Goal: Task Accomplishment & Management: Use online tool/utility

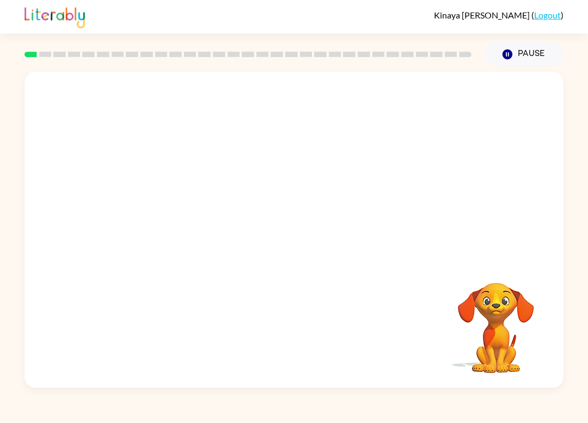
click at [483, 284] on video "Your browser must support playing .mp4 files to use Literably. Please try using…" at bounding box center [495, 320] width 109 height 109
click at [557, 10] on link "Logout" at bounding box center [547, 15] width 27 height 10
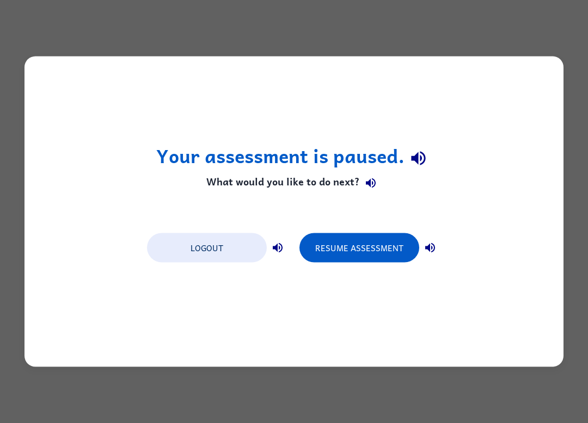
click at [357, 230] on div "Logout Resume Assessment" at bounding box center [294, 246] width 305 height 41
click at [229, 237] on button "Logout" at bounding box center [207, 248] width 120 height 29
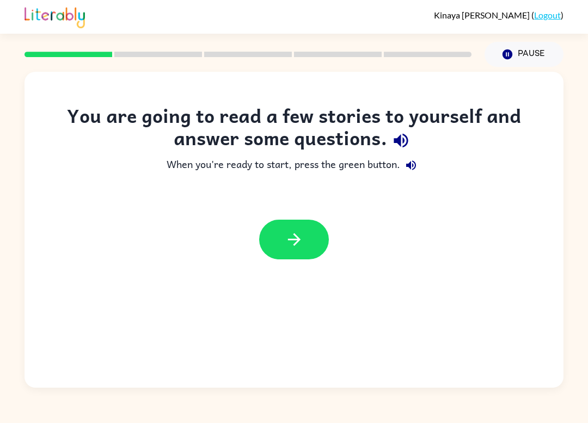
click at [295, 247] on icon "button" at bounding box center [294, 239] width 19 height 19
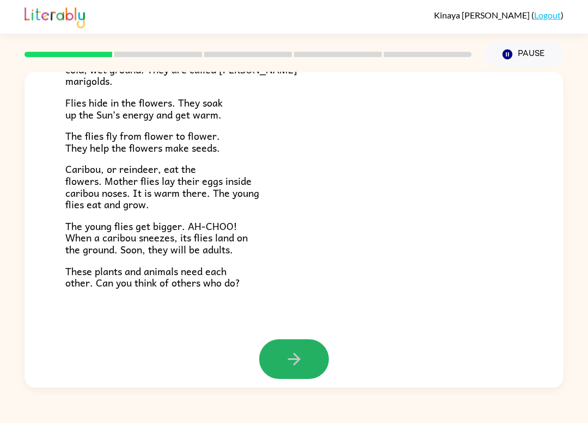
scroll to position [211, 0]
click at [267, 329] on div "Tundra Near the top of the world is land called tundra. The tundra is flat and …" at bounding box center [293, 100] width 539 height 478
click at [290, 370] on button "button" at bounding box center [294, 360] width 70 height 40
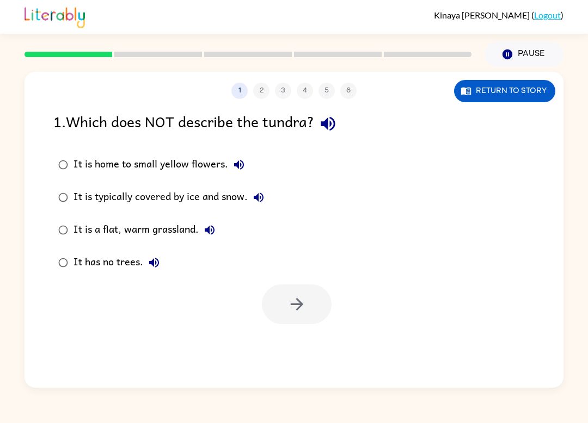
scroll to position [0, 0]
click at [324, 404] on div "Kinaya Bradshaw ( Logout ) Pause Pause 1 2 3 4 5 6 Return to story 1 . Which do…" at bounding box center [294, 211] width 588 height 423
click at [90, 230] on div "It is a flat, warm grassland." at bounding box center [146, 230] width 147 height 22
click at [102, 246] on label "It is a flat, warm grassland." at bounding box center [161, 230] width 228 height 33
click at [76, 254] on div "It has no trees." at bounding box center [118, 263] width 91 height 22
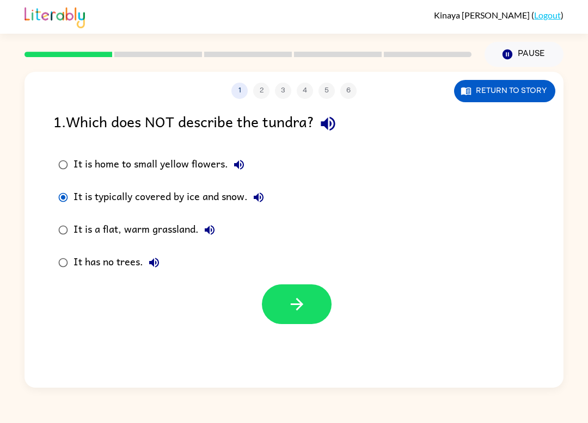
click at [82, 235] on div "It is a flat, warm grassland." at bounding box center [146, 230] width 147 height 22
click at [88, 171] on div "It is home to small yellow flowers." at bounding box center [161, 165] width 176 height 22
click at [307, 319] on button "button" at bounding box center [297, 305] width 70 height 40
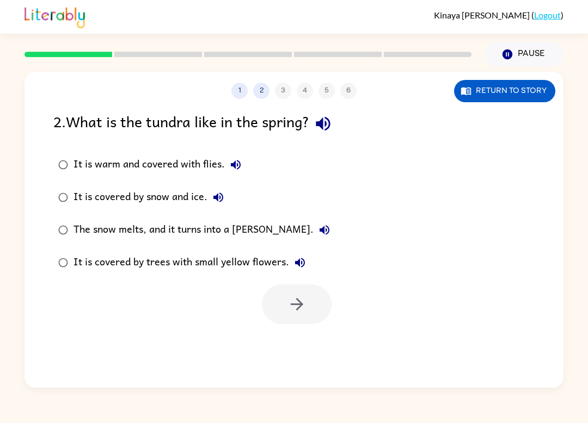
click at [53, 238] on label "The snow melts, and it turns into a marsh." at bounding box center [193, 230] width 293 height 33
click at [293, 296] on icon "button" at bounding box center [296, 304] width 19 height 19
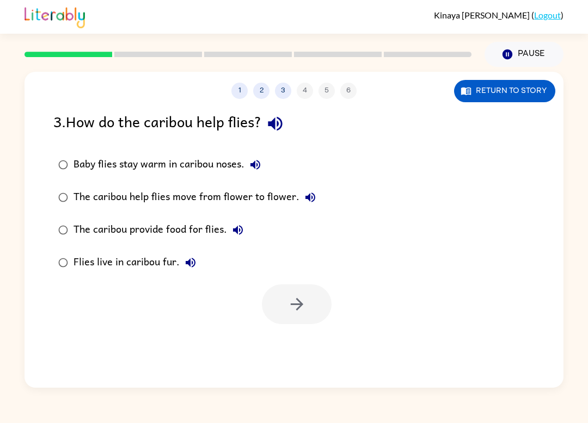
click at [293, 295] on div at bounding box center [297, 305] width 70 height 40
click at [308, 297] on div at bounding box center [297, 305] width 70 height 40
click at [69, 253] on label "Flies live in caribou fur." at bounding box center [186, 263] width 279 height 33
click at [312, 324] on button "button" at bounding box center [297, 305] width 70 height 40
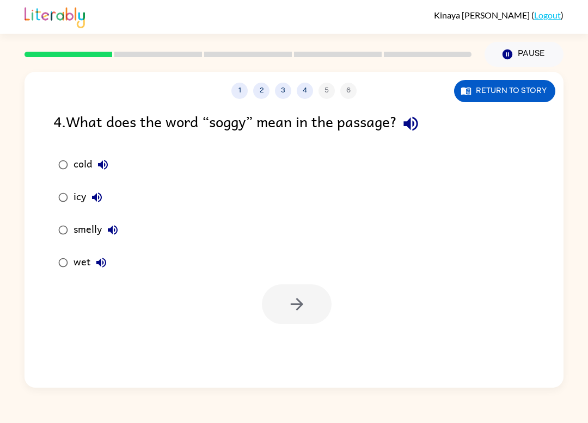
click at [274, 287] on div at bounding box center [297, 305] width 70 height 40
click at [391, 372] on div "1 2 3 4 5 6 Return to story 4 . What does the word “soggy” mean in the passage?…" at bounding box center [293, 230] width 539 height 316
click at [77, 270] on div "wet" at bounding box center [92, 263] width 39 height 22
click at [323, 319] on button "button" at bounding box center [297, 305] width 70 height 40
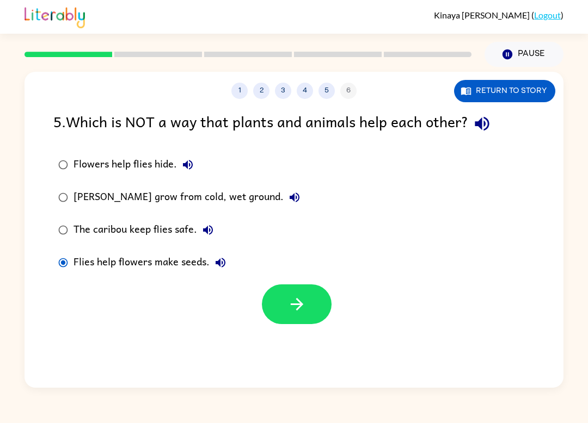
click at [283, 279] on label "Flies help flowers make seeds." at bounding box center [178, 263] width 263 height 33
click at [300, 291] on button "button" at bounding box center [297, 305] width 70 height 40
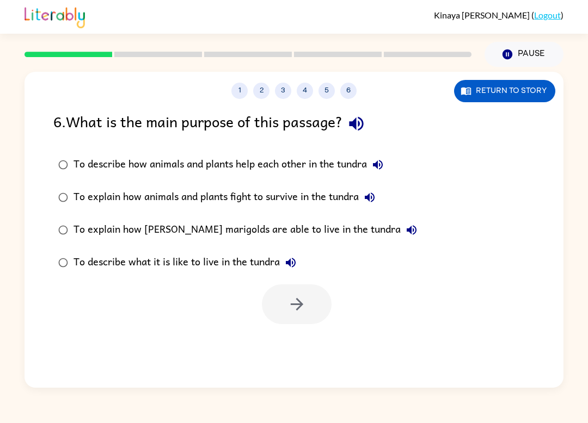
click at [299, 291] on div at bounding box center [297, 305] width 70 height 40
click at [282, 292] on div at bounding box center [297, 305] width 70 height 40
click at [280, 316] on button "button" at bounding box center [297, 305] width 70 height 40
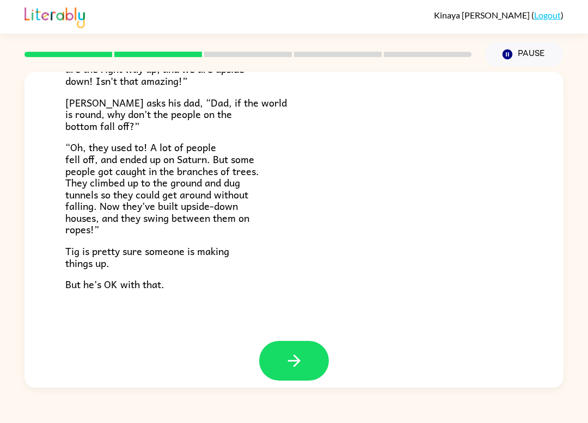
scroll to position [300, 0]
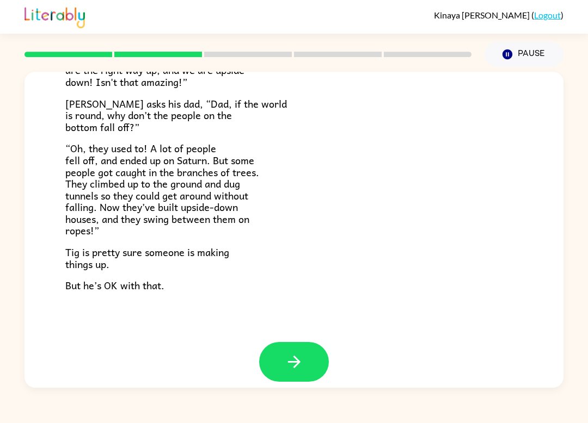
click at [305, 342] on button "button" at bounding box center [294, 362] width 70 height 40
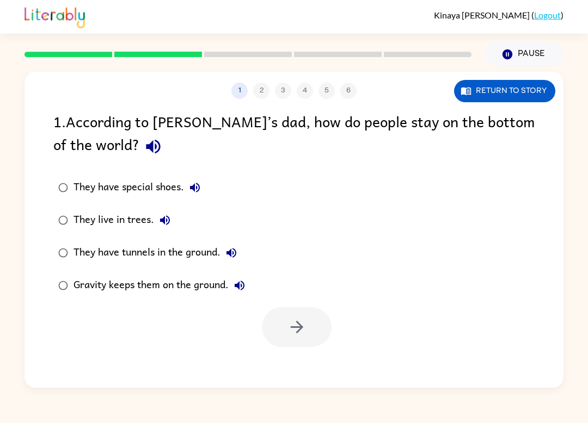
click at [90, 200] on label "They have special shoes." at bounding box center [151, 187] width 208 height 33
click at [307, 339] on button "button" at bounding box center [297, 328] width 70 height 40
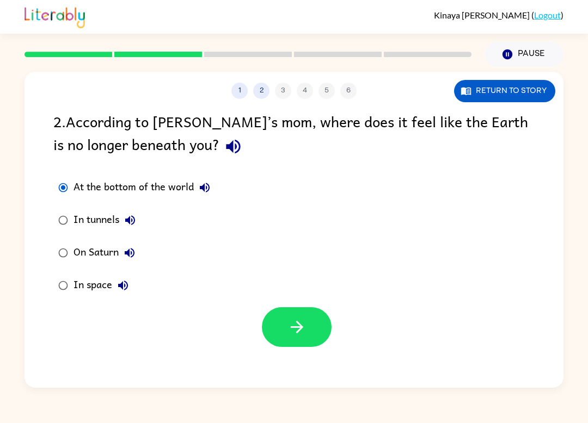
click at [288, 324] on icon "button" at bounding box center [296, 327] width 19 height 19
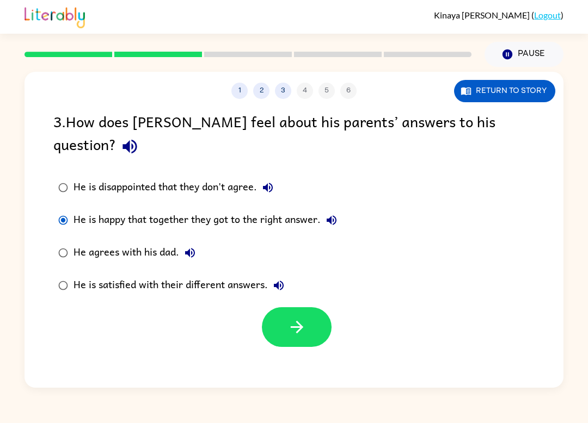
click at [301, 317] on button "button" at bounding box center [297, 328] width 70 height 40
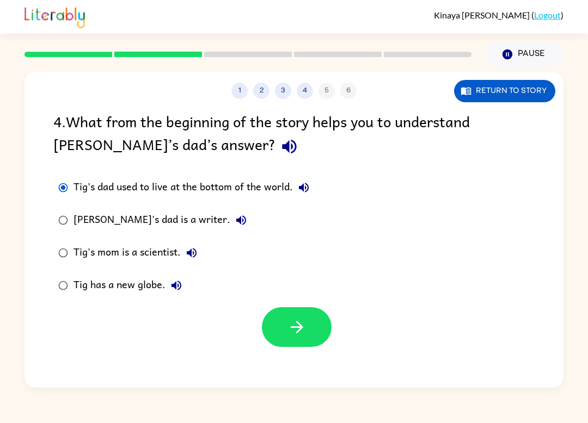
click at [297, 335] on icon "button" at bounding box center [296, 327] width 19 height 19
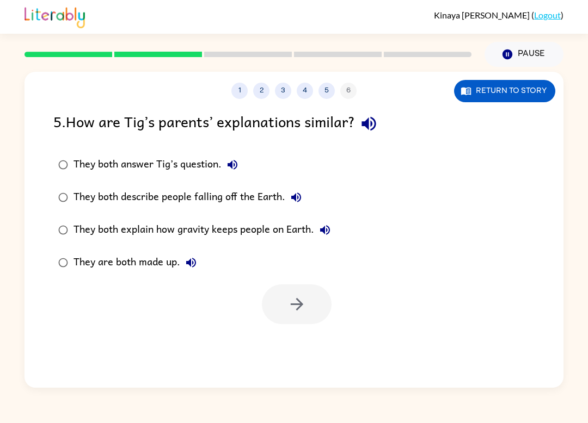
click at [297, 335] on div "1 2 3 4 5 6 Return to story 5 . How are Tig’s parents’ explanations similar? Th…" at bounding box center [293, 230] width 539 height 316
click at [307, 329] on div "1 2 3 4 5 6 Return to story 5 . How are Tig’s parents’ explanations similar? Th…" at bounding box center [293, 230] width 539 height 316
click at [305, 315] on button "button" at bounding box center [297, 305] width 70 height 40
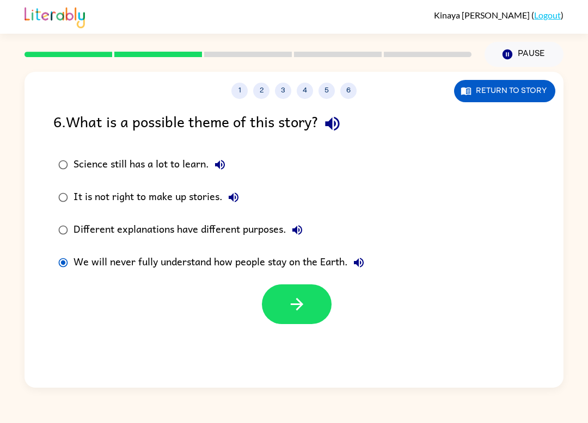
click at [303, 309] on icon "button" at bounding box center [296, 304] width 19 height 19
click at [309, 303] on div at bounding box center [297, 305] width 70 height 40
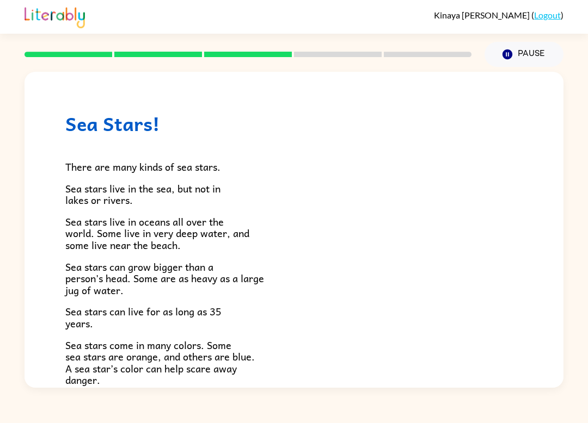
click at [72, 245] on span "Sea stars live in oceans all over the world. Some live in very deep water, and …" at bounding box center [157, 233] width 184 height 39
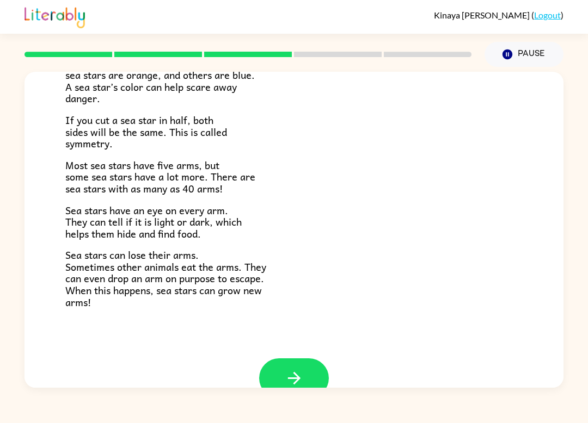
scroll to position [281, 0]
click at [289, 360] on button "button" at bounding box center [294, 379] width 70 height 40
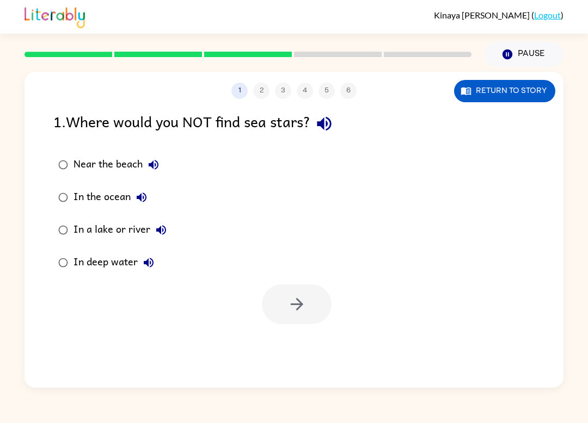
scroll to position [0, 0]
click at [313, 280] on div at bounding box center [293, 301] width 539 height 45
click at [299, 282] on div at bounding box center [293, 301] width 539 height 45
click at [300, 314] on icon "button" at bounding box center [296, 304] width 19 height 19
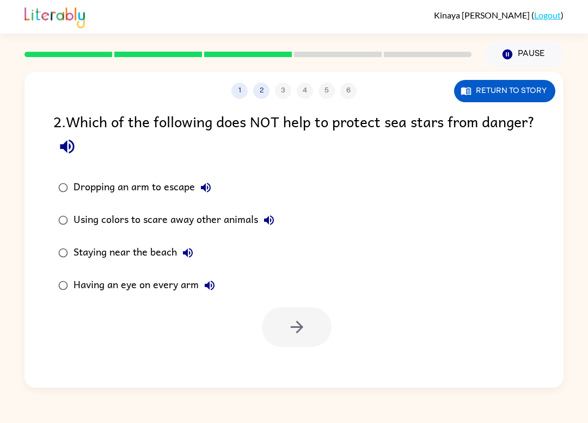
click at [54, 195] on label "Dropping an arm to escape" at bounding box center [166, 187] width 238 height 33
click at [17, 179] on div "1 2 3 4 5 6 Return to story 2 . Which of the following does NOT help to protect…" at bounding box center [294, 227] width 588 height 321
click at [45, 210] on div "2 . Which of the following does NOT help to protect sea stars from danger? Drop…" at bounding box center [293, 228] width 539 height 237
click at [284, 287] on label "Having an eye on every arm" at bounding box center [166, 285] width 238 height 33
click at [296, 312] on button "button" at bounding box center [297, 328] width 70 height 40
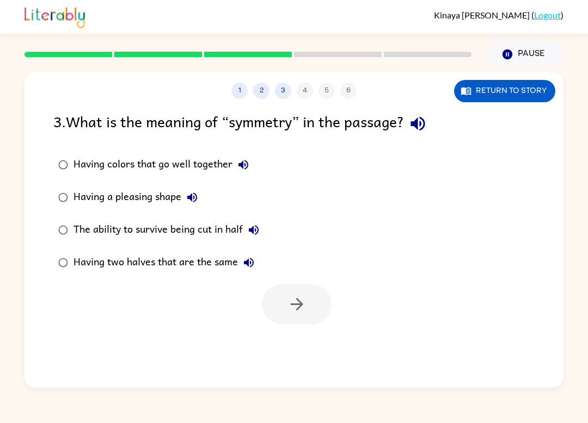
click at [121, 231] on div "The ability to survive being cut in half" at bounding box center [168, 230] width 191 height 22
click at [193, 230] on div "The ability to survive being cut in half" at bounding box center [168, 230] width 191 height 22
click at [134, 261] on div "Having two halves that are the same" at bounding box center [166, 263] width 186 height 22
click at [294, 316] on button "button" at bounding box center [297, 305] width 70 height 40
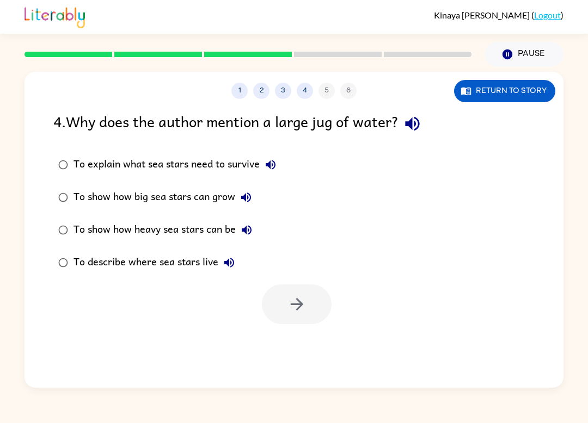
click at [294, 315] on div at bounding box center [297, 305] width 70 height 40
click at [56, 179] on label "To explain what sea stars need to survive" at bounding box center [167, 165] width 240 height 33
click at [306, 309] on button "button" at bounding box center [297, 305] width 70 height 40
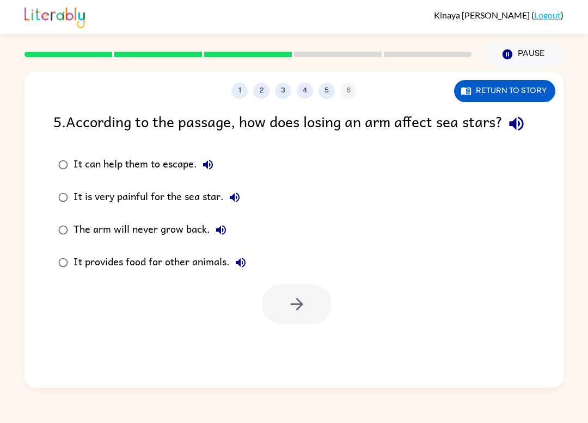
click at [81, 214] on label "It is very painful for the sea star." at bounding box center [152, 197] width 210 height 33
click at [295, 311] on icon "button" at bounding box center [296, 304] width 13 height 13
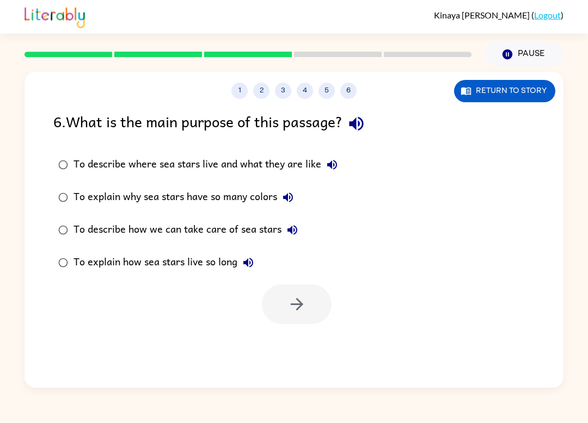
click at [150, 260] on div "To explain how sea stars live so long" at bounding box center [166, 263] width 186 height 22
click at [301, 320] on button "button" at bounding box center [297, 305] width 70 height 40
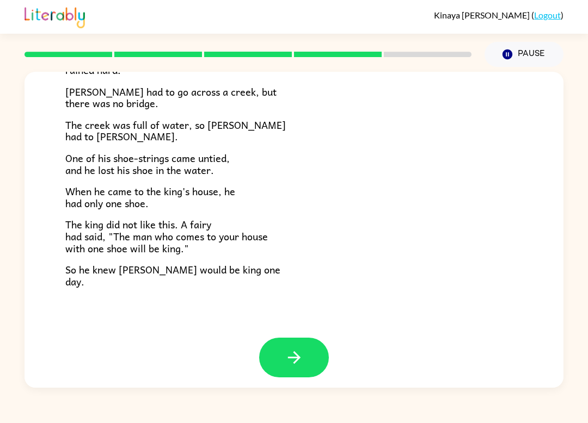
scroll to position [175, 0]
click at [291, 355] on icon "button" at bounding box center [294, 358] width 19 height 19
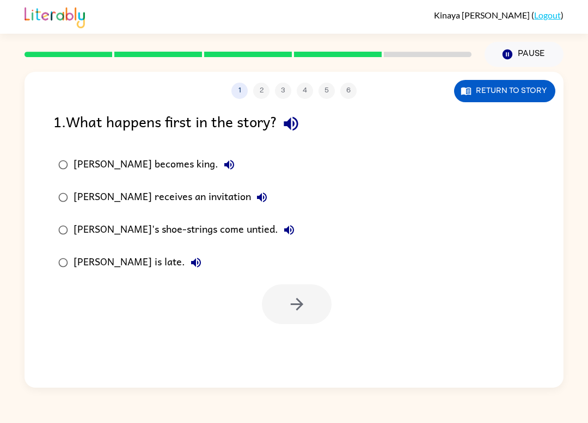
scroll to position [0, 0]
click at [311, 324] on button "button" at bounding box center [297, 305] width 70 height 40
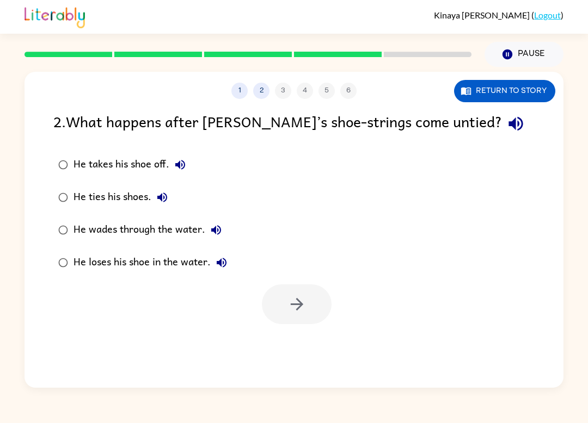
click at [294, 300] on div at bounding box center [297, 305] width 70 height 40
click at [81, 171] on div "He takes his shoe off." at bounding box center [132, 165] width 118 height 22
click at [287, 302] on icon "button" at bounding box center [296, 304] width 19 height 19
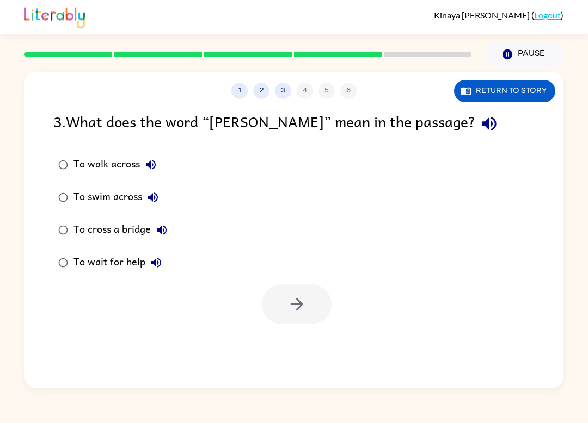
click at [453, 379] on div "1 2 3 4 5 6 Return to story 3 . What does the word “wade” mean in the passage? …" at bounding box center [293, 230] width 539 height 316
click at [82, 200] on div "To swim across" at bounding box center [118, 198] width 90 height 22
click at [281, 307] on button "button" at bounding box center [297, 305] width 70 height 40
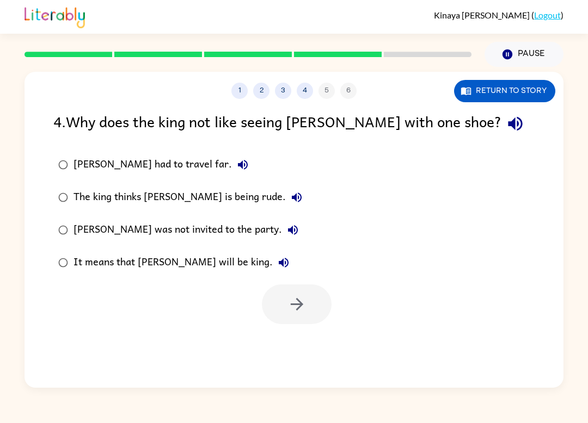
click at [456, 389] on div "Kinaya Bradshaw ( Logout ) Pause Pause 1 2 3 4 5 6 Return to story 4 . Why does…" at bounding box center [294, 211] width 588 height 423
click at [54, 256] on label "It means that Jason will be king." at bounding box center [180, 263] width 266 height 33
click at [306, 310] on button "button" at bounding box center [297, 305] width 70 height 40
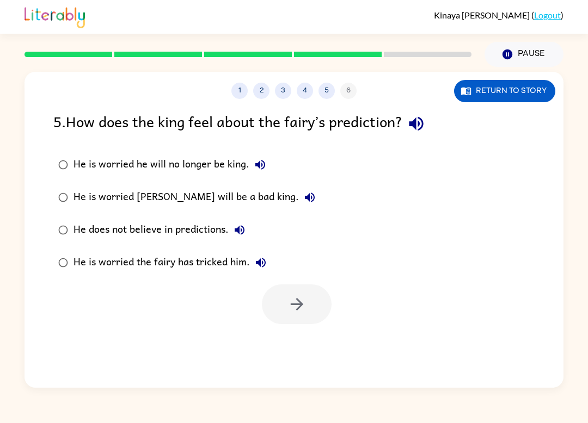
click at [258, 161] on icon "button" at bounding box center [260, 164] width 13 height 13
click at [257, 161] on icon "button" at bounding box center [260, 164] width 13 height 13
click at [259, 162] on icon "button" at bounding box center [260, 165] width 10 height 10
click at [262, 161] on icon "button" at bounding box center [260, 164] width 13 height 13
click at [259, 170] on icon "button" at bounding box center [260, 164] width 13 height 13
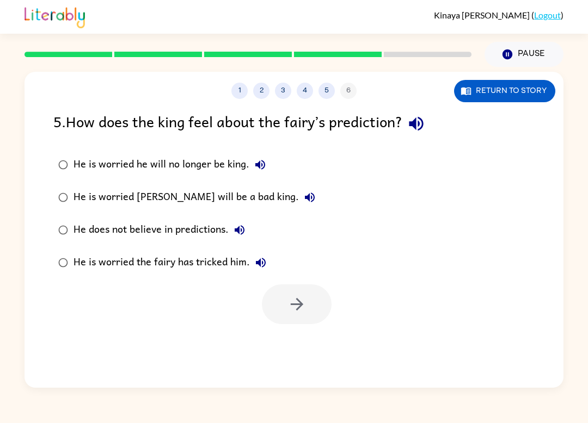
click at [303, 199] on icon "button" at bounding box center [309, 197] width 13 height 13
click at [237, 226] on icon "button" at bounding box center [239, 230] width 13 height 13
click at [260, 260] on icon "button" at bounding box center [261, 263] width 10 height 10
click at [309, 324] on button "button" at bounding box center [297, 305] width 70 height 40
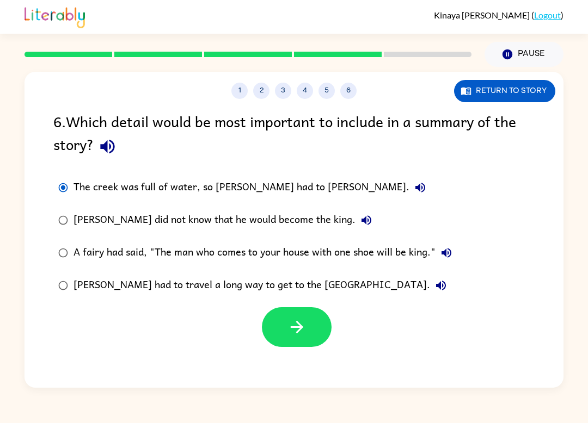
click at [280, 314] on button "button" at bounding box center [297, 328] width 70 height 40
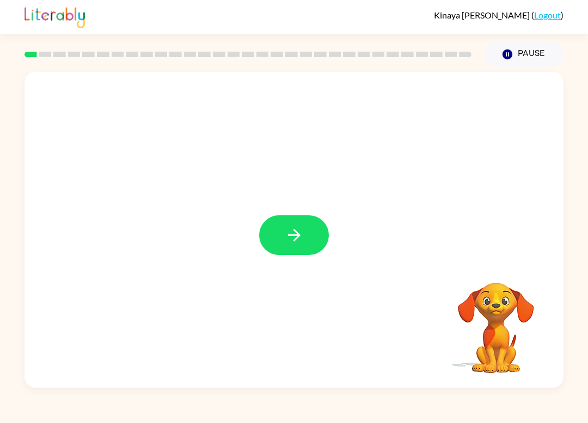
click at [297, 247] on button "button" at bounding box center [294, 236] width 70 height 40
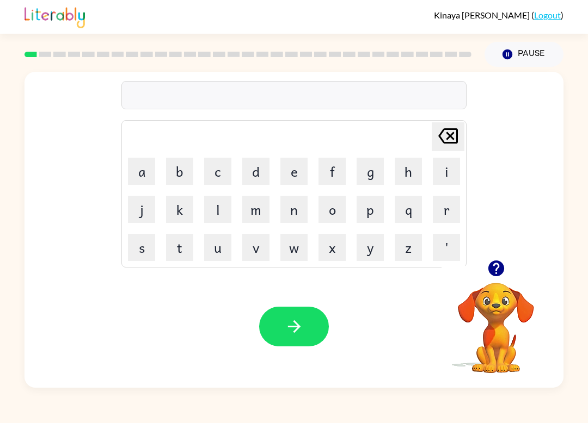
click at [371, 248] on button "y" at bounding box center [370, 247] width 27 height 27
click at [215, 245] on button "u" at bounding box center [217, 247] width 27 height 27
click at [255, 219] on button "m" at bounding box center [255, 209] width 27 height 27
click at [301, 323] on icon "button" at bounding box center [294, 326] width 19 height 19
click at [175, 251] on button "t" at bounding box center [179, 247] width 27 height 27
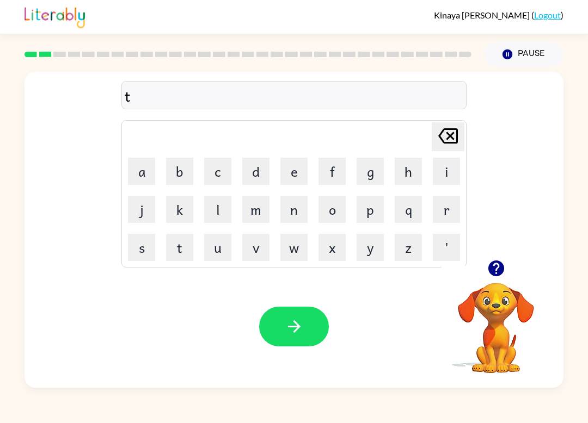
click at [334, 219] on button "o" at bounding box center [331, 209] width 27 height 27
click at [357, 253] on button "y" at bounding box center [370, 247] width 27 height 27
click at [306, 326] on button "button" at bounding box center [294, 327] width 70 height 40
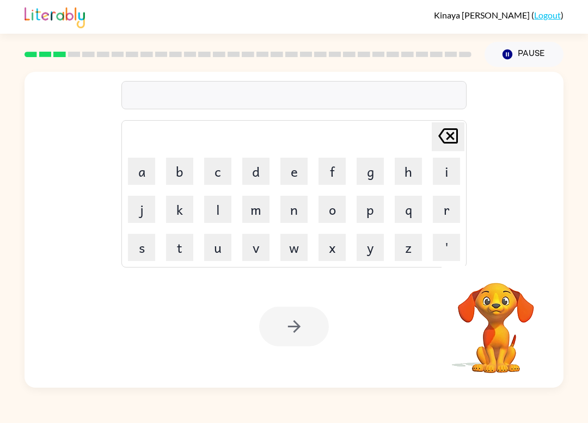
click at [144, 213] on button "j" at bounding box center [141, 209] width 27 height 27
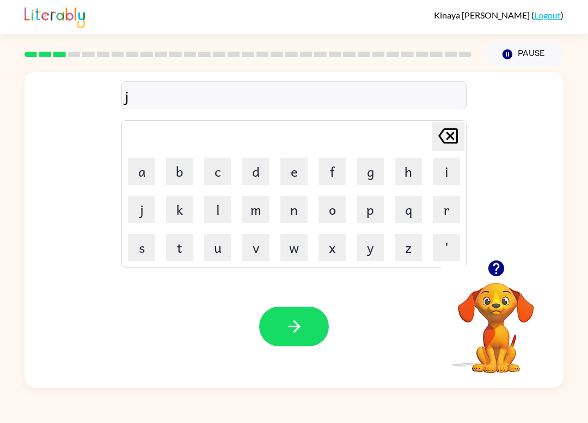
click at [145, 169] on button "a" at bounding box center [141, 171] width 27 height 27
click at [268, 211] on button "m" at bounding box center [255, 209] width 27 height 27
click at [302, 311] on button "button" at bounding box center [294, 327] width 70 height 40
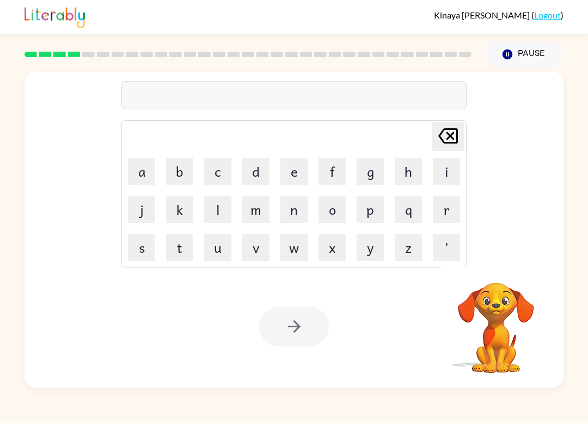
click at [369, 206] on button "p" at bounding box center [370, 209] width 27 height 27
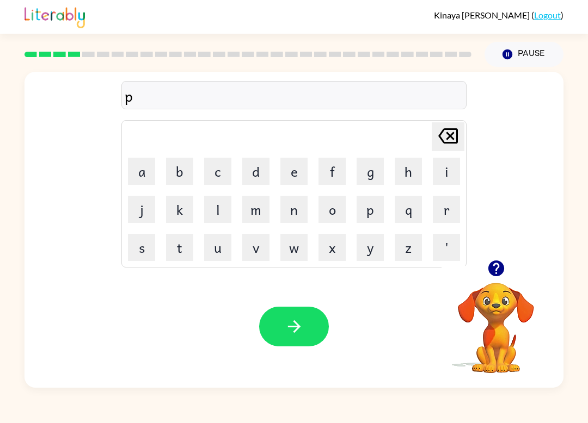
click at [226, 211] on button "l" at bounding box center [217, 209] width 27 height 27
click at [222, 248] on button "u" at bounding box center [217, 247] width 27 height 27
click at [138, 247] on button "s" at bounding box center [141, 247] width 27 height 27
click at [318, 324] on button "button" at bounding box center [294, 327] width 70 height 40
click at [556, 10] on link "Logout" at bounding box center [547, 15] width 27 height 10
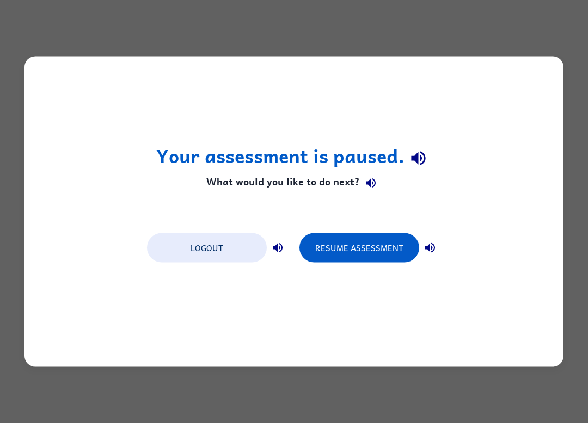
click at [213, 247] on button "Logout" at bounding box center [207, 248] width 120 height 29
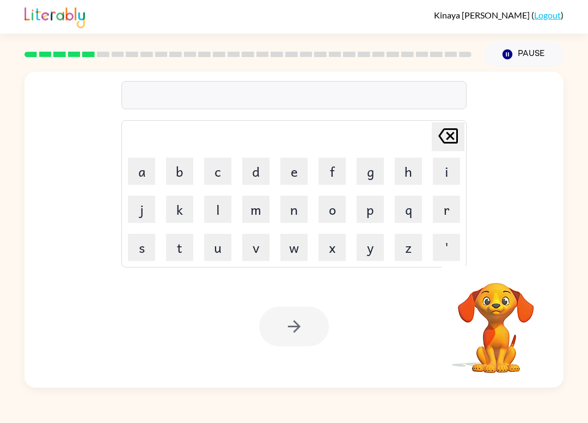
click at [539, 53] on button "Pause Pause" at bounding box center [523, 54] width 79 height 25
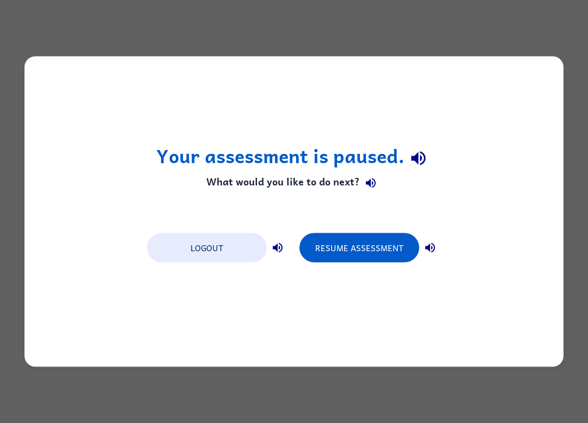
click at [229, 250] on button "Logout" at bounding box center [207, 248] width 120 height 29
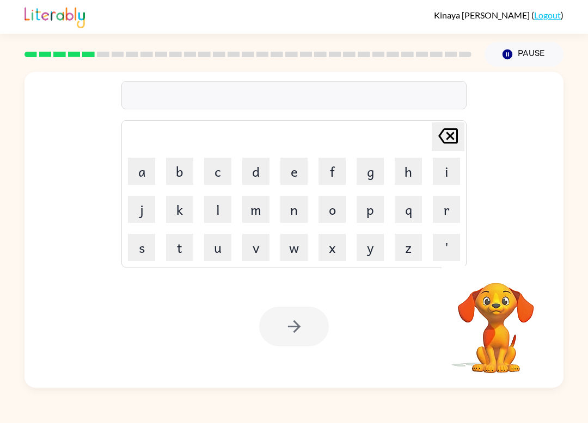
click at [291, 205] on button "n" at bounding box center [293, 209] width 27 height 27
click at [319, 213] on button "o" at bounding box center [331, 209] width 27 height 27
click at [357, 196] on button "p" at bounding box center [370, 209] width 27 height 27
click at [355, 194] on td "p" at bounding box center [370, 209] width 37 height 37
click at [300, 322] on div at bounding box center [294, 327] width 70 height 40
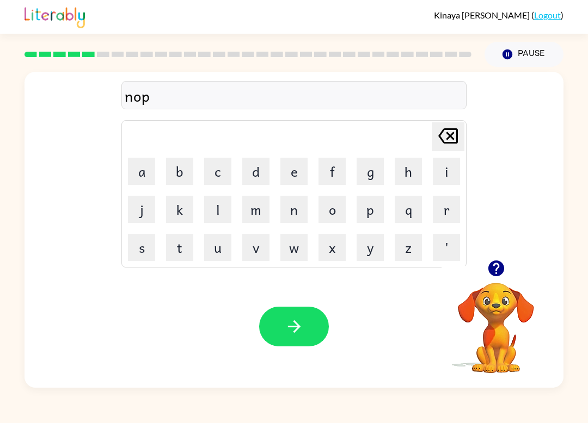
click at [447, 134] on icon at bounding box center [448, 135] width 20 height 15
click at [307, 323] on button "button" at bounding box center [294, 327] width 70 height 40
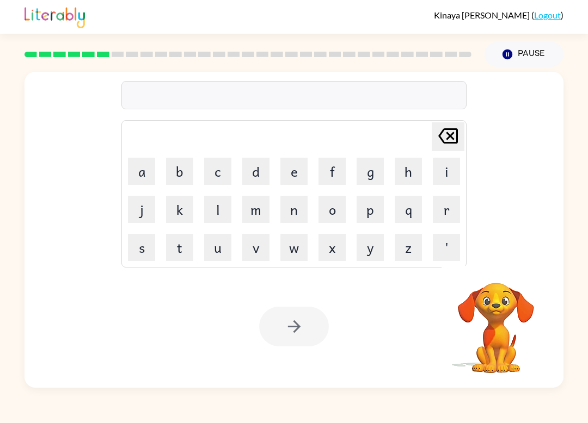
click at [293, 202] on button "n" at bounding box center [293, 209] width 27 height 27
click at [333, 207] on button "o" at bounding box center [331, 209] width 27 height 27
click at [292, 327] on div at bounding box center [294, 327] width 70 height 40
click at [303, 315] on div at bounding box center [294, 327] width 70 height 40
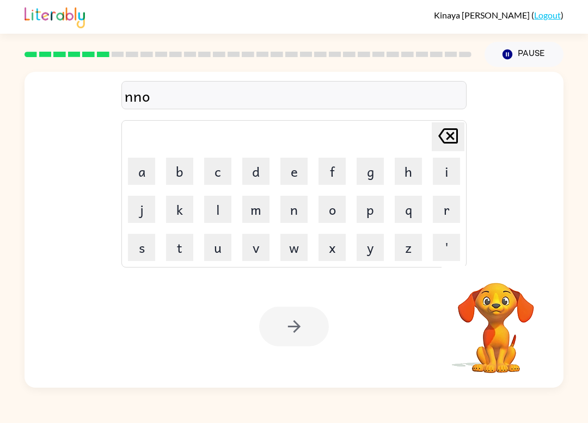
click at [296, 327] on div at bounding box center [294, 327] width 70 height 40
click at [298, 326] on div at bounding box center [294, 327] width 70 height 40
click at [291, 329] on icon "button" at bounding box center [294, 326] width 19 height 19
click at [382, 214] on button "p" at bounding box center [370, 209] width 27 height 27
click at [338, 213] on button "o" at bounding box center [331, 209] width 27 height 27
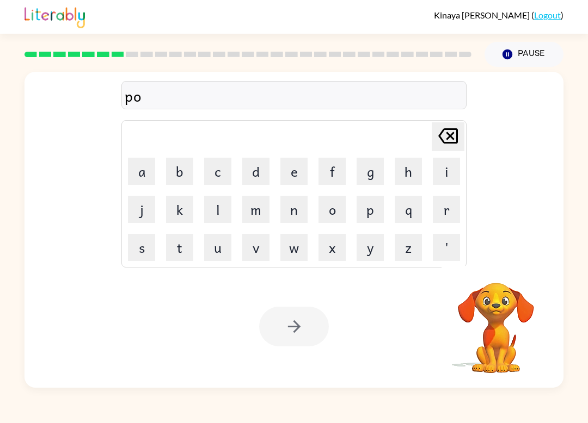
click at [337, 213] on button "o" at bounding box center [331, 209] width 27 height 27
click at [287, 331] on div at bounding box center [294, 327] width 70 height 40
click at [294, 333] on div at bounding box center [294, 327] width 70 height 40
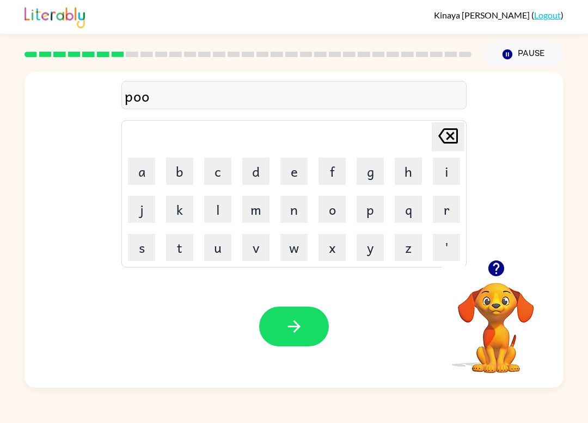
click at [288, 323] on icon "button" at bounding box center [294, 326] width 19 height 19
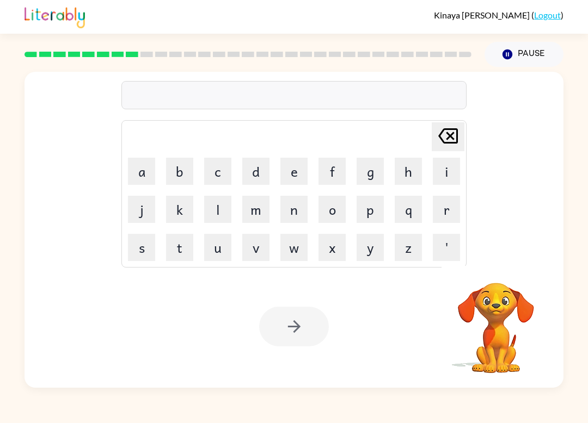
click at [286, 204] on button "n" at bounding box center [293, 209] width 27 height 27
click at [329, 206] on button "o" at bounding box center [331, 209] width 27 height 27
click at [345, 209] on button "o" at bounding box center [331, 209] width 27 height 27
click at [293, 331] on div at bounding box center [294, 327] width 70 height 40
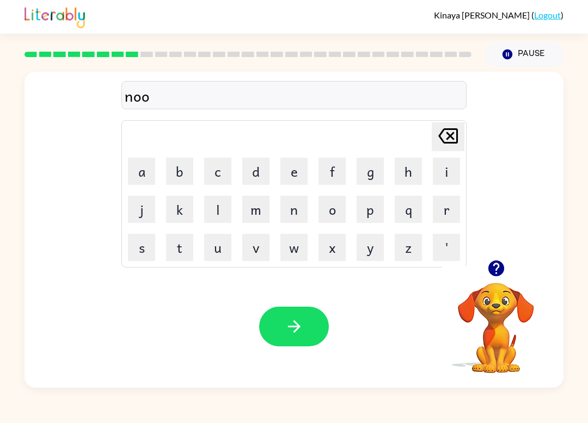
click at [295, 326] on icon "button" at bounding box center [294, 326] width 19 height 19
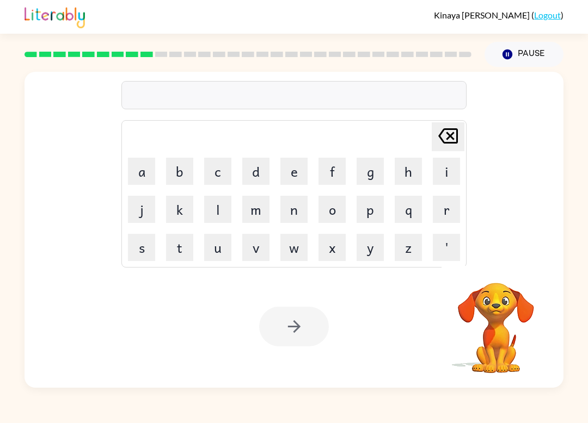
click at [291, 247] on button "w" at bounding box center [293, 247] width 27 height 27
click at [137, 171] on button "a" at bounding box center [141, 171] width 27 height 27
click at [180, 241] on button "t" at bounding box center [179, 247] width 27 height 27
click at [289, 175] on button "e" at bounding box center [293, 171] width 27 height 27
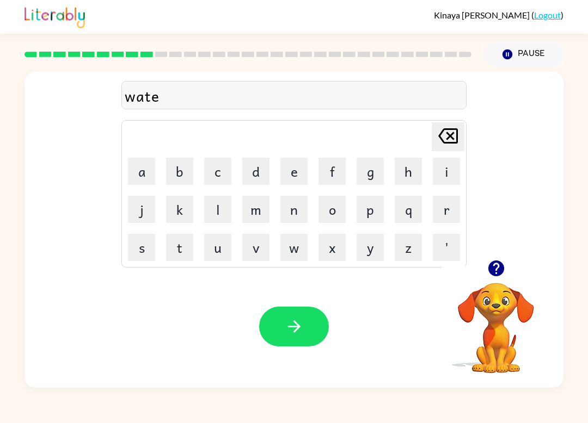
click at [448, 212] on button "r" at bounding box center [446, 209] width 27 height 27
click at [298, 322] on icon "button" at bounding box center [294, 326] width 19 height 19
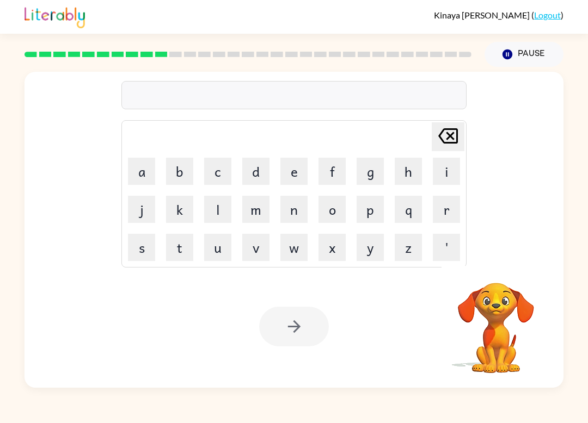
click at [325, 202] on button "o" at bounding box center [331, 209] width 27 height 27
click at [358, 202] on button "p" at bounding box center [370, 209] width 27 height 27
click at [379, 206] on button "p" at bounding box center [370, 209] width 27 height 27
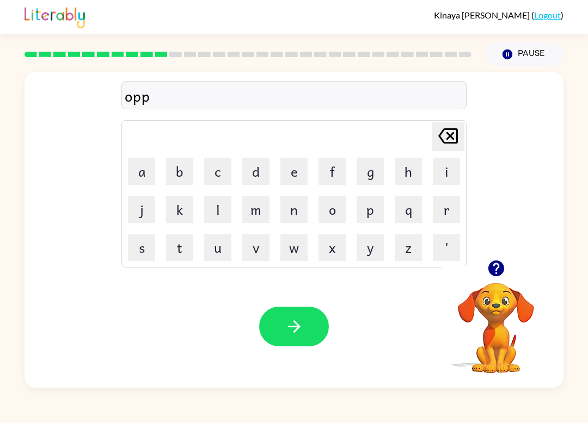
click at [300, 324] on icon "button" at bounding box center [294, 326] width 19 height 19
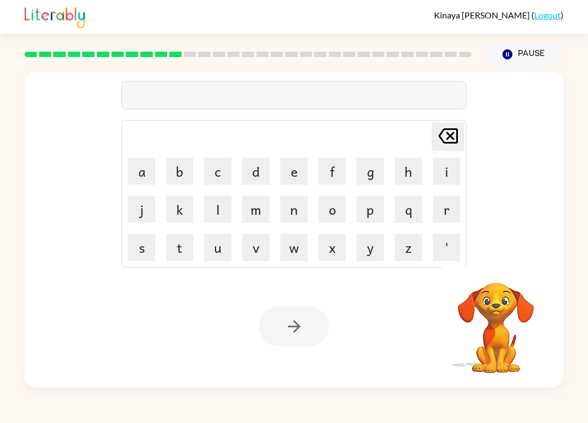
click at [297, 207] on button "n" at bounding box center [293, 209] width 27 height 27
click at [331, 207] on button "o" at bounding box center [331, 209] width 27 height 27
click at [372, 212] on button "p" at bounding box center [370, 209] width 27 height 27
click at [296, 324] on div at bounding box center [294, 327] width 70 height 40
click at [296, 326] on div at bounding box center [294, 327] width 70 height 40
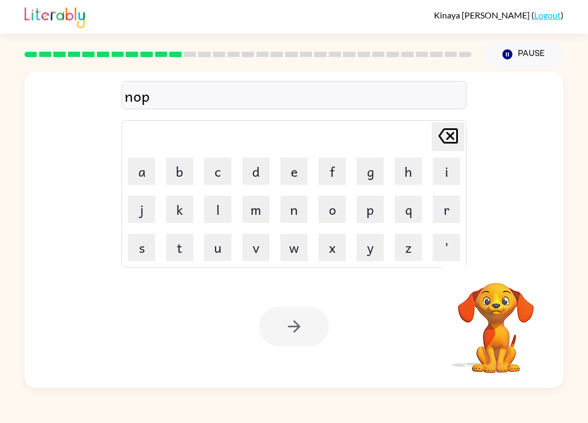
click at [292, 327] on div at bounding box center [294, 327] width 70 height 40
click at [298, 328] on div at bounding box center [294, 327] width 70 height 40
click at [299, 326] on div at bounding box center [294, 327] width 70 height 40
click at [299, 325] on div at bounding box center [294, 327] width 70 height 40
click at [304, 328] on div at bounding box center [294, 327] width 70 height 40
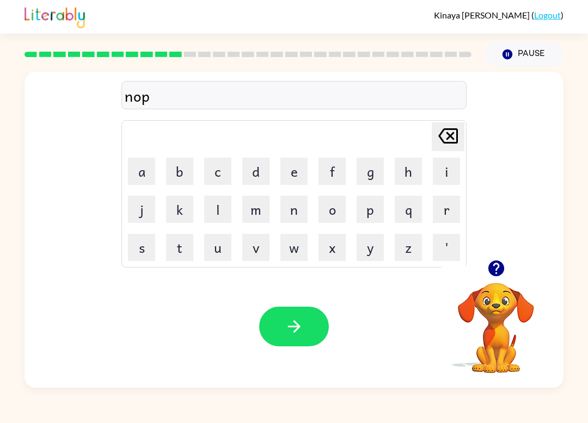
click at [298, 320] on icon "button" at bounding box center [294, 326] width 19 height 19
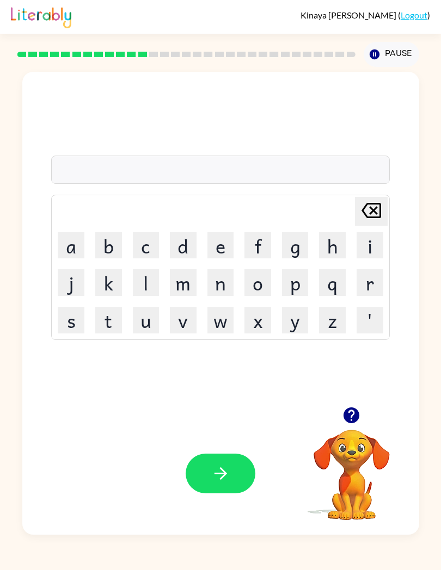
click at [182, 275] on button "m" at bounding box center [183, 282] width 27 height 27
click at [155, 296] on button "l" at bounding box center [146, 282] width 27 height 27
click at [352, 220] on td "Delete Delete last character input" at bounding box center [220, 212] width 335 height 30
click at [371, 215] on icon "Delete Delete last character input" at bounding box center [371, 211] width 26 height 26
click at [375, 250] on button "i" at bounding box center [370, 245] width 27 height 27
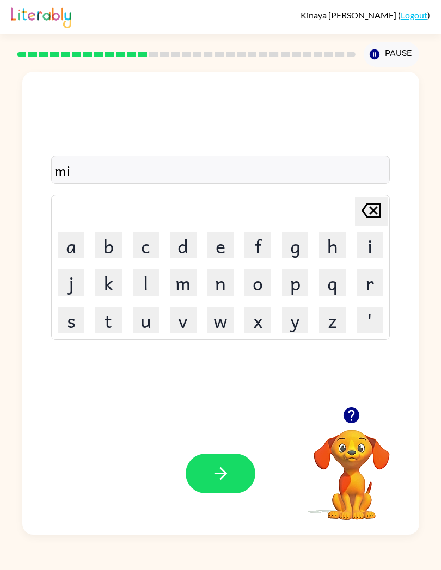
click at [139, 244] on button "c" at bounding box center [146, 245] width 27 height 27
click at [215, 423] on icon "button" at bounding box center [220, 473] width 19 height 19
click at [215, 423] on div at bounding box center [221, 474] width 70 height 40
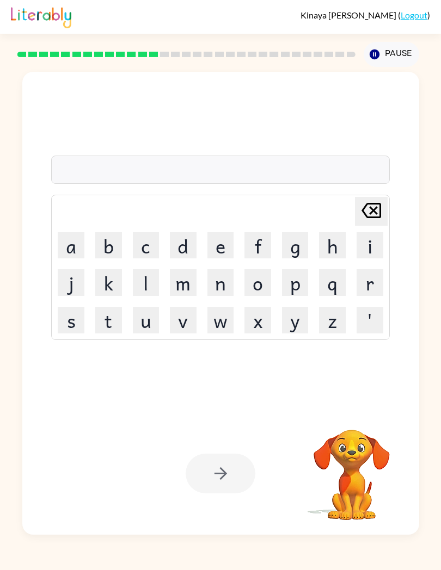
click at [146, 423] on div "Your browser must support playing .mp4 files to use Literably. Please try using…" at bounding box center [220, 474] width 397 height 122
click at [139, 278] on button "l" at bounding box center [146, 282] width 27 height 27
click at [60, 241] on button "a" at bounding box center [71, 245] width 27 height 27
click at [365, 217] on icon "Delete Delete last character input" at bounding box center [371, 211] width 26 height 26
click at [376, 220] on icon "Delete Delete last character input" at bounding box center [371, 211] width 26 height 26
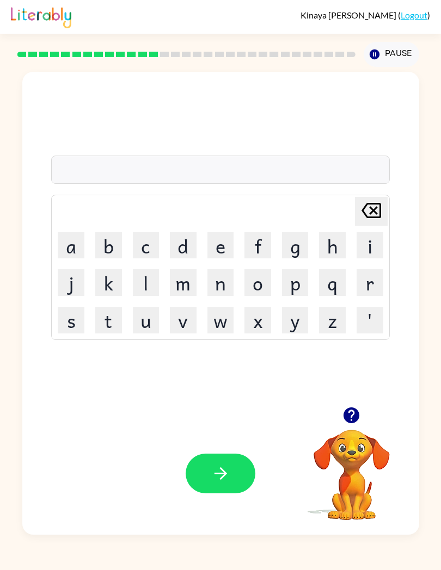
click at [150, 324] on button "u" at bounding box center [146, 320] width 27 height 27
click at [217, 278] on button "n" at bounding box center [220, 282] width 27 height 27
click at [214, 258] on button "e" at bounding box center [220, 245] width 27 height 27
click at [222, 281] on button "n" at bounding box center [220, 282] width 27 height 27
click at [142, 287] on button "l" at bounding box center [146, 282] width 27 height 27
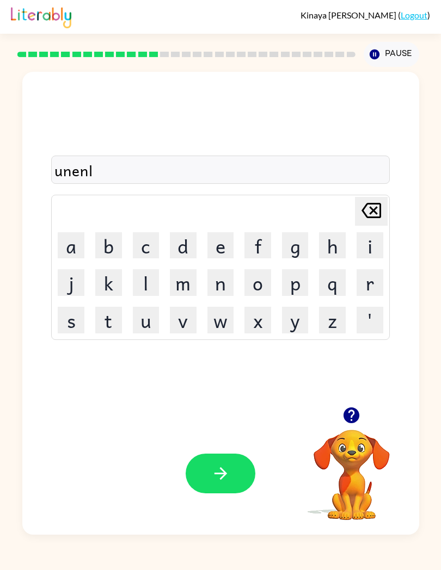
click at [142, 286] on button "l" at bounding box center [146, 282] width 27 height 27
click at [208, 423] on button "button" at bounding box center [221, 474] width 70 height 40
click at [328, 251] on button "h" at bounding box center [332, 245] width 27 height 27
click at [218, 241] on button "e" at bounding box center [220, 245] width 27 height 27
click at [250, 287] on button "o" at bounding box center [257, 282] width 27 height 27
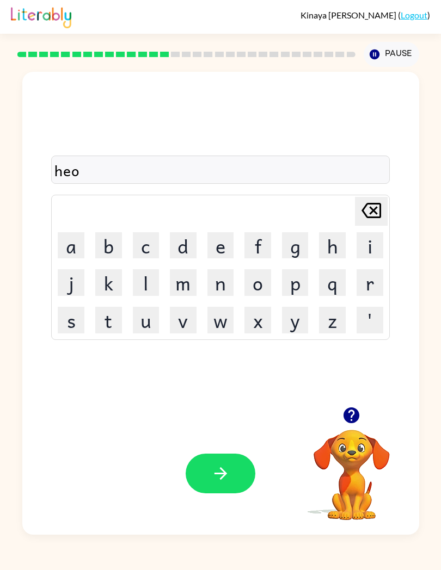
click at [380, 235] on button "i" at bounding box center [370, 245] width 27 height 27
click at [373, 210] on icon "Delete Delete last character input" at bounding box center [371, 211] width 26 height 26
click at [373, 210] on icon at bounding box center [371, 210] width 20 height 15
click at [375, 285] on button "r" at bounding box center [370, 282] width 27 height 27
click at [265, 278] on button "o" at bounding box center [257, 282] width 27 height 27
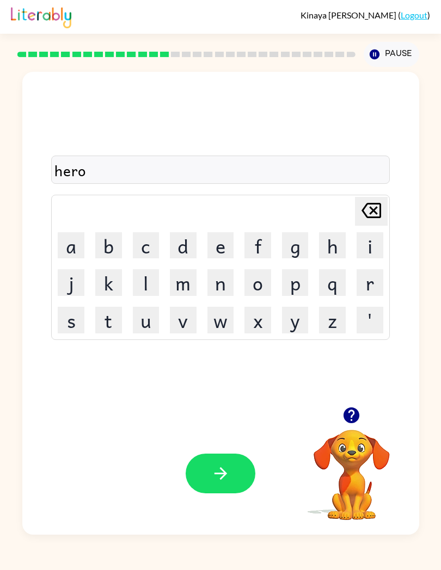
click at [201, 423] on button "button" at bounding box center [221, 474] width 70 height 40
click at [138, 242] on button "c" at bounding box center [146, 245] width 27 height 27
click at [324, 234] on button "h" at bounding box center [332, 245] width 27 height 27
click at [370, 253] on button "i" at bounding box center [370, 245] width 27 height 27
click at [293, 291] on button "p" at bounding box center [295, 282] width 27 height 27
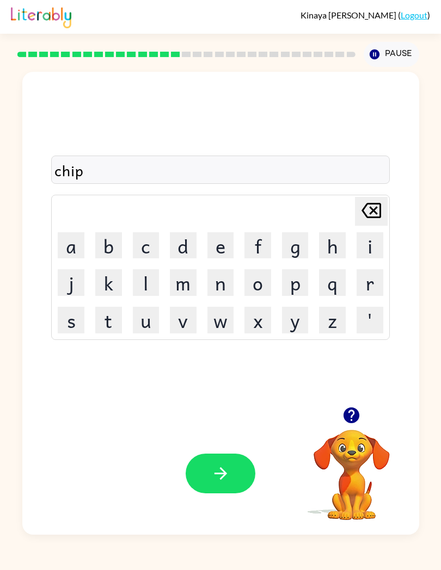
click at [220, 423] on icon "button" at bounding box center [220, 473] width 19 height 19
click at [111, 323] on button "t" at bounding box center [108, 320] width 27 height 27
click at [215, 237] on button "e" at bounding box center [220, 245] width 27 height 27
click at [224, 279] on button "n" at bounding box center [220, 282] width 27 height 27
click at [242, 423] on div "Your browser must support playing .mp4 files to use Literably. Please try using…" at bounding box center [220, 474] width 397 height 122
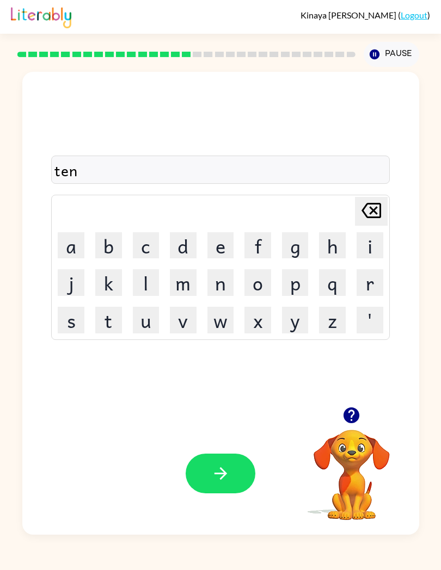
click at [230, 423] on button "button" at bounding box center [221, 474] width 70 height 40
click at [230, 423] on div at bounding box center [221, 474] width 70 height 40
click at [169, 259] on td "d" at bounding box center [183, 246] width 36 height 36
click at [229, 423] on button "button" at bounding box center [221, 474] width 70 height 40
click at [165, 294] on td "m" at bounding box center [183, 283] width 36 height 36
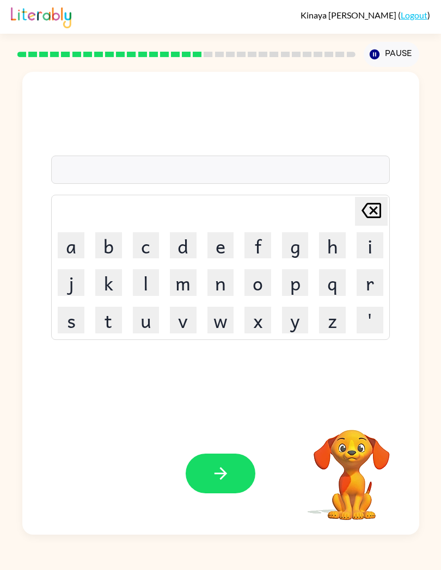
click at [211, 423] on icon "button" at bounding box center [220, 473] width 19 height 19
click at [63, 328] on button "s" at bounding box center [71, 320] width 27 height 27
click at [108, 324] on button "t" at bounding box center [108, 320] width 27 height 27
click at [72, 248] on button "a" at bounding box center [71, 245] width 27 height 27
click at [285, 291] on button "p" at bounding box center [295, 282] width 27 height 27
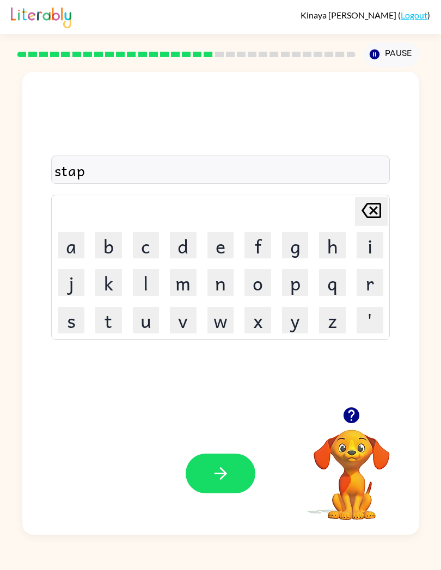
click at [216, 423] on icon "button" at bounding box center [220, 473] width 19 height 19
click at [226, 423] on icon "button" at bounding box center [220, 473] width 19 height 19
click at [439, 423] on div "Kinaya Bradshaw ( Logout ) Pause Pause Delete Delete last character input a b c…" at bounding box center [220, 285] width 441 height 570
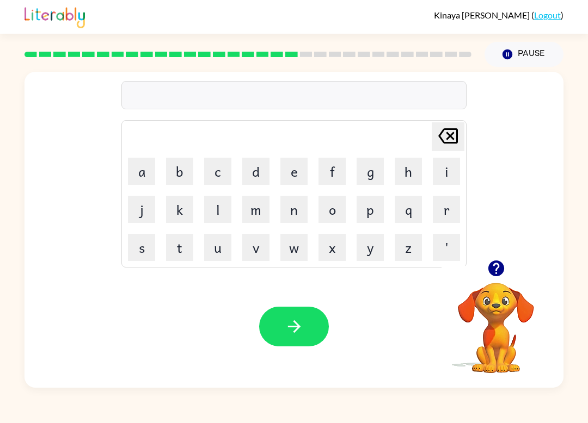
click at [287, 331] on icon "button" at bounding box center [294, 326] width 19 height 19
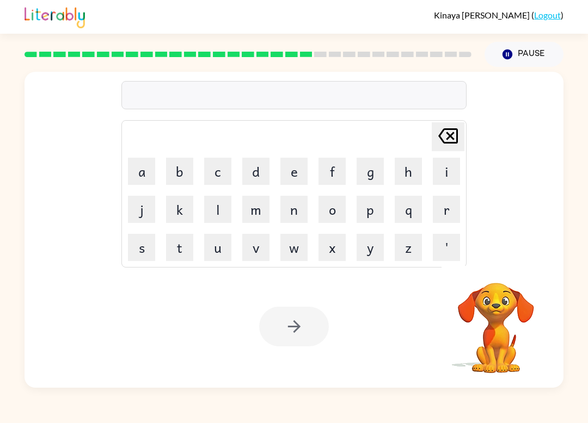
click at [142, 175] on button "a" at bounding box center [141, 171] width 27 height 27
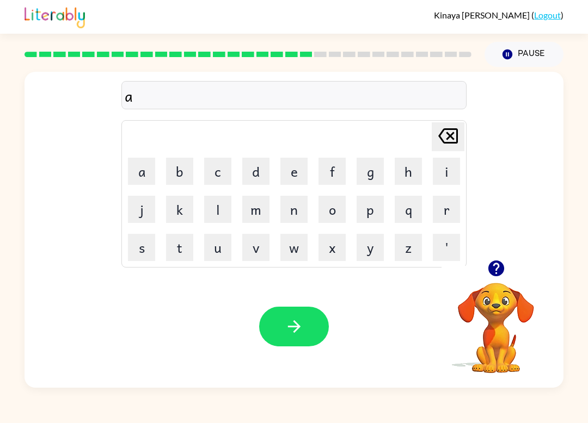
click at [144, 251] on button "s" at bounding box center [141, 247] width 27 height 27
click at [176, 222] on button "k" at bounding box center [179, 209] width 27 height 27
click at [444, 179] on button "i" at bounding box center [446, 171] width 27 height 27
click at [293, 218] on button "n" at bounding box center [293, 209] width 27 height 27
click at [357, 168] on button "g" at bounding box center [370, 171] width 27 height 27
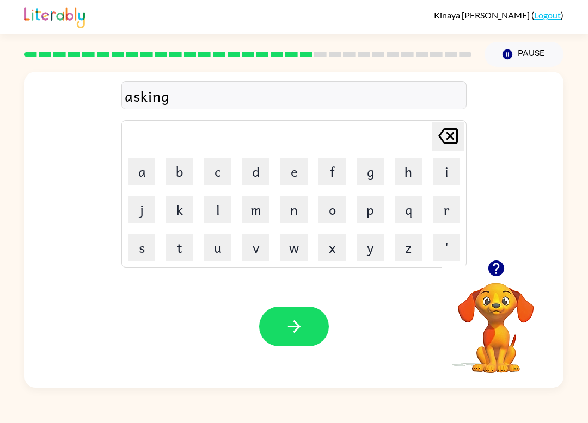
click at [308, 315] on button "button" at bounding box center [294, 327] width 70 height 40
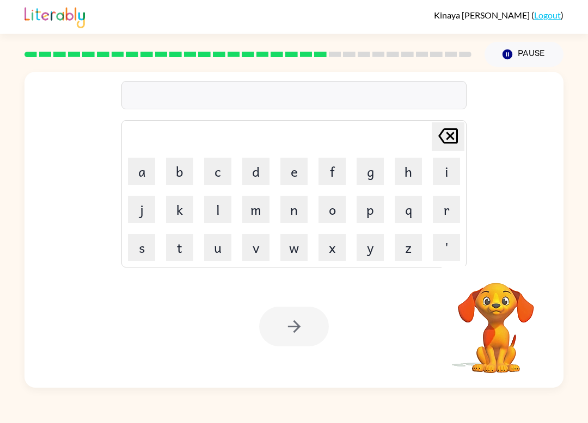
click at [138, 247] on button "s" at bounding box center [141, 247] width 27 height 27
click at [445, 177] on button "i" at bounding box center [446, 171] width 27 height 27
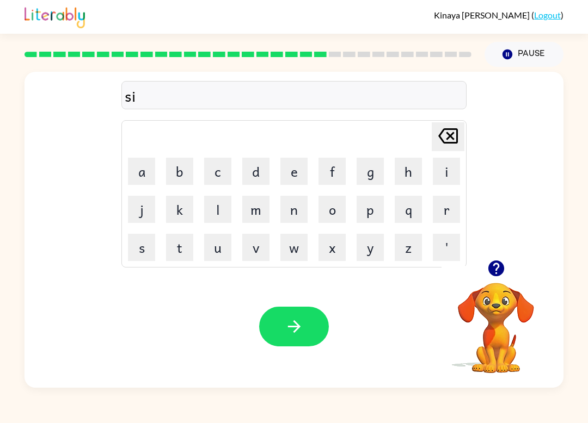
click at [407, 249] on button "z" at bounding box center [408, 247] width 27 height 27
click at [288, 173] on button "e" at bounding box center [293, 171] width 27 height 27
click at [301, 313] on button "button" at bounding box center [294, 327] width 70 height 40
click at [326, 343] on div at bounding box center [294, 327] width 70 height 40
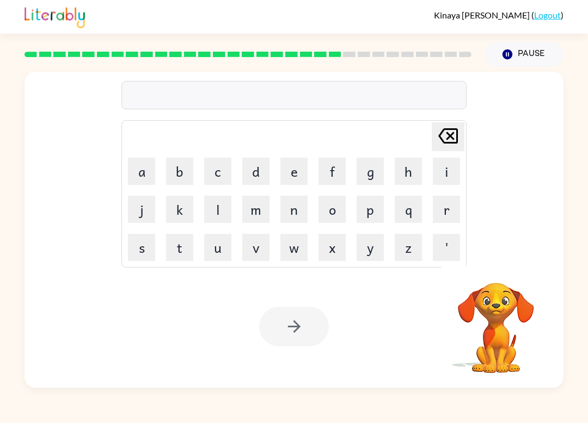
click at [135, 179] on button "a" at bounding box center [141, 171] width 27 height 27
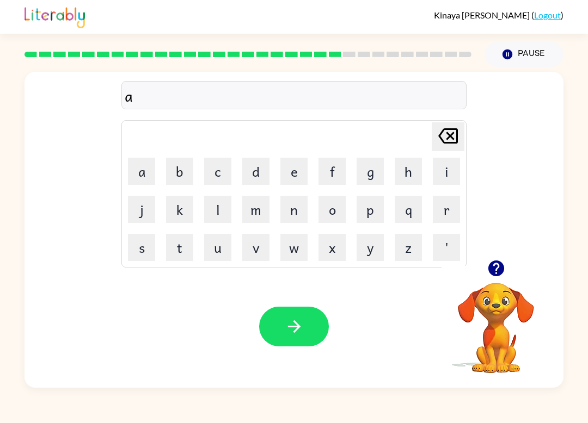
click at [154, 208] on button "j" at bounding box center [141, 209] width 27 height 27
click at [438, 133] on icon "Delete Delete last character input" at bounding box center [448, 136] width 26 height 26
click at [149, 170] on button "a" at bounding box center [141, 171] width 27 height 27
click at [297, 248] on button "w" at bounding box center [293, 247] width 27 height 27
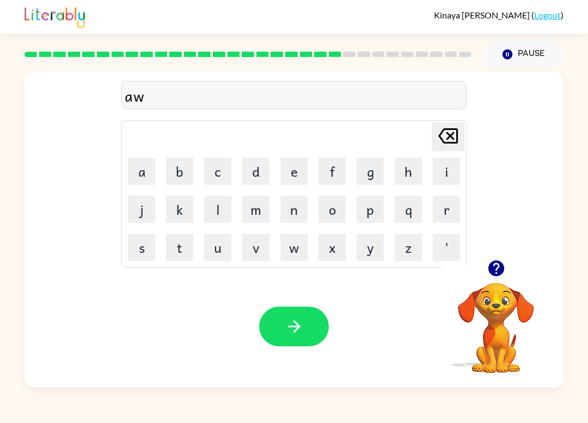
click at [137, 177] on button "a" at bounding box center [141, 171] width 27 height 27
click at [222, 206] on button "l" at bounding box center [217, 209] width 27 height 27
click at [139, 177] on button "a" at bounding box center [141, 171] width 27 height 27
click at [290, 251] on button "w" at bounding box center [293, 247] width 27 height 27
click at [288, 318] on icon "button" at bounding box center [294, 326] width 19 height 19
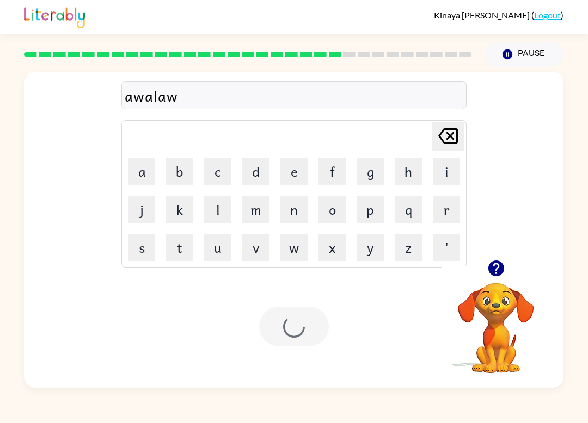
click at [288, 318] on div at bounding box center [294, 327] width 70 height 40
click at [293, 316] on div at bounding box center [294, 327] width 70 height 40
click at [270, 329] on div at bounding box center [294, 327] width 70 height 40
click at [447, 416] on div "Kinaya Bradshaw ( Logout ) Pause Pause Delete Delete last character input a b c…" at bounding box center [294, 211] width 588 height 423
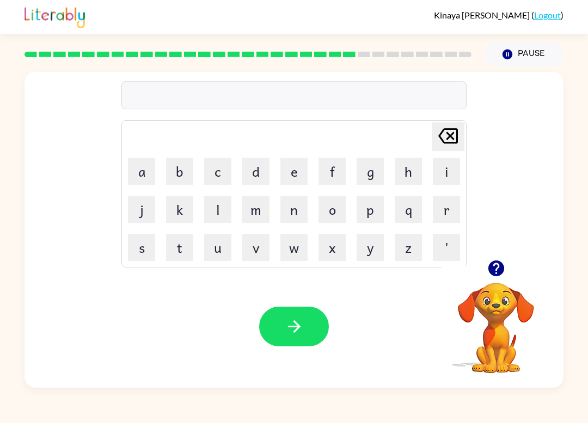
click at [297, 322] on icon "button" at bounding box center [294, 326] width 19 height 19
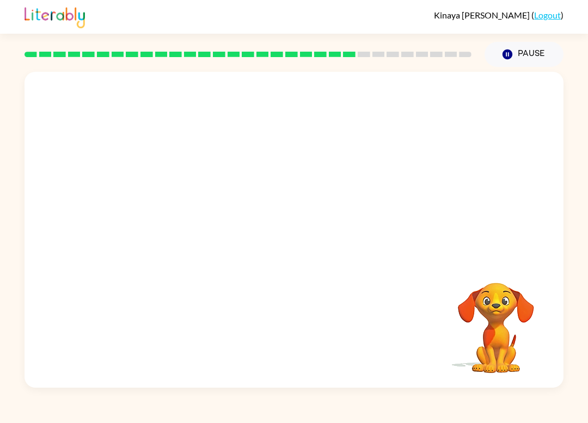
click at [288, 331] on div "Your browser must support playing .mp4 files to use Literably. Please try using…" at bounding box center [293, 230] width 539 height 316
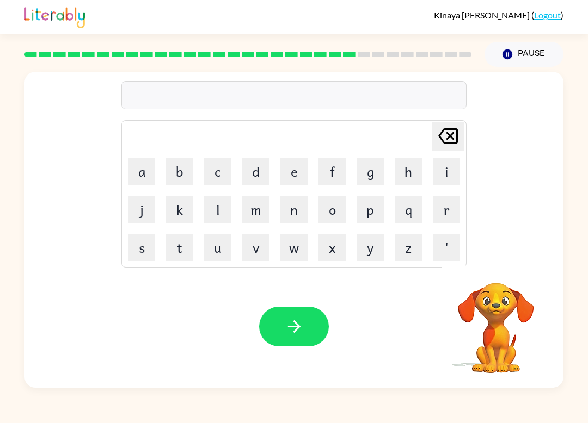
click at [299, 329] on icon "button" at bounding box center [294, 326] width 19 height 19
click at [211, 173] on button "c" at bounding box center [217, 171] width 27 height 27
click at [404, 178] on button "h" at bounding box center [408, 171] width 27 height 27
click at [292, 174] on button "e" at bounding box center [293, 171] width 27 height 27
click at [152, 182] on button "a" at bounding box center [141, 171] width 27 height 27
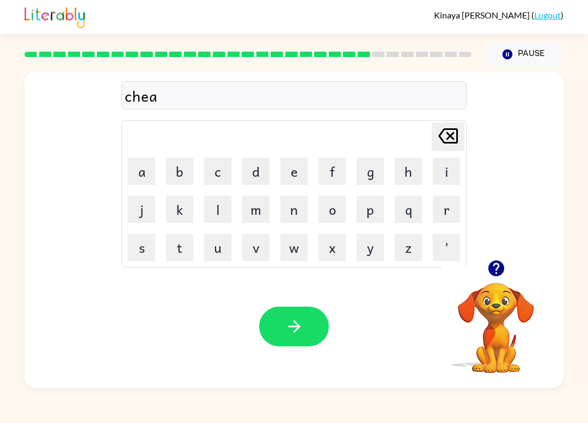
click at [185, 219] on button "k" at bounding box center [179, 209] width 27 height 27
click at [304, 331] on button "button" at bounding box center [294, 327] width 70 height 40
click at [269, 334] on div at bounding box center [294, 327] width 70 height 40
click at [278, 316] on button "button" at bounding box center [294, 327] width 70 height 40
click at [286, 316] on button "button" at bounding box center [294, 327] width 70 height 40
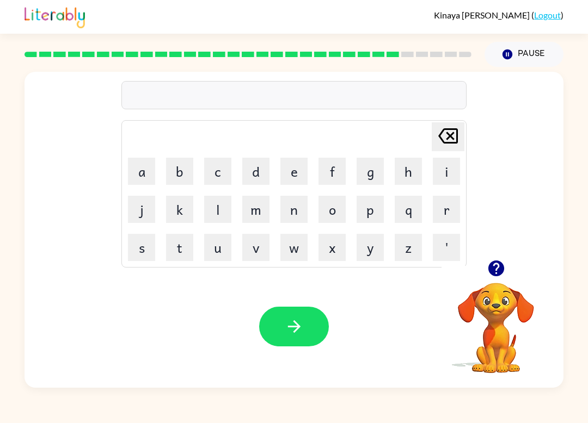
click at [220, 173] on button "c" at bounding box center [217, 171] width 27 height 27
click at [145, 167] on button "a" at bounding box center [141, 171] width 27 height 27
click at [366, 208] on button "p" at bounding box center [370, 209] width 27 height 27
click at [302, 180] on button "e" at bounding box center [293, 171] width 27 height 27
click at [290, 318] on icon "button" at bounding box center [294, 326] width 19 height 19
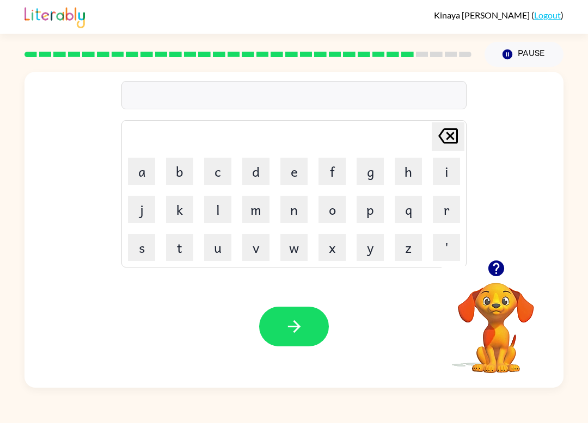
click at [186, 169] on button "b" at bounding box center [179, 171] width 27 height 27
click at [295, 172] on button "e" at bounding box center [293, 171] width 27 height 27
click at [298, 183] on button "e" at bounding box center [293, 171] width 27 height 27
click at [372, 220] on button "p" at bounding box center [370, 209] width 27 height 27
click at [290, 340] on button "button" at bounding box center [294, 327] width 70 height 40
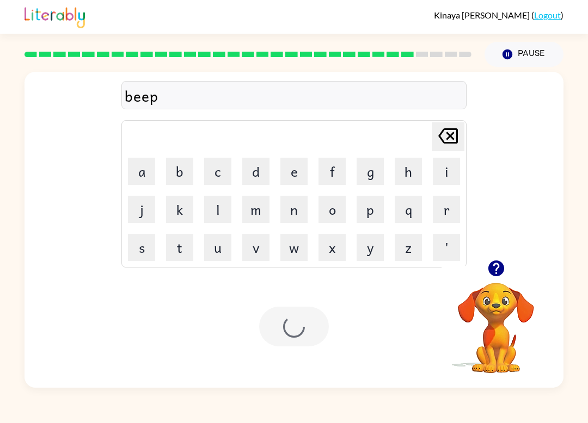
click at [289, 340] on div at bounding box center [294, 327] width 70 height 40
click at [294, 351] on div "Your browser must support playing .mp4 files to use Literably. Please try using…" at bounding box center [293, 327] width 539 height 122
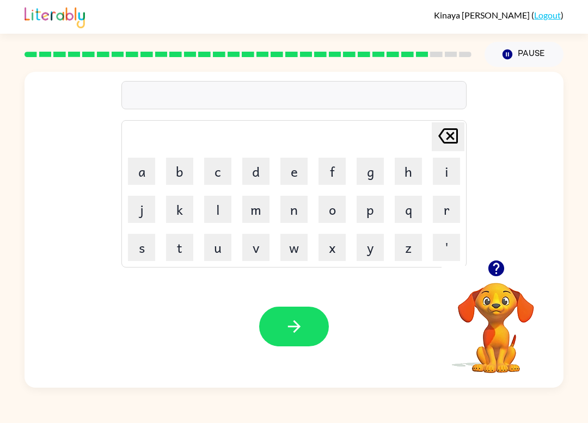
click at [312, 322] on button "button" at bounding box center [294, 327] width 70 height 40
click at [293, 324] on icon "button" at bounding box center [294, 326] width 19 height 19
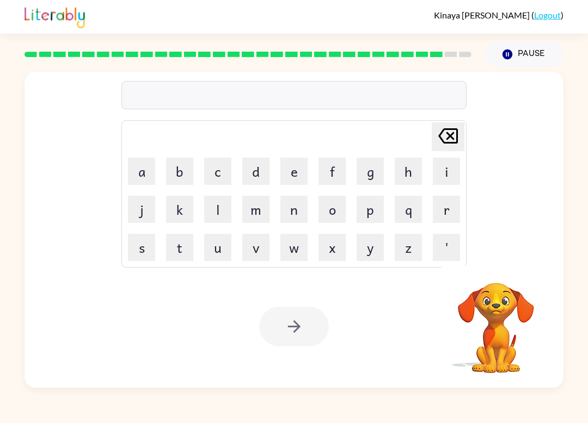
click at [292, 332] on div at bounding box center [294, 327] width 70 height 40
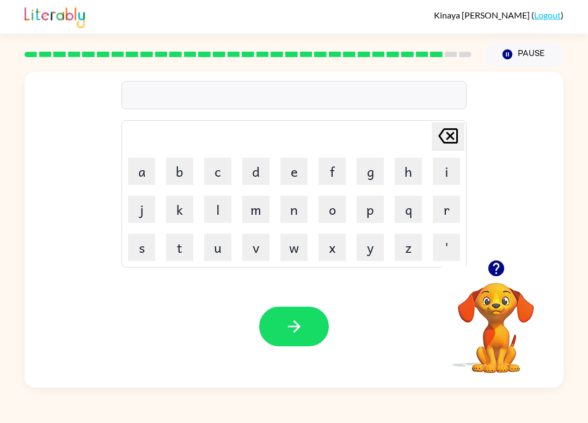
click at [299, 332] on icon "button" at bounding box center [294, 326] width 19 height 19
click at [299, 320] on icon "button" at bounding box center [294, 326] width 19 height 19
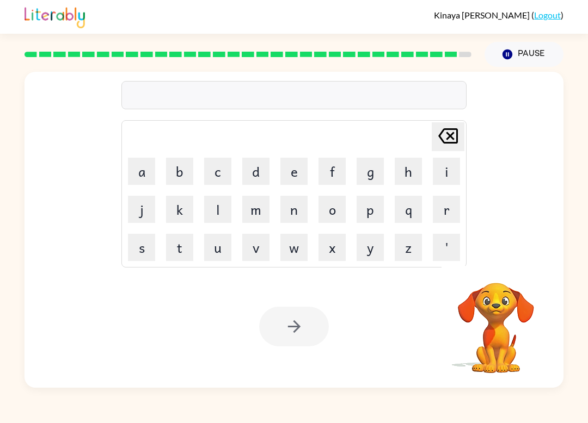
click at [368, 214] on button "p" at bounding box center [370, 209] width 27 height 27
click at [343, 202] on button "o" at bounding box center [331, 209] width 27 height 27
click at [342, 241] on button "x" at bounding box center [331, 247] width 27 height 27
click at [342, 240] on button "x" at bounding box center [331, 247] width 27 height 27
click at [284, 326] on div at bounding box center [294, 327] width 70 height 40
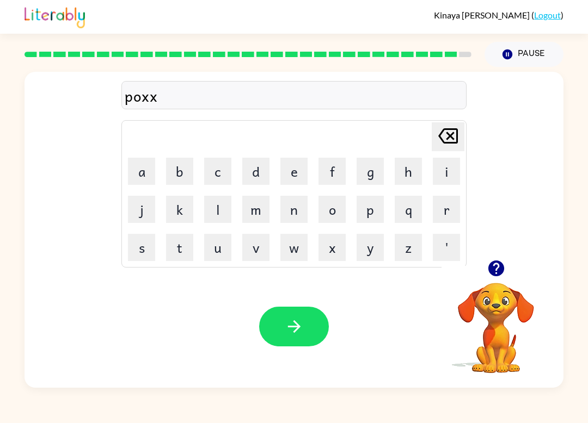
click at [285, 323] on icon "button" at bounding box center [294, 326] width 19 height 19
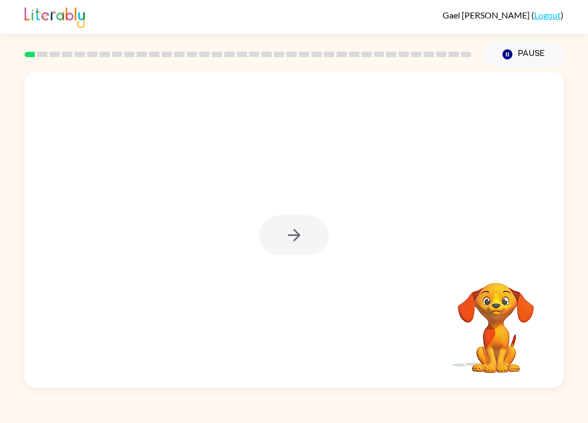
click at [502, 306] on video "Your browser must support playing .mp4 files to use Literably. Please try using…" at bounding box center [495, 320] width 109 height 109
click at [305, 238] on button "button" at bounding box center [294, 236] width 70 height 40
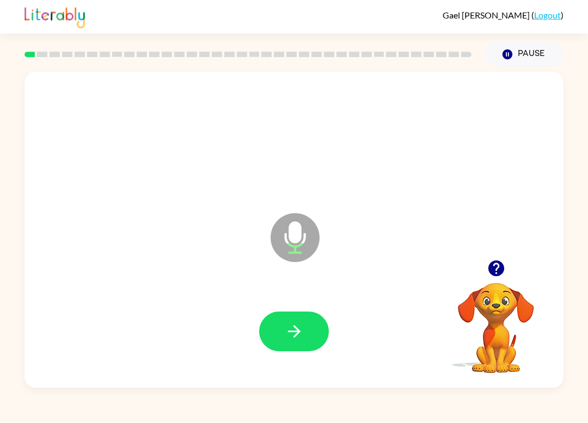
click at [298, 337] on icon "button" at bounding box center [294, 331] width 19 height 19
click at [306, 346] on button "button" at bounding box center [294, 332] width 70 height 40
click at [271, 333] on button "button" at bounding box center [294, 332] width 70 height 40
click at [296, 325] on icon "button" at bounding box center [294, 331] width 19 height 19
click at [302, 358] on div at bounding box center [293, 331] width 517 height 91
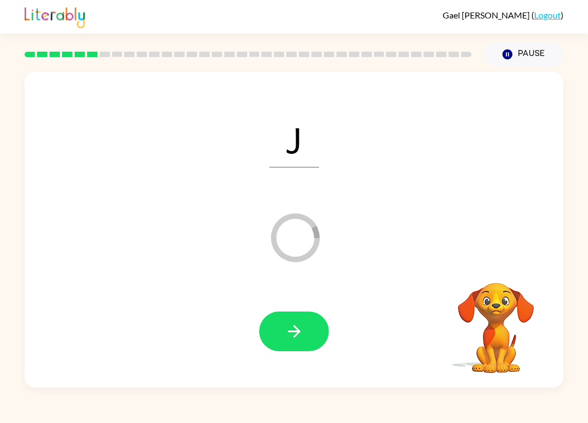
click at [294, 336] on icon "button" at bounding box center [294, 331] width 19 height 19
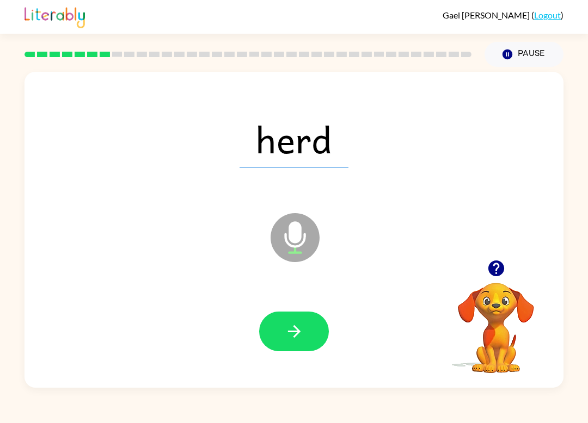
click at [334, 342] on div at bounding box center [293, 331] width 517 height 91
click at [308, 332] on button "button" at bounding box center [294, 332] width 70 height 40
click at [310, 351] on button "button" at bounding box center [294, 332] width 70 height 40
click at [305, 340] on button "button" at bounding box center [294, 332] width 70 height 40
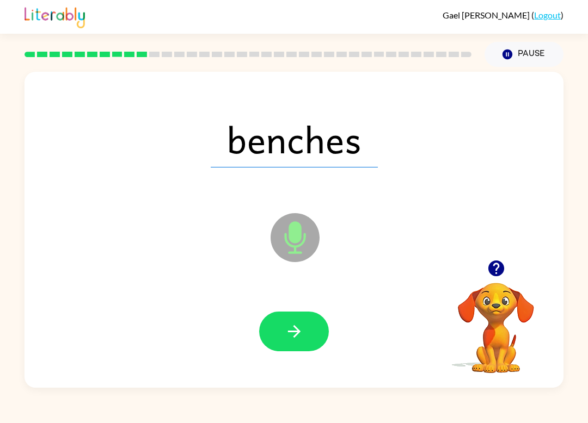
click at [293, 327] on icon "button" at bounding box center [294, 331] width 19 height 19
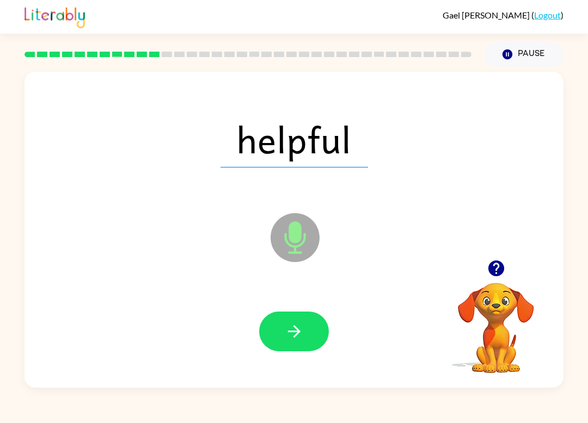
click at [291, 333] on icon "button" at bounding box center [294, 331] width 19 height 19
click at [292, 337] on icon "button" at bounding box center [294, 331] width 19 height 19
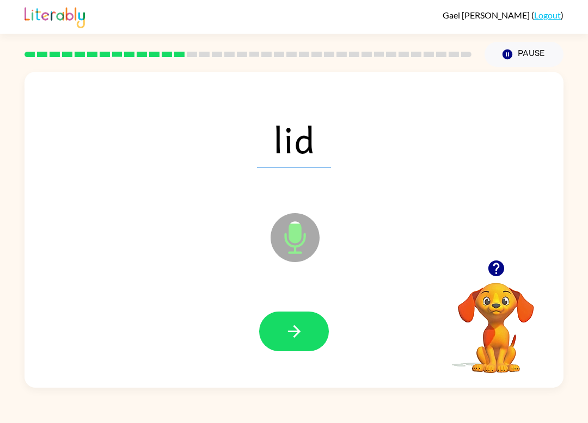
click at [279, 352] on button "button" at bounding box center [294, 332] width 70 height 40
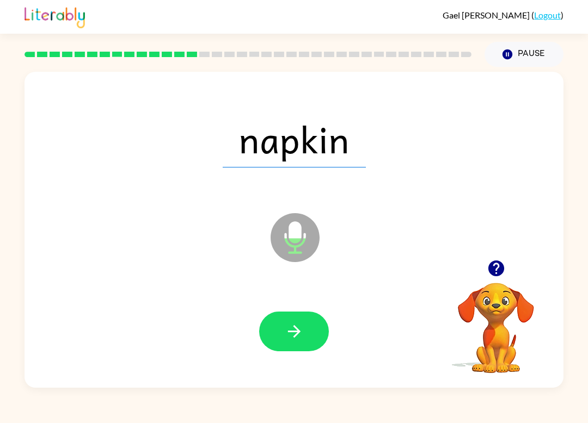
click at [287, 343] on button "button" at bounding box center [294, 332] width 70 height 40
click at [290, 337] on icon "button" at bounding box center [294, 331] width 19 height 19
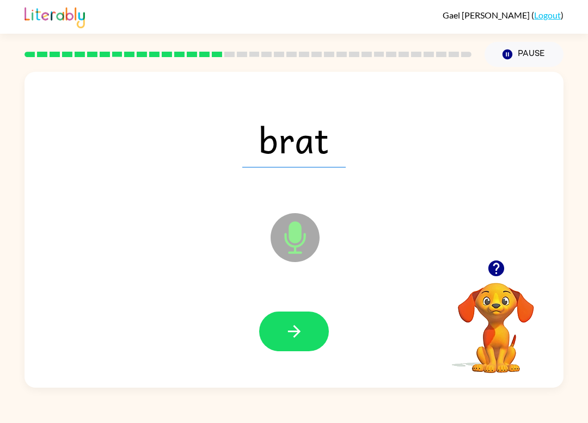
click at [295, 329] on icon "button" at bounding box center [294, 331] width 19 height 19
click at [283, 321] on button "button" at bounding box center [294, 332] width 70 height 40
click at [282, 337] on button "button" at bounding box center [294, 332] width 70 height 40
click at [305, 330] on button "button" at bounding box center [294, 332] width 70 height 40
click at [298, 331] on icon "button" at bounding box center [293, 332] width 13 height 13
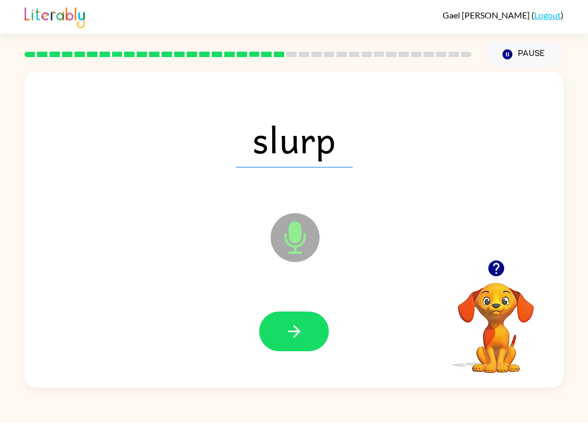
click at [296, 341] on icon "button" at bounding box center [294, 331] width 19 height 19
click at [274, 351] on button "button" at bounding box center [294, 332] width 70 height 40
click at [298, 317] on button "button" at bounding box center [294, 332] width 70 height 40
click at [285, 324] on icon "button" at bounding box center [294, 331] width 19 height 19
click at [299, 343] on button "button" at bounding box center [294, 332] width 70 height 40
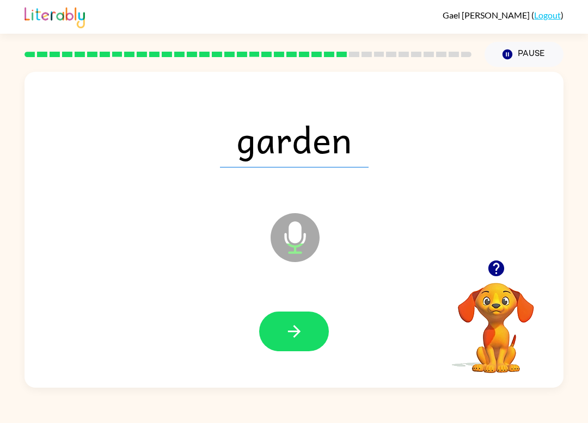
click at [306, 343] on button "button" at bounding box center [294, 332] width 70 height 40
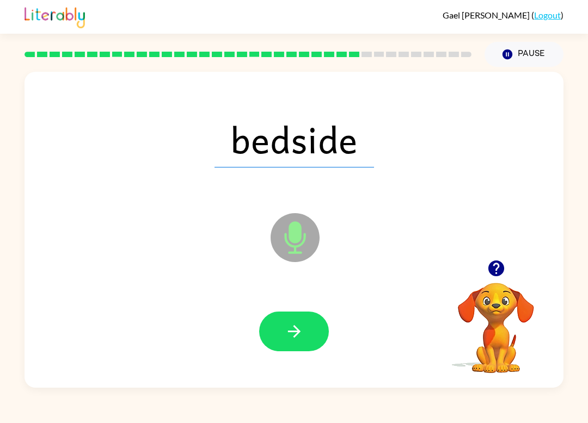
click at [317, 332] on button "button" at bounding box center [294, 332] width 70 height 40
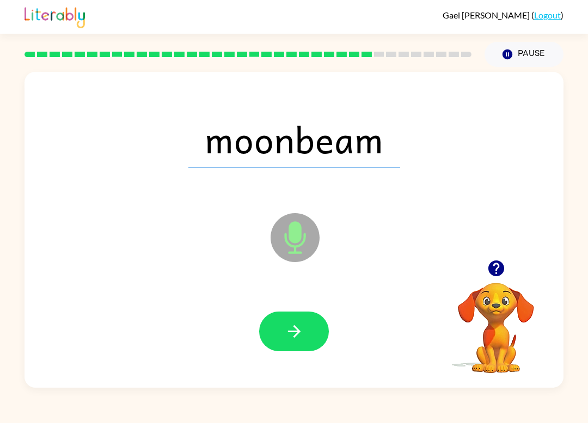
click at [305, 328] on button "button" at bounding box center [294, 332] width 70 height 40
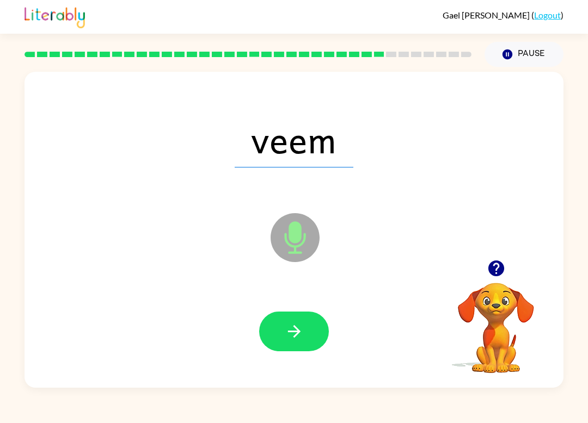
click at [287, 337] on icon "button" at bounding box center [294, 331] width 19 height 19
click at [293, 326] on icon "button" at bounding box center [294, 331] width 19 height 19
click at [288, 322] on button "button" at bounding box center [294, 332] width 70 height 40
click at [312, 337] on button "button" at bounding box center [294, 332] width 70 height 40
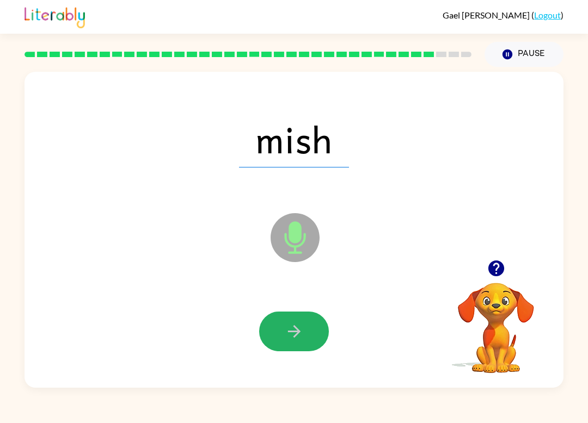
click at [279, 337] on button "button" at bounding box center [294, 332] width 70 height 40
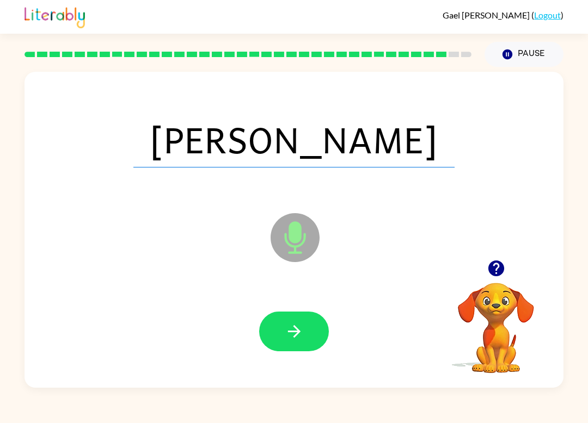
click at [296, 324] on icon "button" at bounding box center [294, 331] width 19 height 19
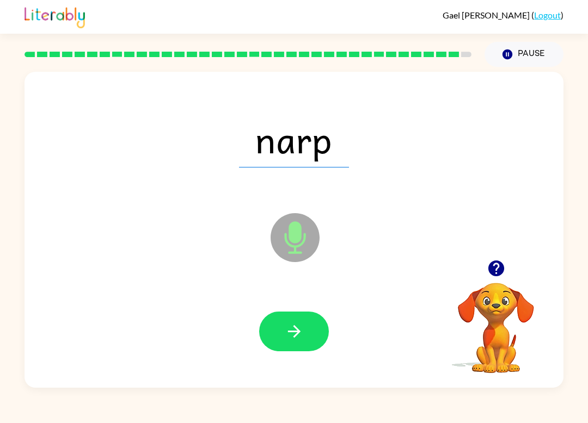
click at [303, 334] on icon "button" at bounding box center [294, 331] width 19 height 19
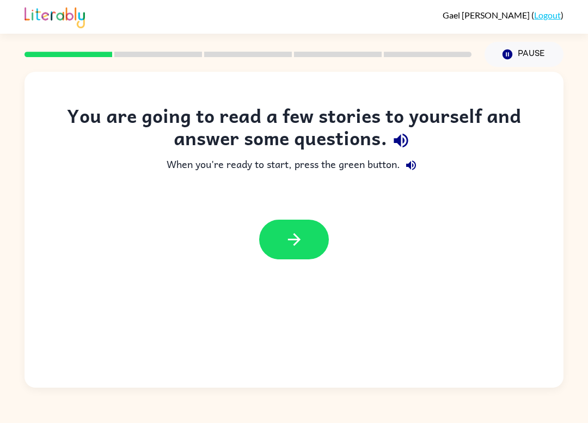
click at [308, 255] on button "button" at bounding box center [294, 240] width 70 height 40
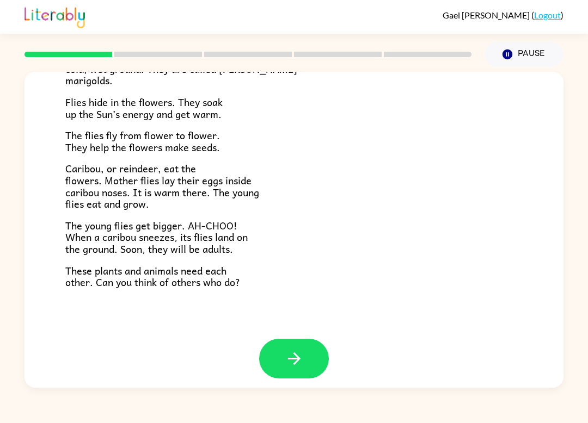
scroll to position [211, 0]
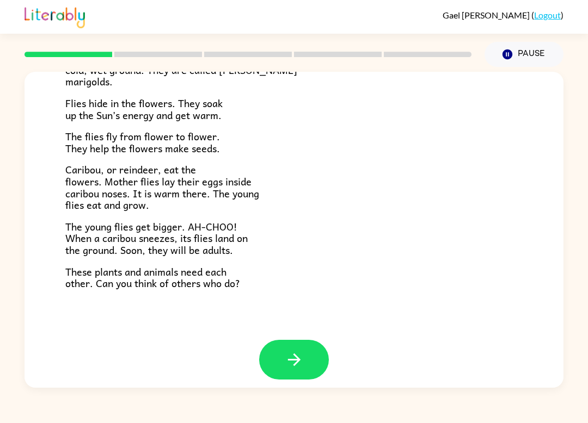
click at [302, 354] on icon "button" at bounding box center [294, 360] width 19 height 19
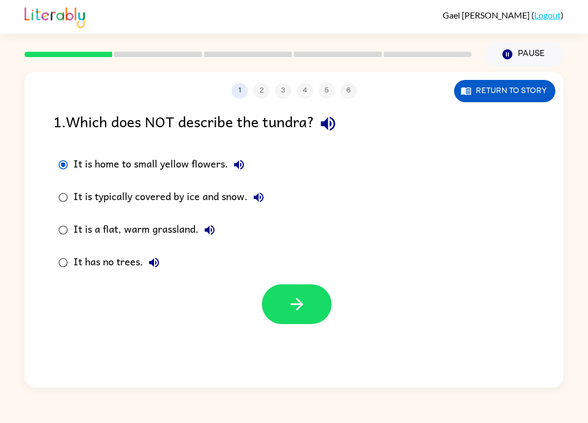
click at [284, 298] on button "button" at bounding box center [297, 305] width 70 height 40
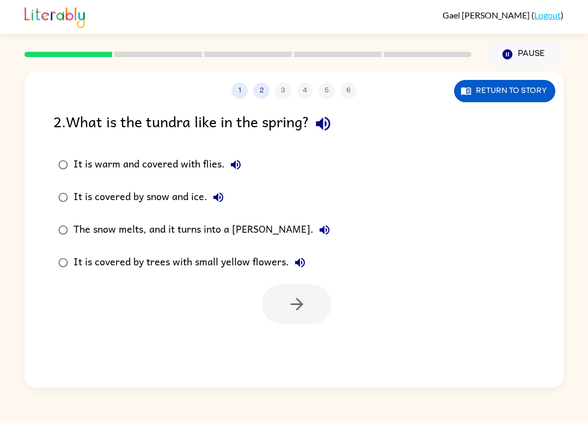
click at [71, 151] on label "It is warm and covered with flies." at bounding box center [193, 165] width 293 height 33
click at [290, 307] on icon "button" at bounding box center [296, 304] width 19 height 19
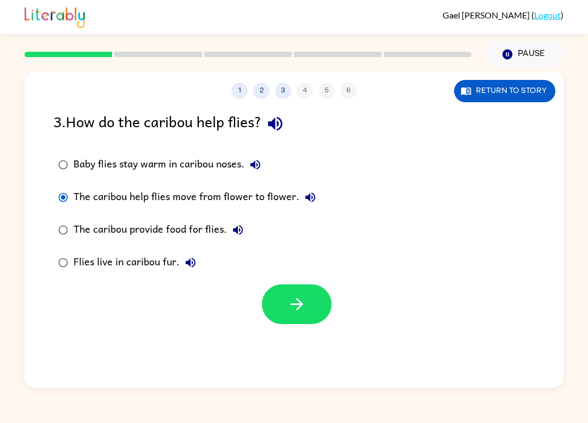
click at [309, 303] on button "button" at bounding box center [297, 305] width 70 height 40
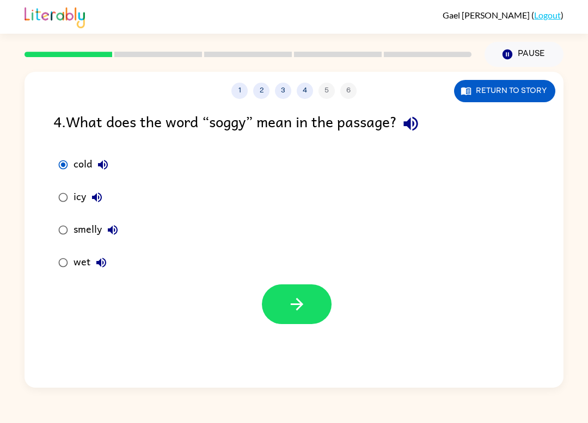
click at [297, 303] on icon "button" at bounding box center [296, 304] width 19 height 19
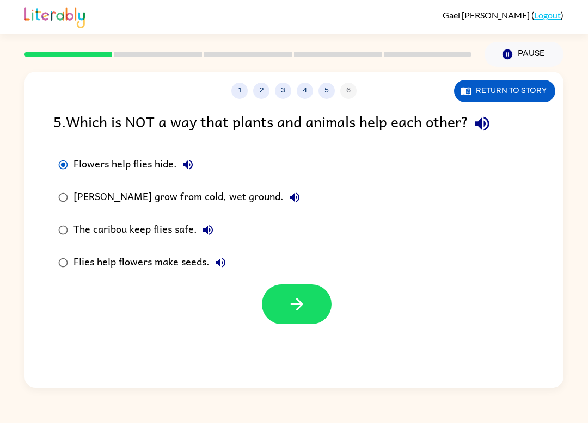
click at [296, 298] on icon "button" at bounding box center [296, 304] width 19 height 19
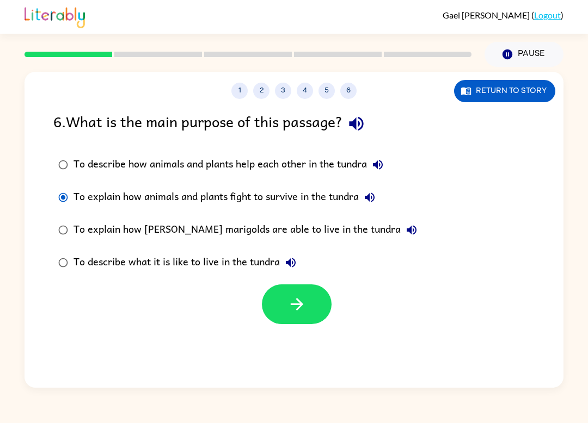
click at [303, 317] on button "button" at bounding box center [297, 305] width 70 height 40
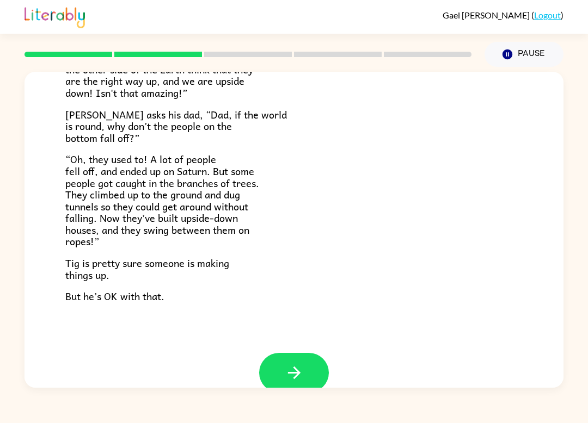
scroll to position [289, 0]
click at [294, 372] on icon "button" at bounding box center [294, 373] width 19 height 19
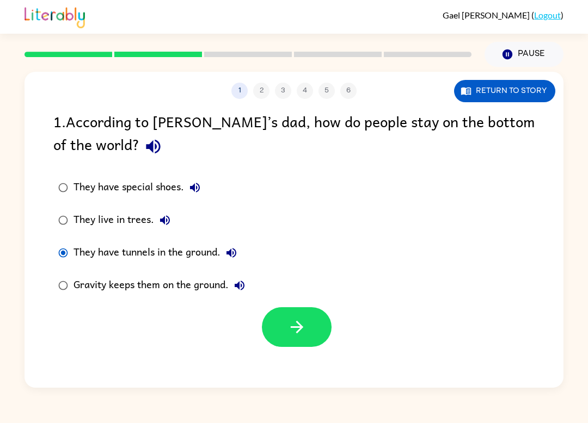
click at [313, 327] on button "button" at bounding box center [297, 328] width 70 height 40
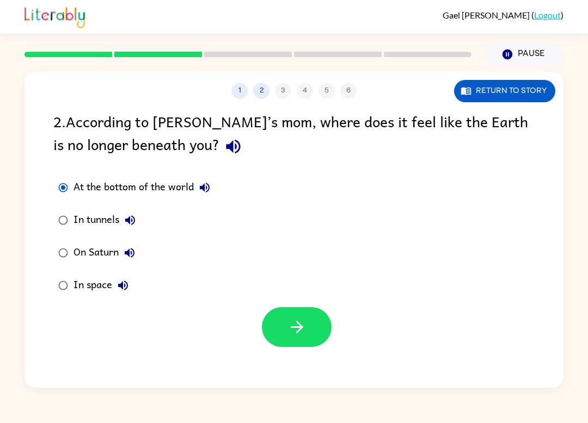
click at [308, 324] on button "button" at bounding box center [297, 328] width 70 height 40
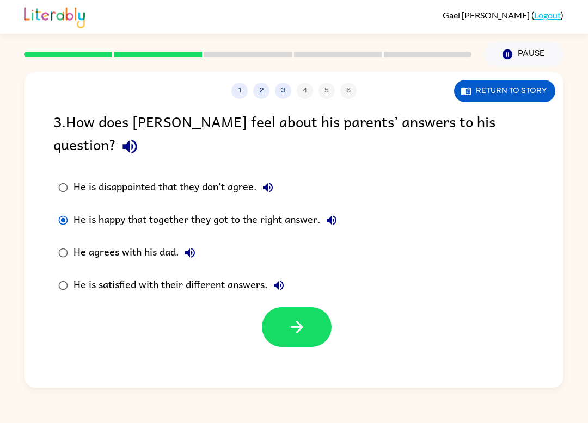
click at [297, 318] on icon "button" at bounding box center [296, 327] width 19 height 19
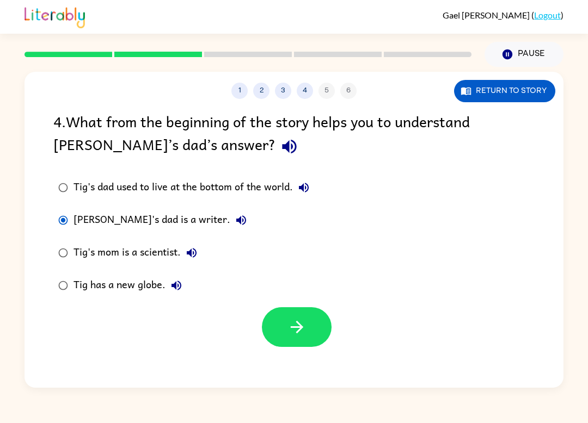
click at [303, 330] on icon "button" at bounding box center [296, 327] width 19 height 19
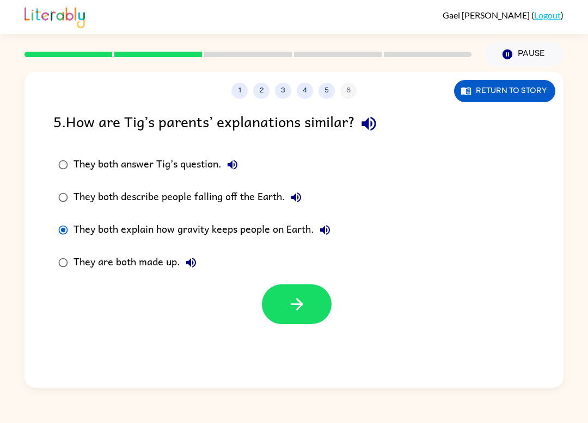
click at [288, 299] on icon "button" at bounding box center [296, 304] width 19 height 19
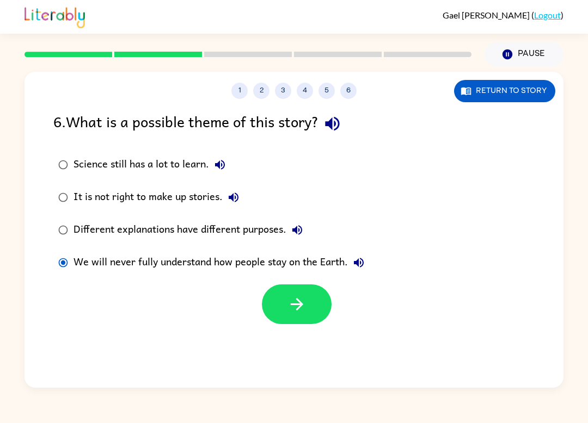
click at [298, 313] on icon "button" at bounding box center [296, 304] width 19 height 19
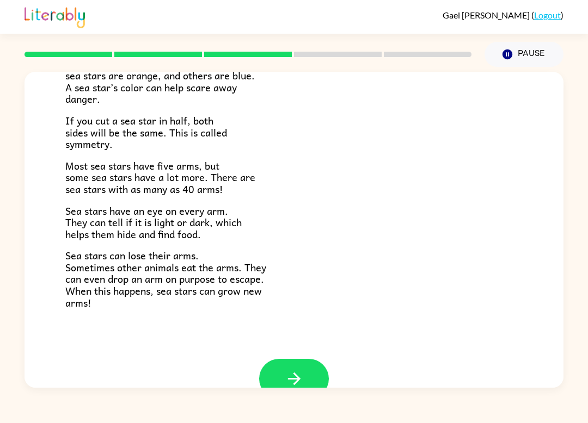
scroll to position [283, 0]
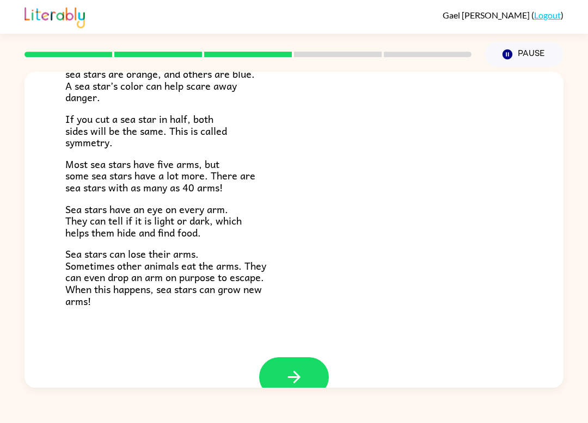
click at [286, 371] on icon "button" at bounding box center [294, 377] width 19 height 19
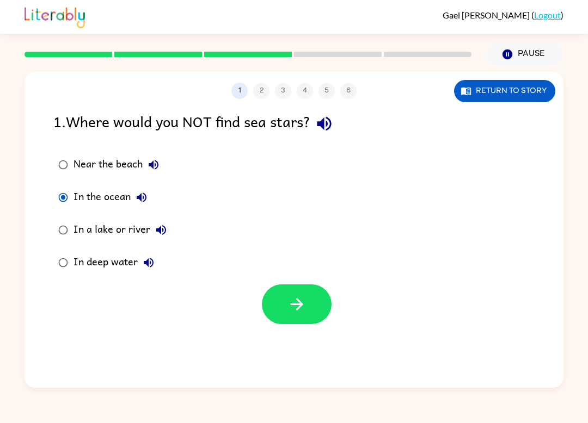
click at [318, 322] on button "button" at bounding box center [297, 305] width 70 height 40
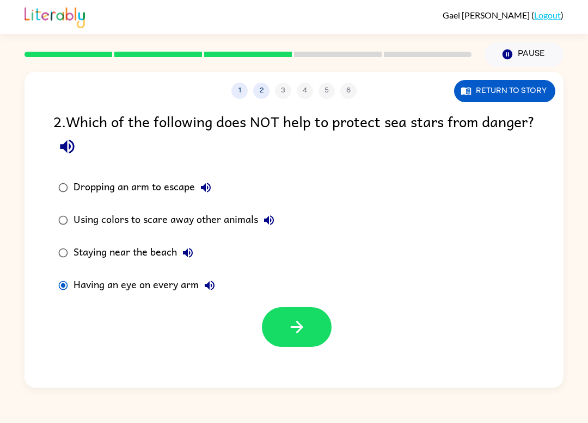
click at [302, 326] on icon "button" at bounding box center [296, 327] width 19 height 19
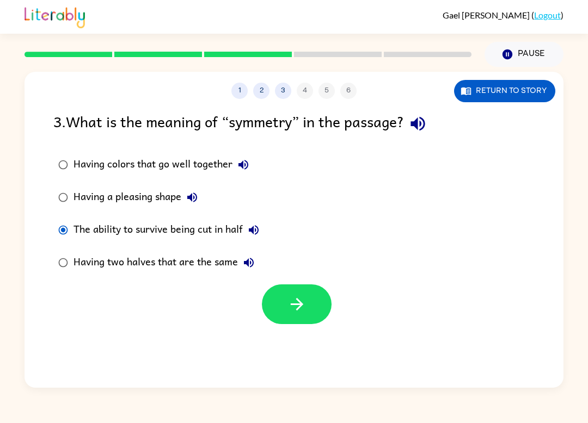
click at [285, 303] on button "button" at bounding box center [297, 305] width 70 height 40
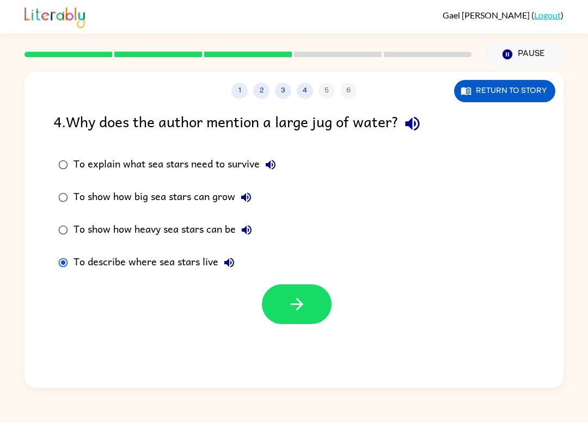
click at [310, 310] on button "button" at bounding box center [297, 305] width 70 height 40
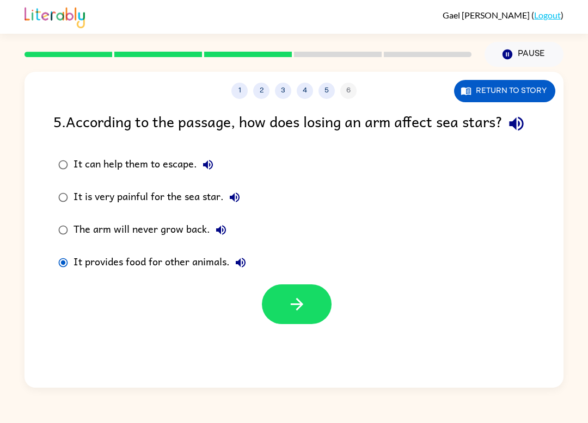
click at [296, 314] on icon "button" at bounding box center [296, 304] width 19 height 19
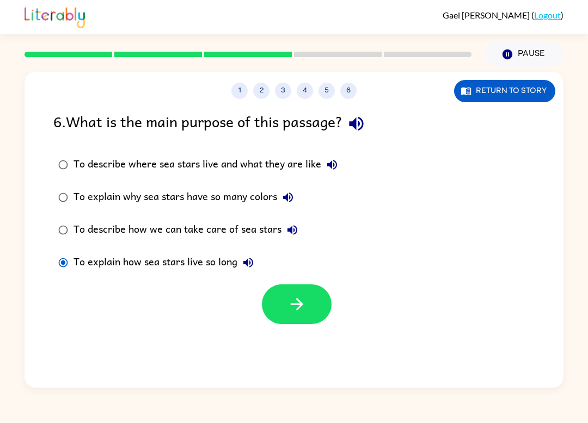
click at [290, 320] on button "button" at bounding box center [297, 305] width 70 height 40
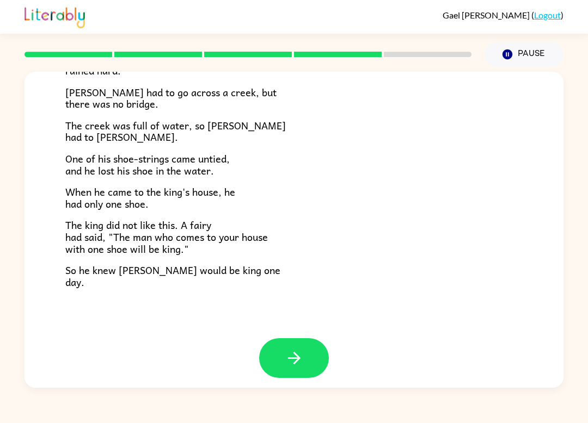
scroll to position [175, 0]
click at [269, 340] on button "button" at bounding box center [294, 359] width 70 height 40
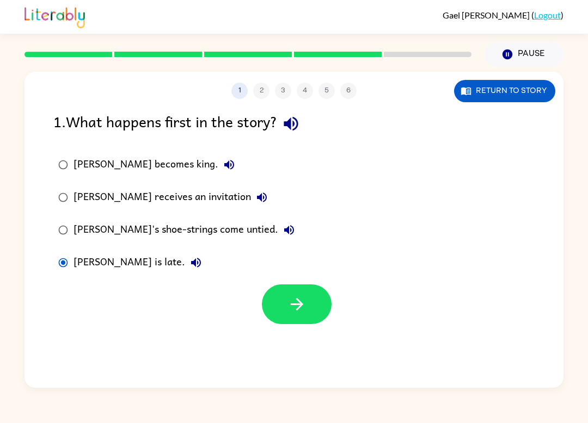
click at [272, 308] on button "button" at bounding box center [297, 305] width 70 height 40
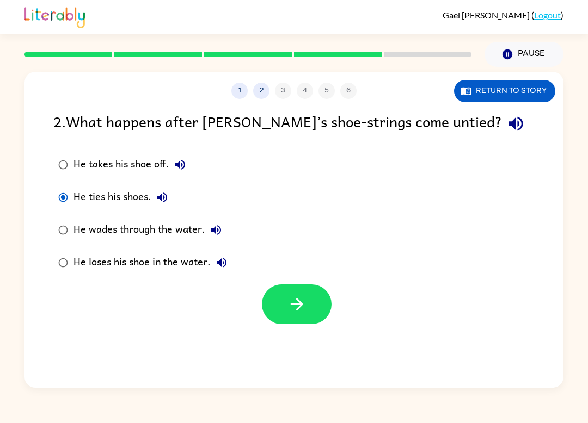
click at [75, 227] on div "He wades through the water." at bounding box center [150, 230] width 154 height 22
click at [301, 307] on icon "button" at bounding box center [296, 304] width 13 height 13
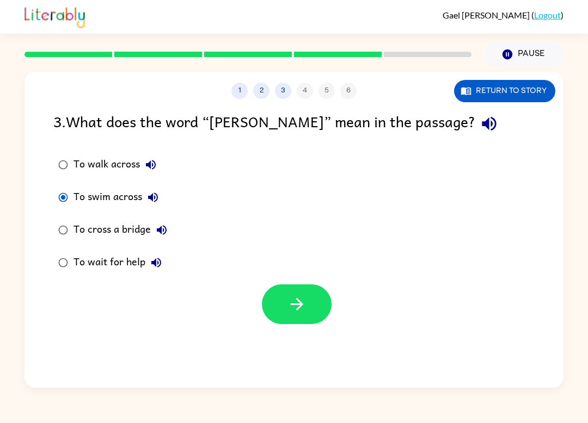
click at [48, 156] on label "To walk across" at bounding box center [112, 165] width 131 height 33
click at [312, 311] on button "button" at bounding box center [297, 305] width 70 height 40
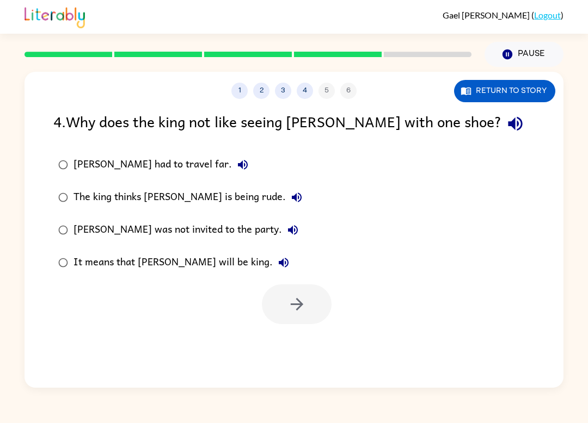
click at [73, 154] on label "[PERSON_NAME] had to travel far." at bounding box center [180, 165] width 266 height 33
click at [305, 302] on icon "button" at bounding box center [296, 304] width 19 height 19
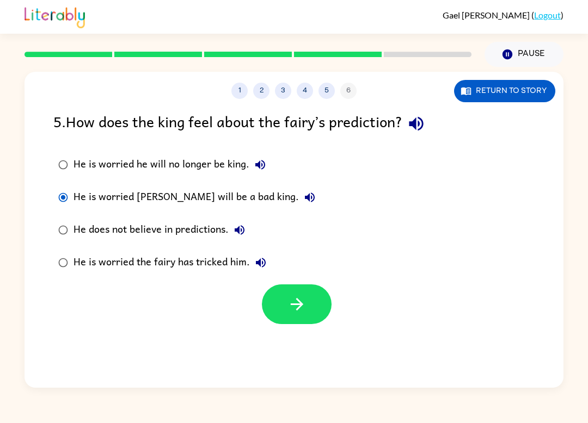
click at [308, 311] on button "button" at bounding box center [297, 305] width 70 height 40
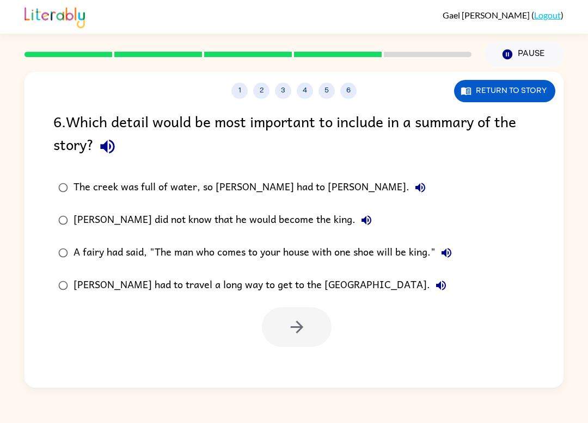
click at [63, 273] on label "[PERSON_NAME] had to travel a long way to get to the [GEOGRAPHIC_DATA]." at bounding box center [254, 285] width 415 height 33
click at [302, 316] on button "button" at bounding box center [297, 328] width 70 height 40
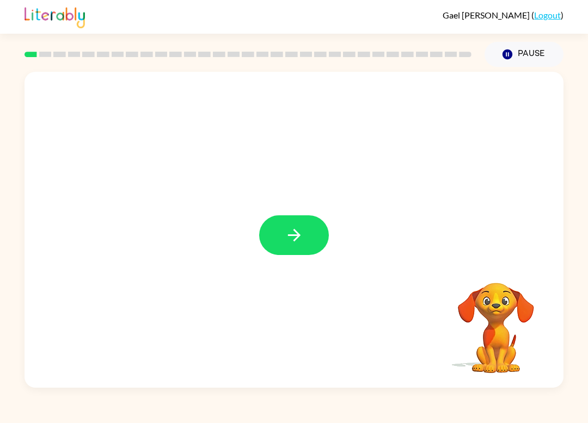
click at [296, 230] on icon "button" at bounding box center [294, 235] width 19 height 19
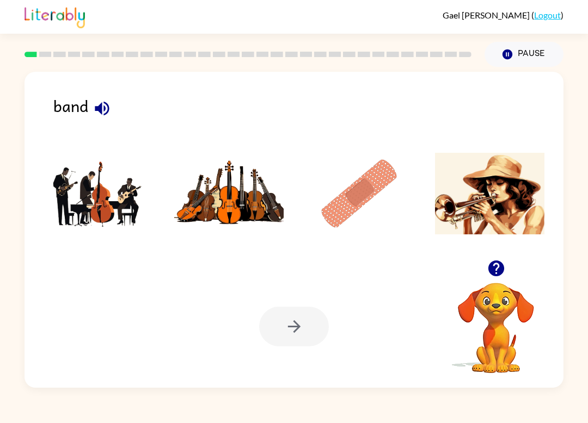
click at [112, 199] on img at bounding box center [99, 194] width 110 height 82
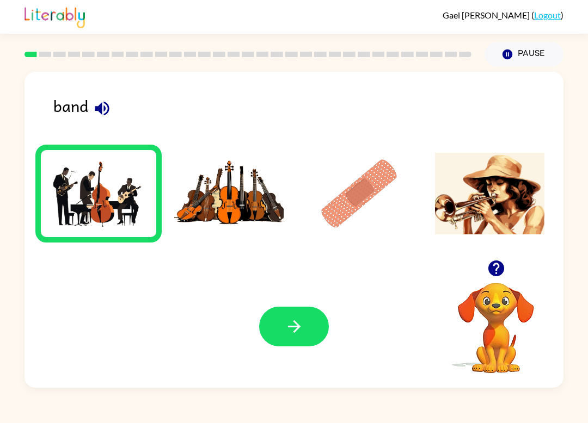
click at [222, 206] on img at bounding box center [229, 194] width 110 height 82
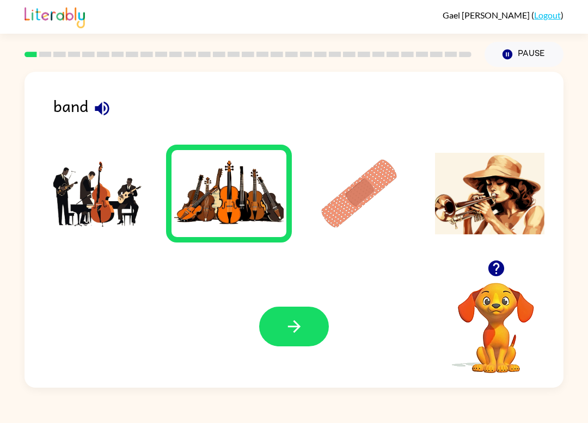
click at [328, 226] on img at bounding box center [359, 194] width 110 height 82
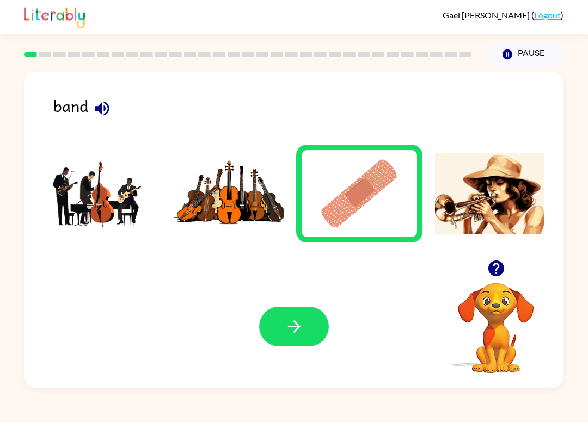
click at [96, 105] on icon "button" at bounding box center [102, 108] width 19 height 19
click at [290, 339] on button "button" at bounding box center [294, 327] width 70 height 40
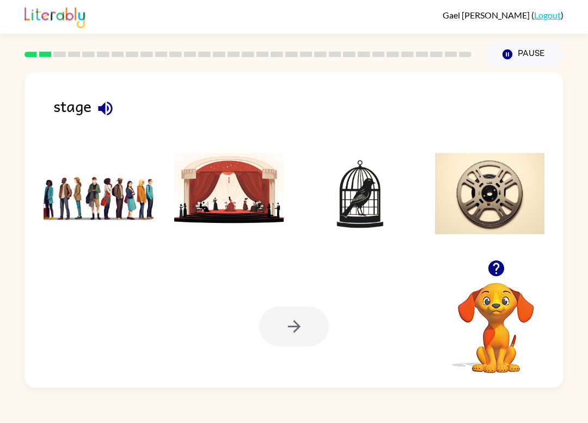
click at [474, 200] on img at bounding box center [490, 194] width 110 height 82
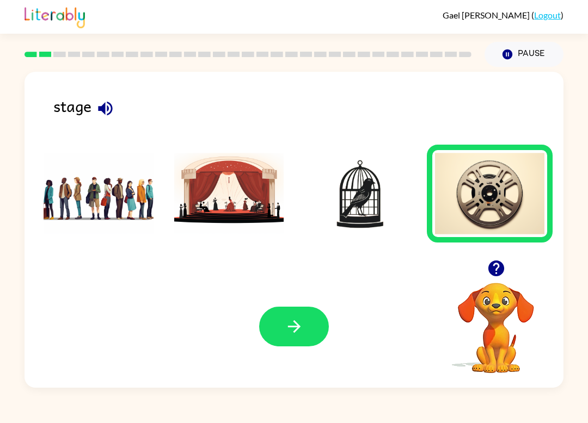
click at [363, 188] on img at bounding box center [359, 194] width 110 height 82
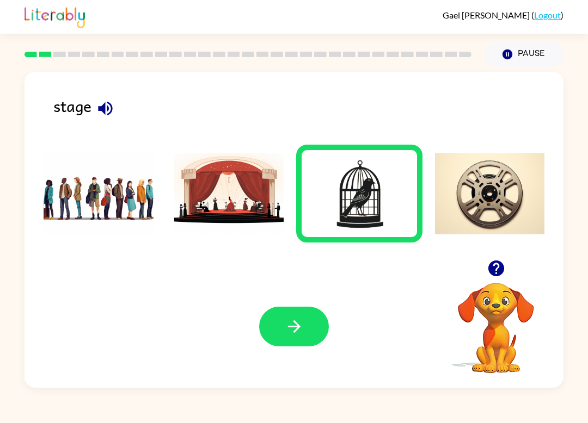
click at [247, 208] on img at bounding box center [229, 194] width 110 height 82
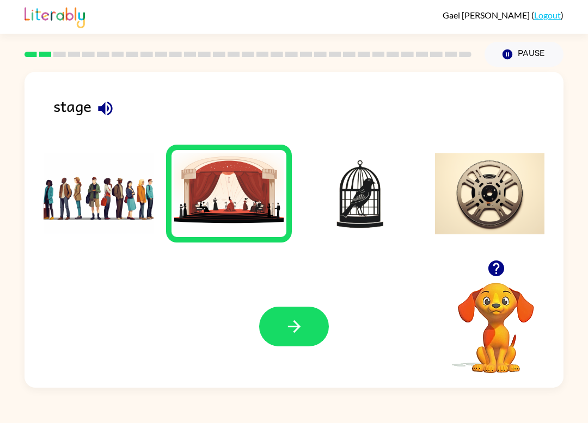
click at [124, 212] on img at bounding box center [99, 194] width 110 height 82
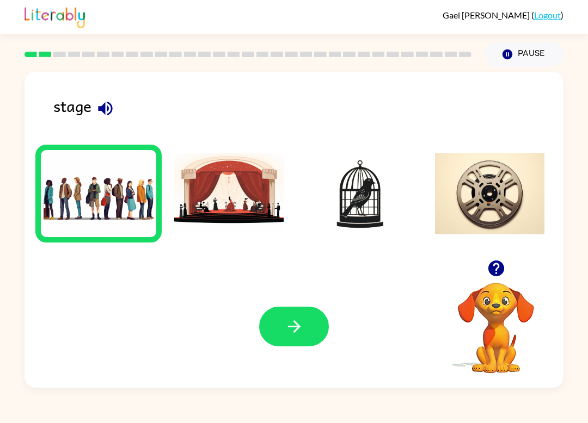
click at [96, 116] on icon "button" at bounding box center [105, 108] width 19 height 19
click at [228, 212] on img at bounding box center [229, 194] width 110 height 82
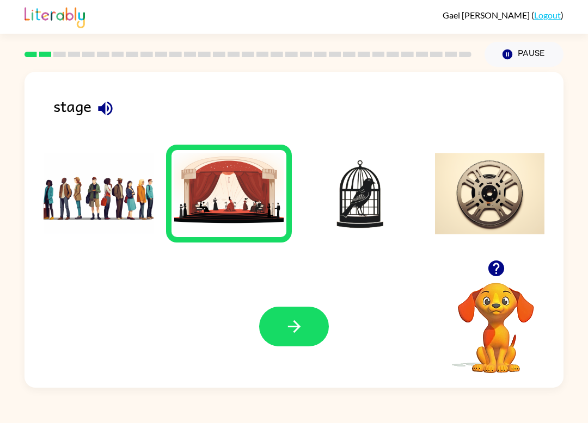
click at [363, 195] on img at bounding box center [359, 194] width 110 height 82
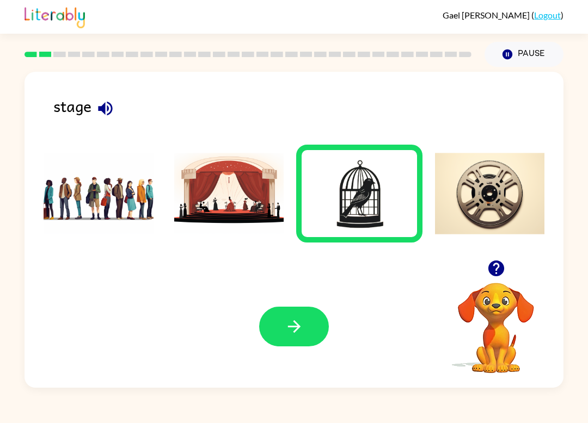
click at [296, 327] on icon "button" at bounding box center [293, 327] width 13 height 13
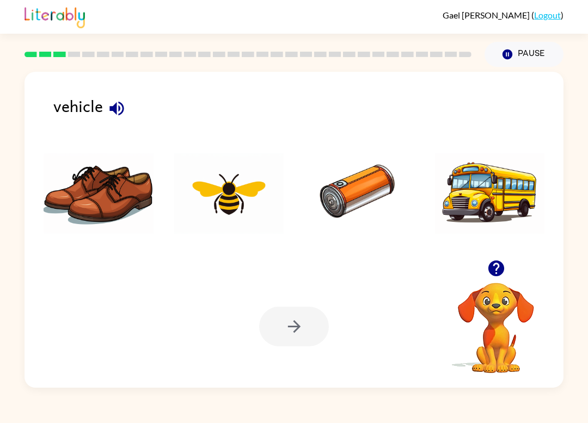
click at [367, 180] on img at bounding box center [359, 194] width 110 height 82
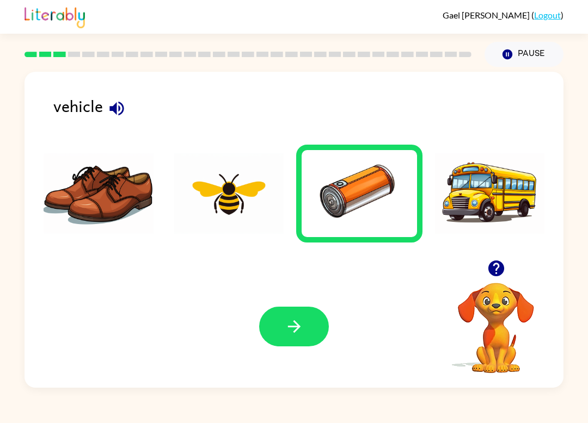
click at [111, 103] on icon "button" at bounding box center [116, 108] width 19 height 19
click at [484, 197] on img at bounding box center [490, 194] width 110 height 82
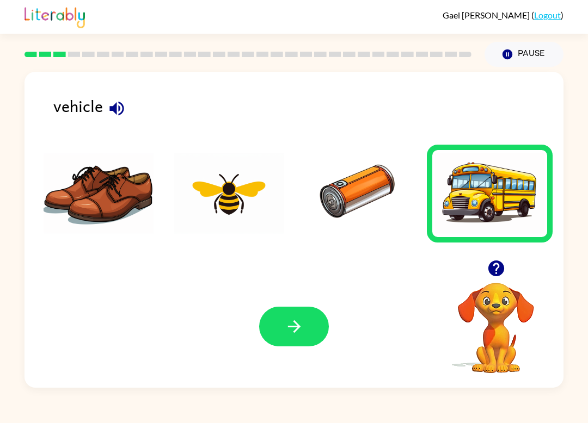
click at [285, 335] on icon "button" at bounding box center [294, 326] width 19 height 19
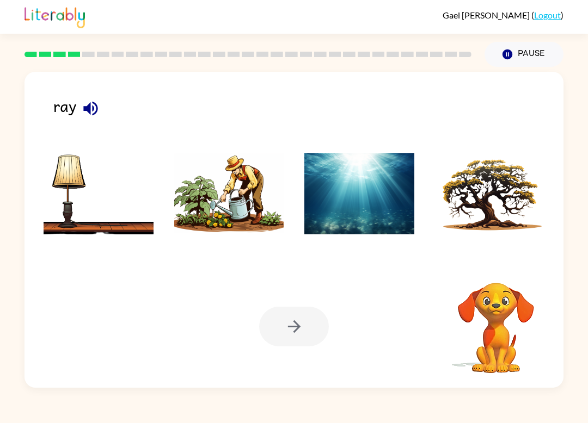
click at [85, 100] on icon "button" at bounding box center [90, 108] width 19 height 19
click at [89, 108] on icon "button" at bounding box center [90, 108] width 14 height 14
click at [520, 226] on img at bounding box center [490, 194] width 110 height 82
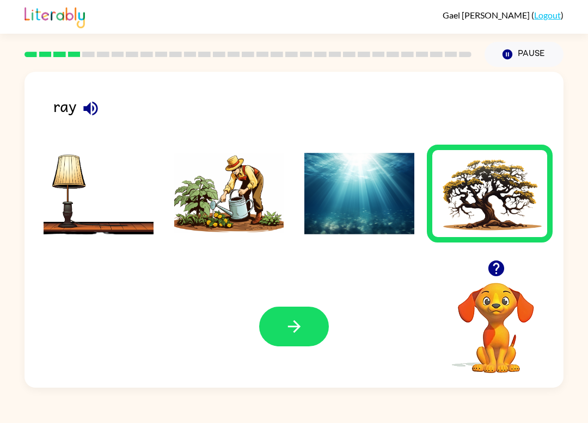
click at [372, 192] on img at bounding box center [359, 194] width 110 height 82
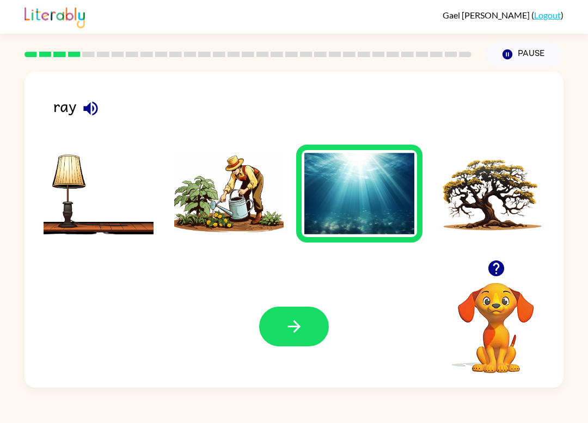
click at [240, 222] on img at bounding box center [229, 194] width 110 height 82
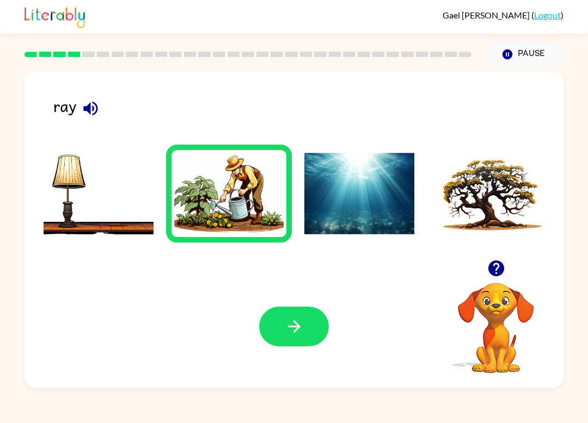
click at [80, 216] on img at bounding box center [99, 194] width 110 height 82
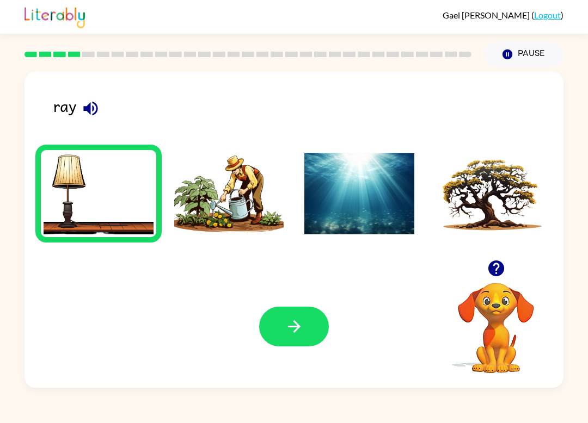
click at [239, 205] on img at bounding box center [229, 194] width 110 height 82
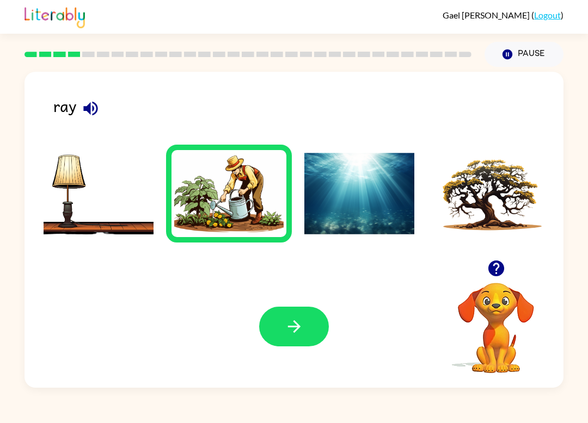
click at [284, 329] on button "button" at bounding box center [294, 327] width 70 height 40
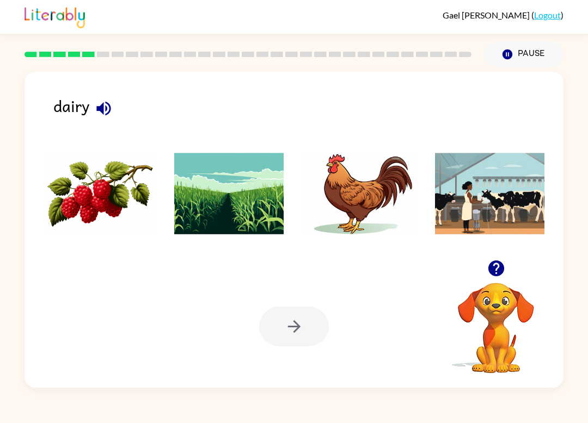
click at [390, 217] on img at bounding box center [359, 194] width 110 height 82
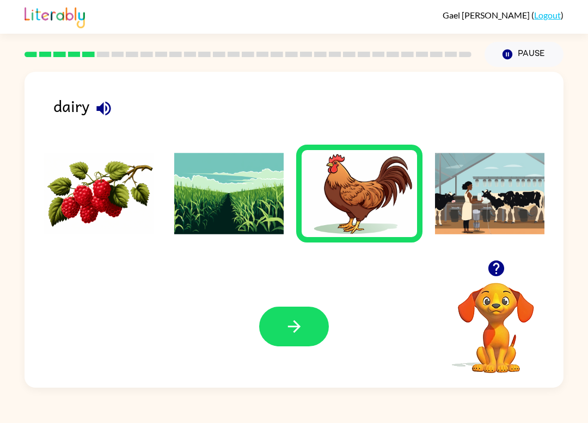
click at [486, 205] on img at bounding box center [490, 194] width 110 height 82
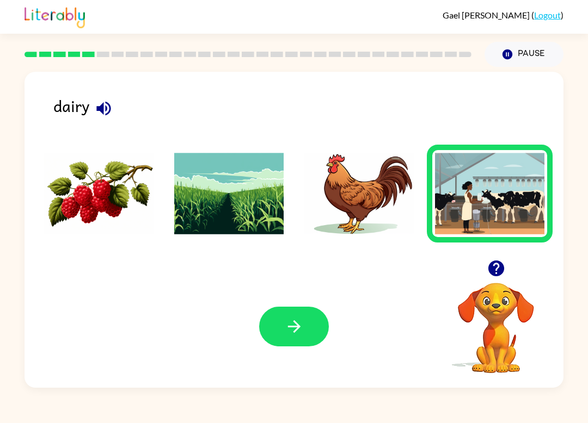
click at [259, 217] on img at bounding box center [229, 194] width 110 height 82
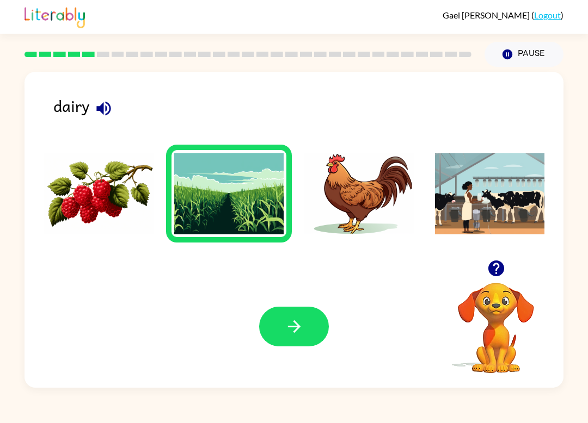
click at [73, 224] on img at bounding box center [99, 194] width 110 height 82
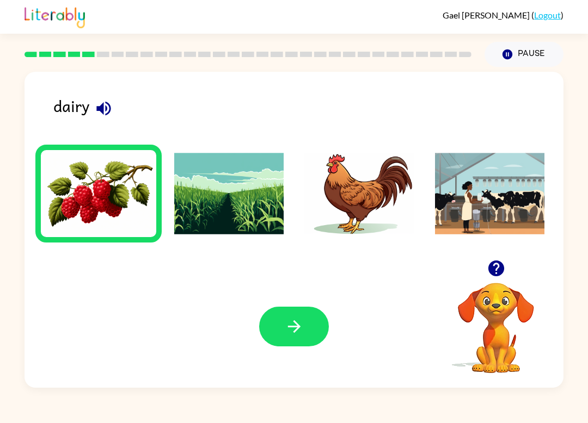
click at [285, 346] on button "button" at bounding box center [294, 327] width 70 height 40
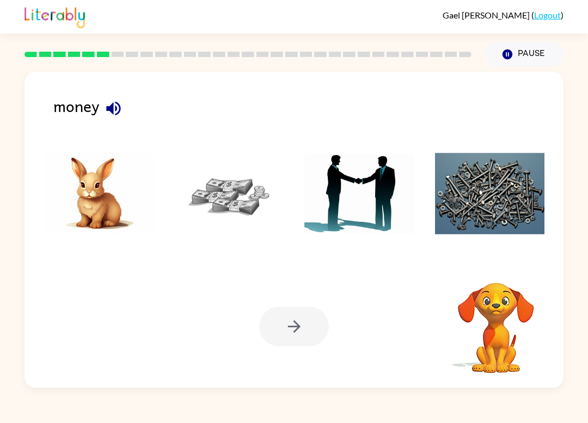
click at [228, 183] on img at bounding box center [229, 194] width 110 height 82
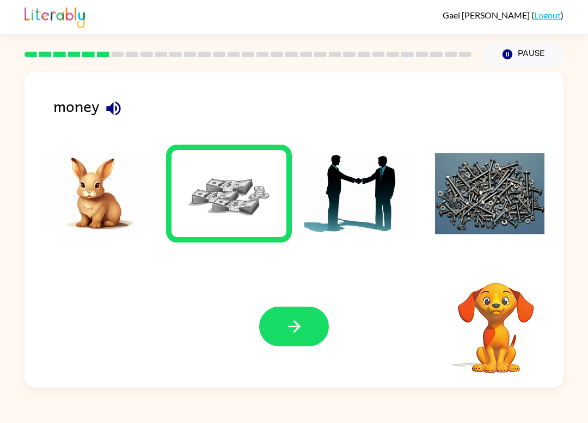
click at [294, 326] on icon "button" at bounding box center [294, 326] width 19 height 19
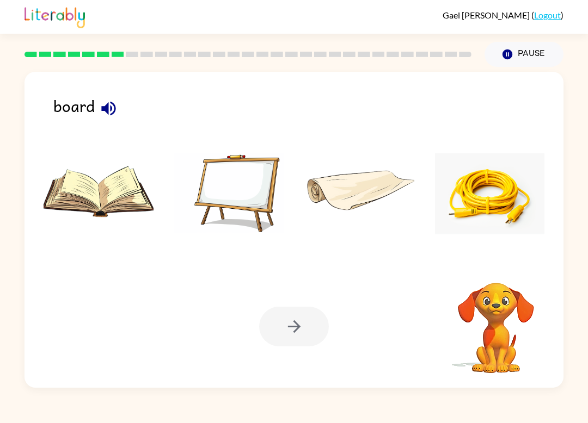
click at [107, 108] on icon "button" at bounding box center [108, 108] width 14 height 14
click at [229, 183] on img at bounding box center [229, 194] width 110 height 82
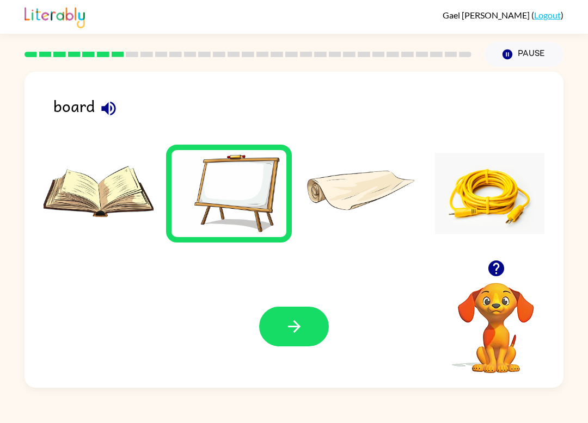
click at [303, 336] on icon "button" at bounding box center [294, 326] width 19 height 19
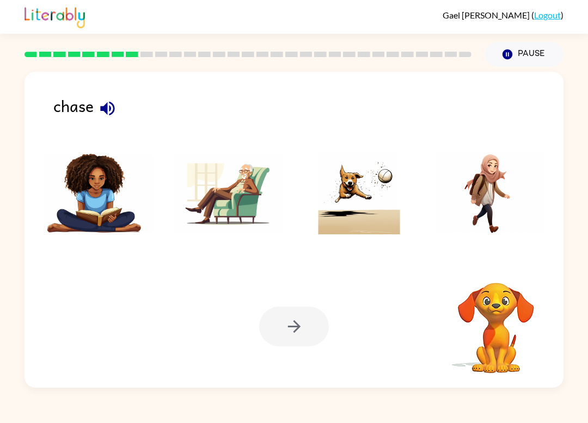
click at [106, 108] on icon "button" at bounding box center [107, 108] width 14 height 14
click at [366, 205] on img at bounding box center [359, 194] width 110 height 82
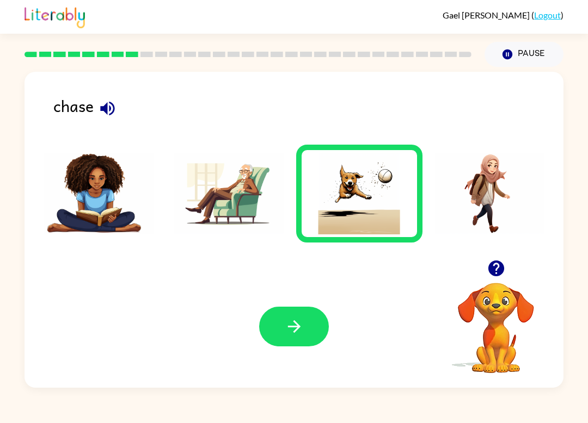
click at [272, 342] on button "button" at bounding box center [294, 327] width 70 height 40
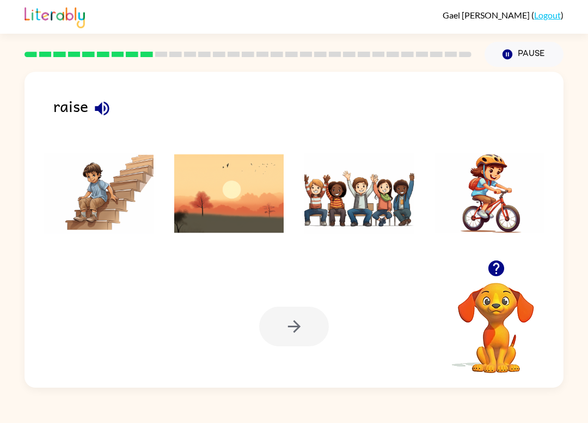
click at [102, 98] on button "button" at bounding box center [102, 109] width 28 height 28
click at [484, 225] on img at bounding box center [490, 194] width 110 height 82
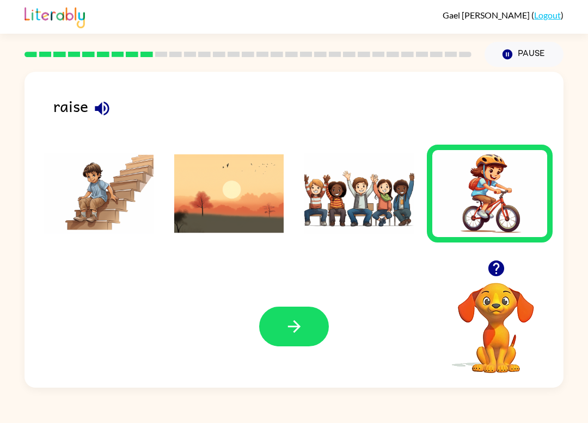
click at [274, 327] on button "button" at bounding box center [294, 327] width 70 height 40
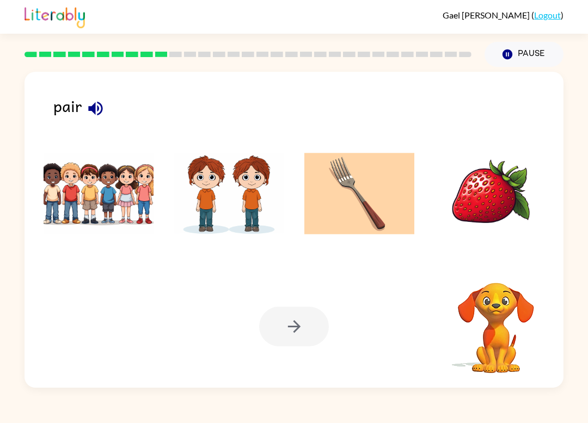
click at [108, 110] on button "button" at bounding box center [96, 109] width 28 height 28
click at [91, 105] on icon "button" at bounding box center [95, 108] width 19 height 19
click at [398, 203] on img at bounding box center [359, 194] width 110 height 82
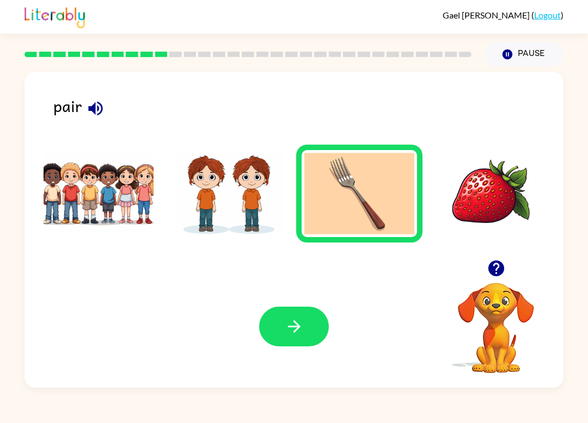
click at [500, 205] on img at bounding box center [490, 194] width 110 height 82
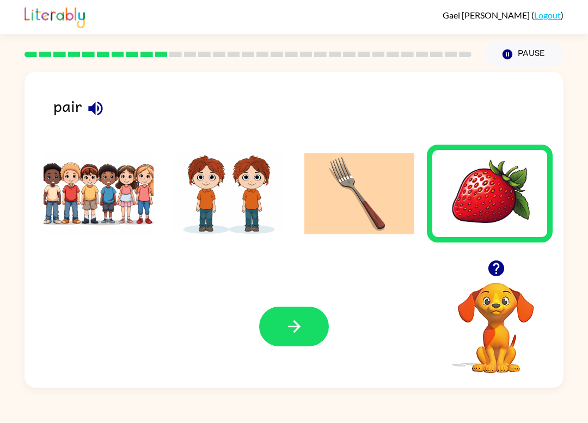
click at [338, 217] on img at bounding box center [359, 194] width 110 height 82
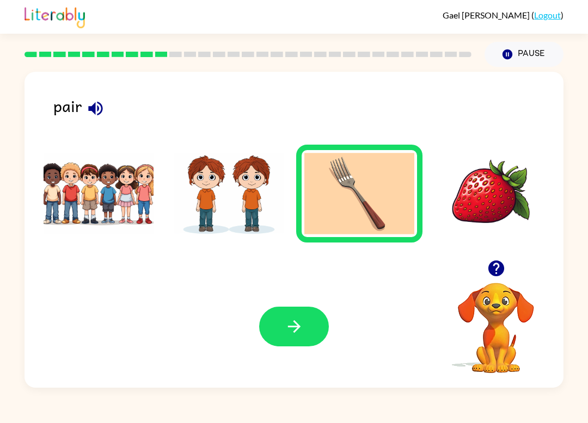
click at [226, 215] on img at bounding box center [229, 194] width 110 height 82
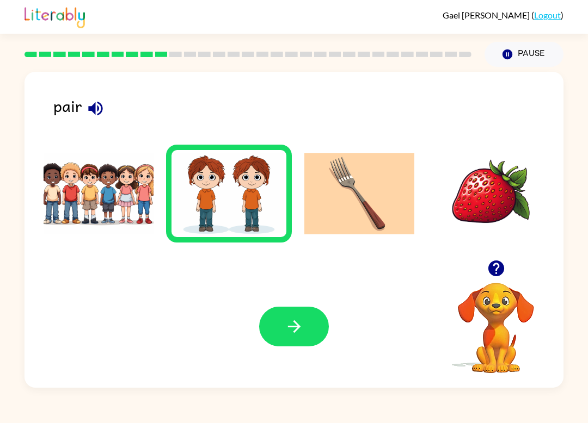
click at [307, 336] on button "button" at bounding box center [294, 327] width 70 height 40
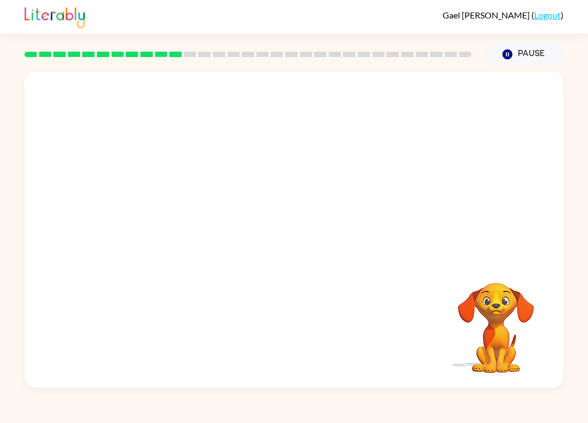
click at [169, 155] on video "Your browser must support playing .mp4 files to use Literably. Please try using…" at bounding box center [293, 166] width 539 height 188
click at [157, 121] on video "Your browser must support playing .mp4 files to use Literably. Please try using…" at bounding box center [293, 166] width 539 height 188
click at [168, 154] on video "Your browser must support playing .mp4 files to use Literably. Please try using…" at bounding box center [293, 166] width 539 height 188
click at [277, 244] on div at bounding box center [294, 236] width 70 height 40
click at [285, 235] on icon "button" at bounding box center [294, 235] width 19 height 19
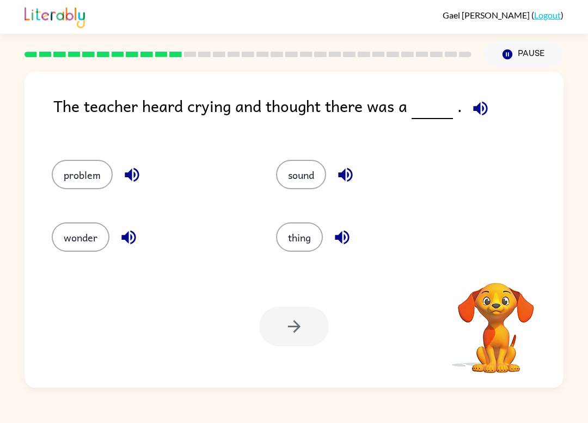
click at [485, 107] on icon "button" at bounding box center [480, 108] width 19 height 19
click at [474, 105] on icon "button" at bounding box center [480, 108] width 19 height 19
click at [66, 163] on button "problem" at bounding box center [82, 174] width 61 height 29
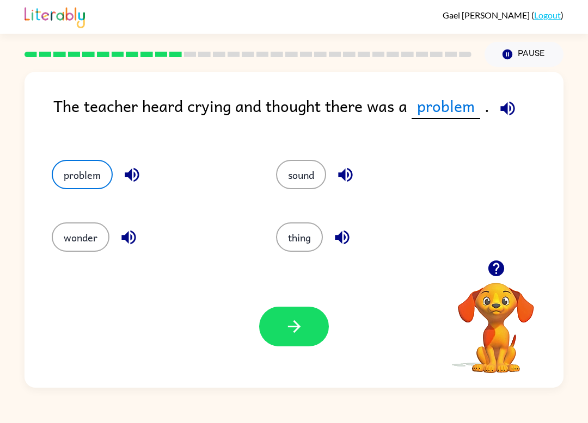
click at [81, 214] on div "wonder" at bounding box center [143, 233] width 224 height 63
click at [87, 238] on button "wonder" at bounding box center [81, 237] width 58 height 29
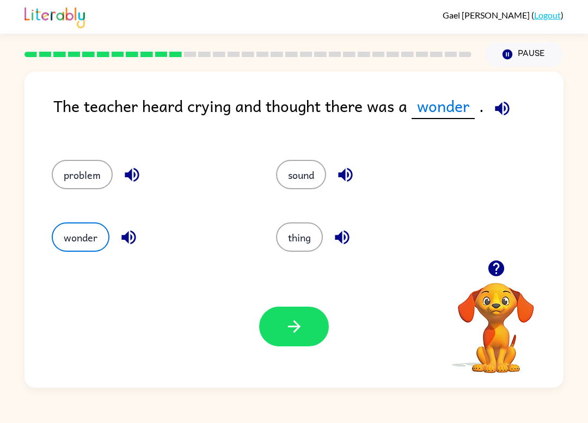
click at [274, 324] on button "button" at bounding box center [294, 327] width 70 height 40
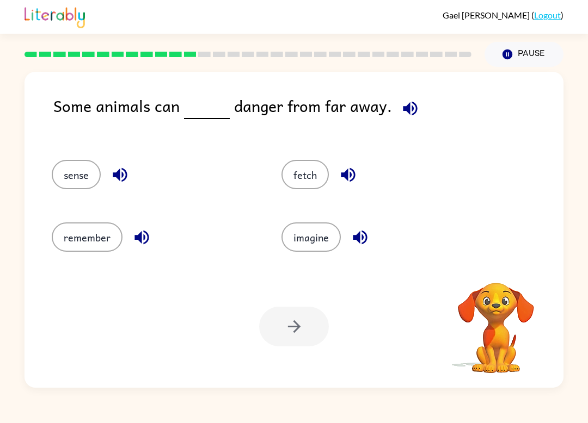
click at [306, 177] on button "fetch" at bounding box center [304, 174] width 47 height 29
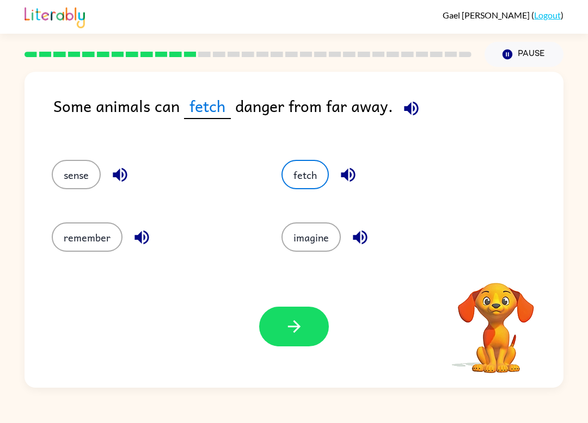
click at [93, 243] on button "remember" at bounding box center [87, 237] width 71 height 29
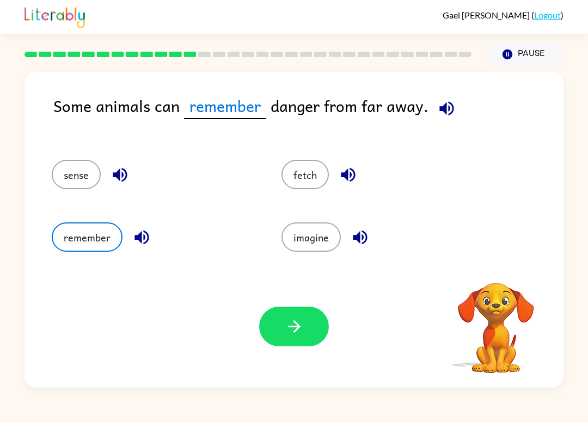
click at [314, 235] on button "imagine" at bounding box center [310, 237] width 59 height 29
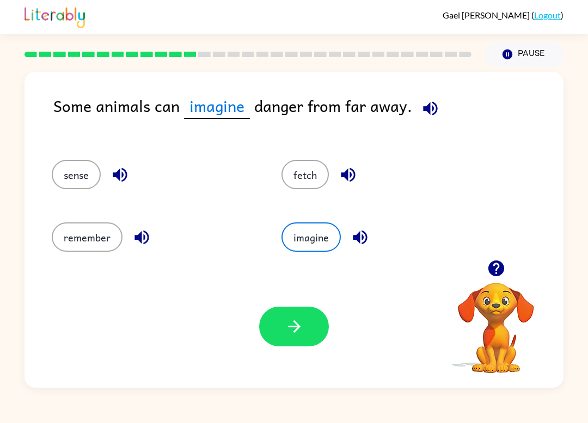
click at [318, 176] on button "fetch" at bounding box center [304, 174] width 47 height 29
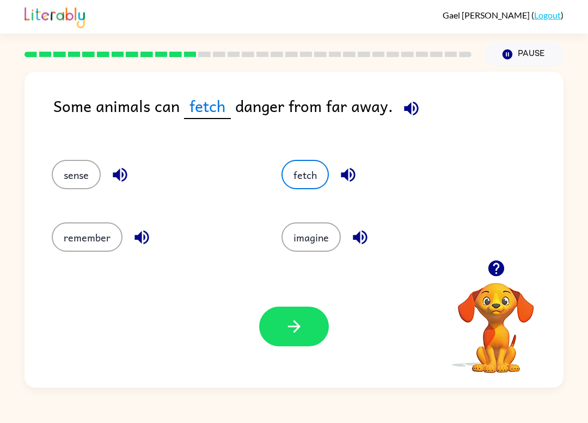
click at [323, 237] on button "imagine" at bounding box center [310, 237] width 59 height 29
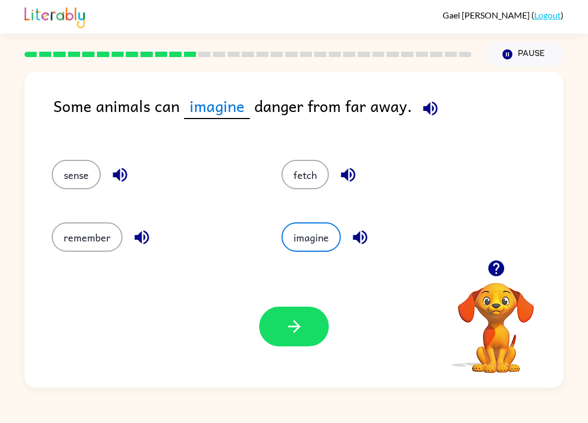
click at [324, 242] on button "imagine" at bounding box center [310, 237] width 59 height 29
click at [81, 242] on button "remember" at bounding box center [87, 237] width 71 height 29
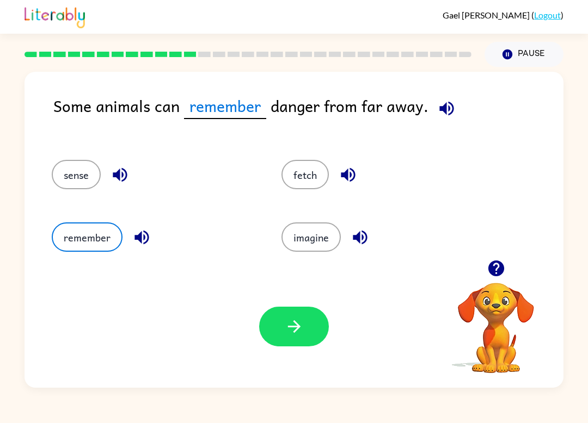
click at [317, 170] on button "fetch" at bounding box center [304, 174] width 47 height 29
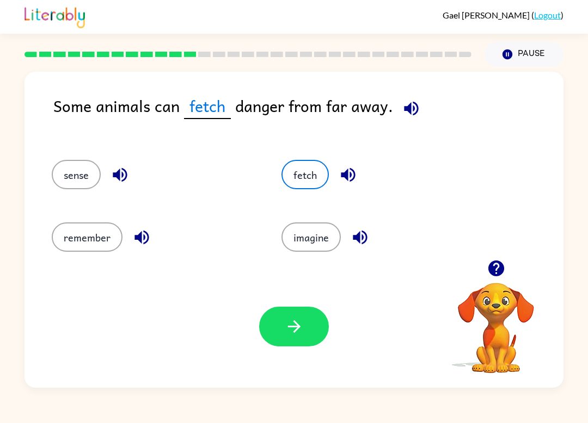
click at [294, 332] on icon "button" at bounding box center [293, 327] width 13 height 13
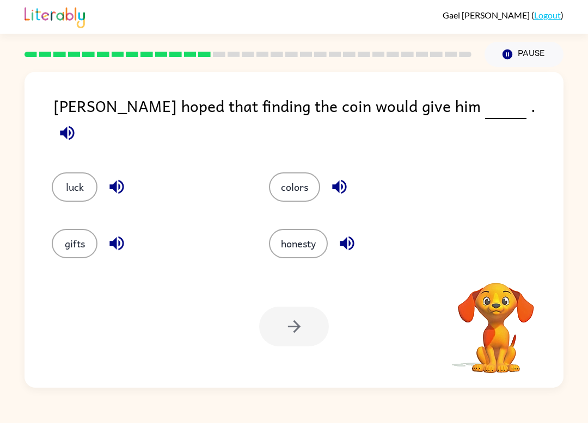
click at [87, 173] on button "luck" at bounding box center [75, 187] width 46 height 29
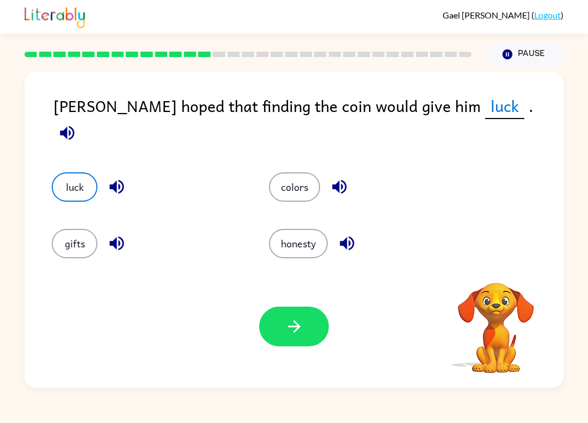
click at [305, 342] on button "button" at bounding box center [294, 327] width 70 height 40
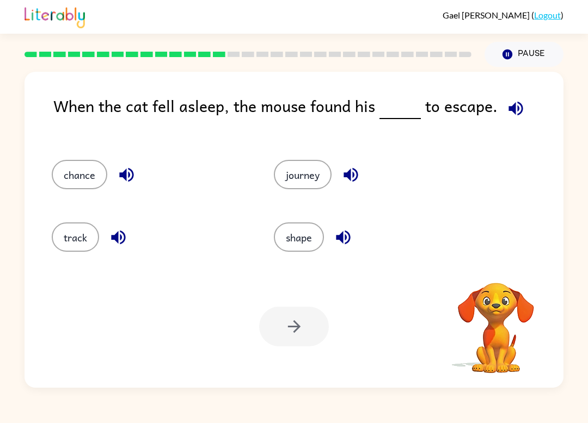
click at [81, 240] on button "track" at bounding box center [75, 237] width 47 height 29
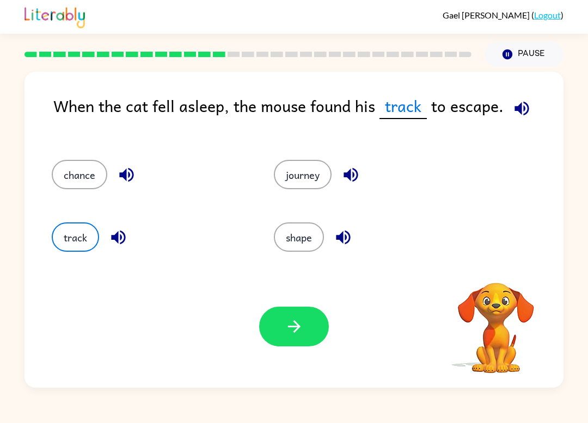
click at [75, 176] on button "chance" at bounding box center [80, 174] width 56 height 29
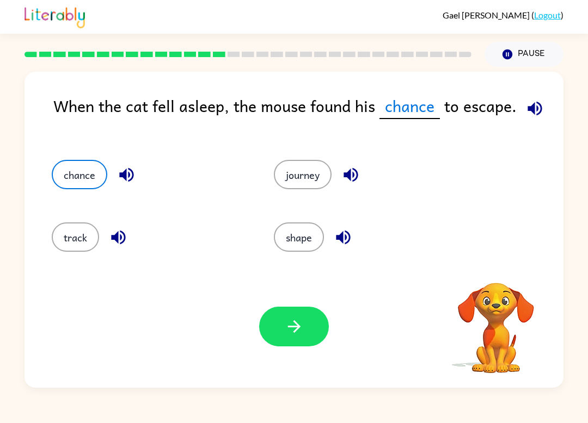
click at [304, 235] on button "shape" at bounding box center [299, 237] width 50 height 29
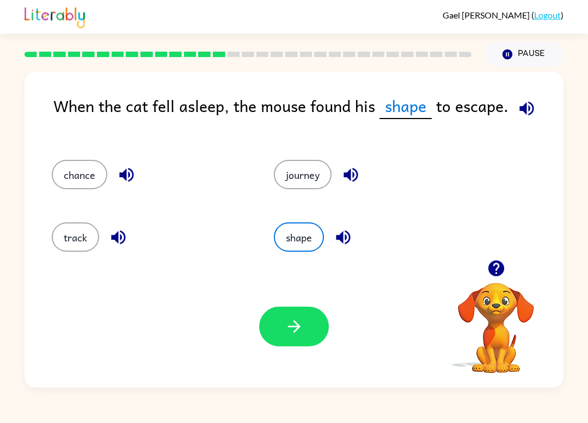
click at [296, 340] on button "button" at bounding box center [294, 327] width 70 height 40
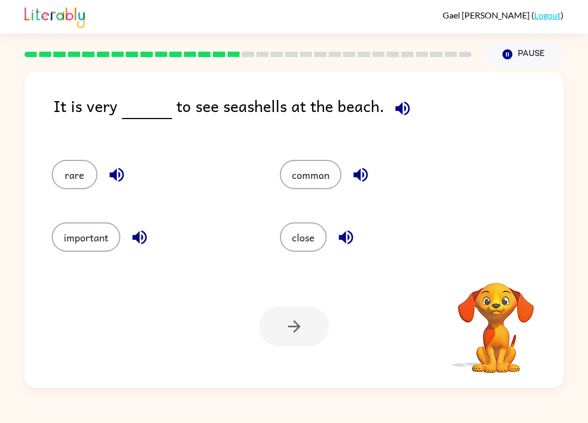
click at [78, 248] on button "important" at bounding box center [86, 237] width 69 height 29
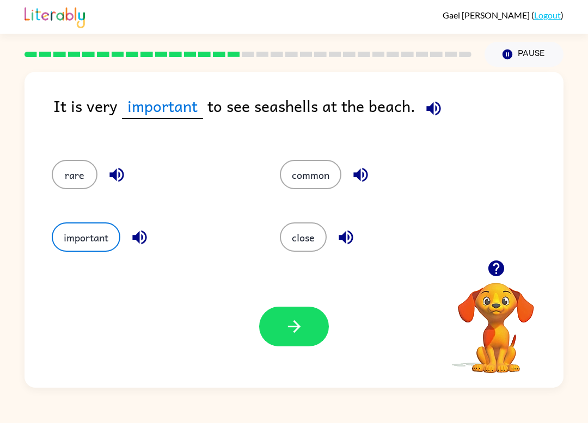
click at [65, 166] on button "rare" at bounding box center [75, 174] width 46 height 29
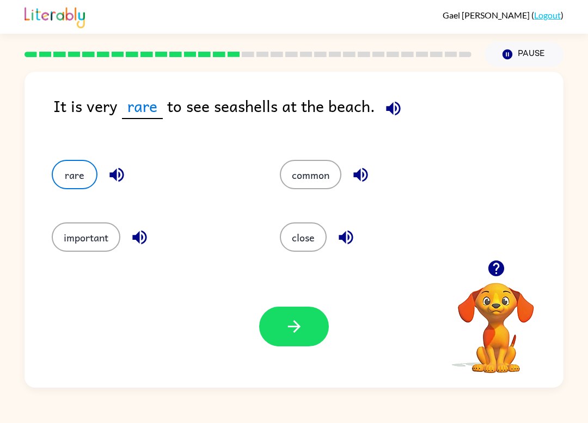
click at [272, 336] on button "button" at bounding box center [294, 327] width 70 height 40
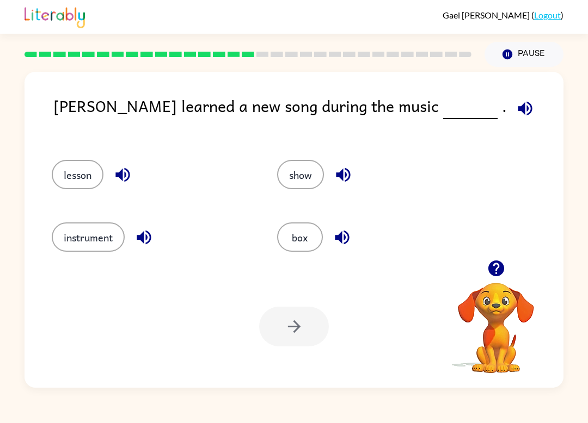
click at [292, 243] on button "box" at bounding box center [300, 237] width 46 height 29
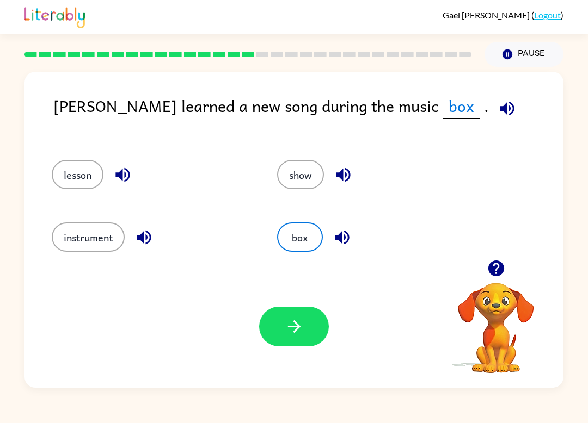
click at [282, 326] on button "button" at bounding box center [294, 327] width 70 height 40
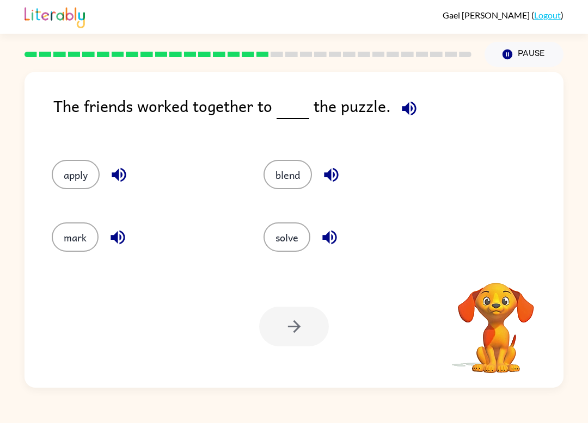
click at [72, 172] on button "apply" at bounding box center [76, 174] width 48 height 29
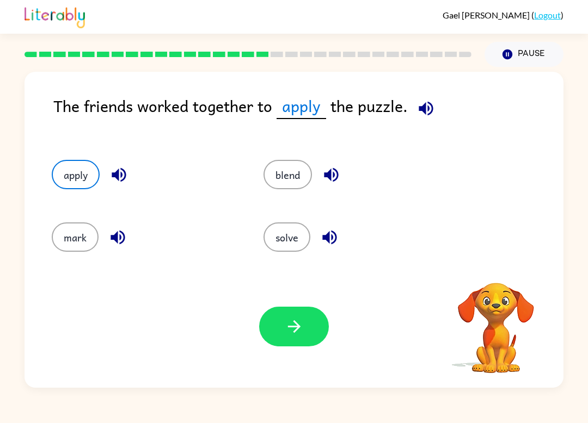
click at [286, 334] on icon "button" at bounding box center [294, 326] width 19 height 19
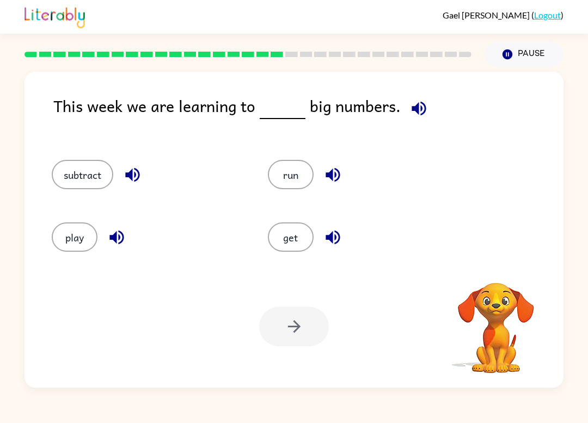
click at [297, 239] on button "get" at bounding box center [291, 237] width 46 height 29
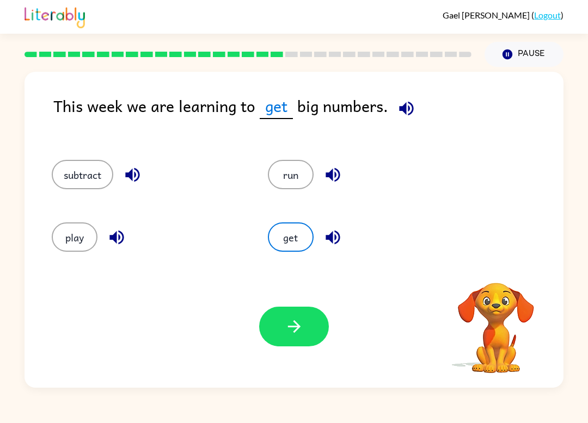
click at [287, 331] on icon "button" at bounding box center [294, 326] width 19 height 19
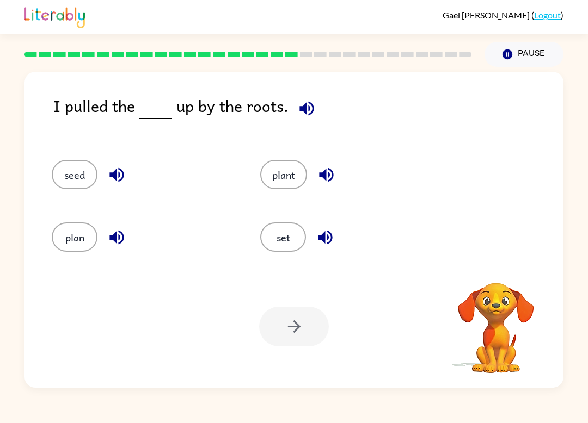
click at [284, 177] on button "plant" at bounding box center [283, 174] width 47 height 29
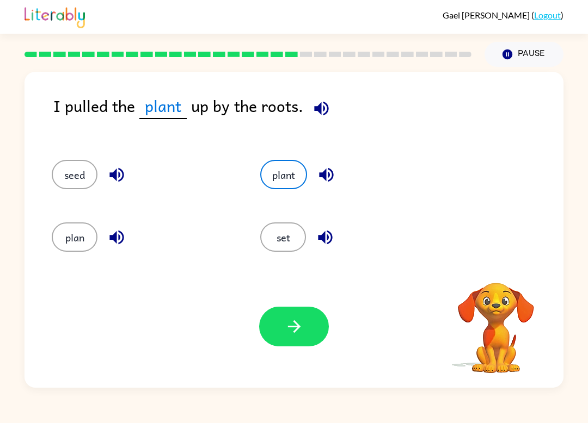
click at [318, 110] on icon "button" at bounding box center [321, 108] width 14 height 14
click at [316, 116] on icon "button" at bounding box center [321, 108] width 19 height 19
click at [71, 181] on button "seed" at bounding box center [75, 174] width 46 height 29
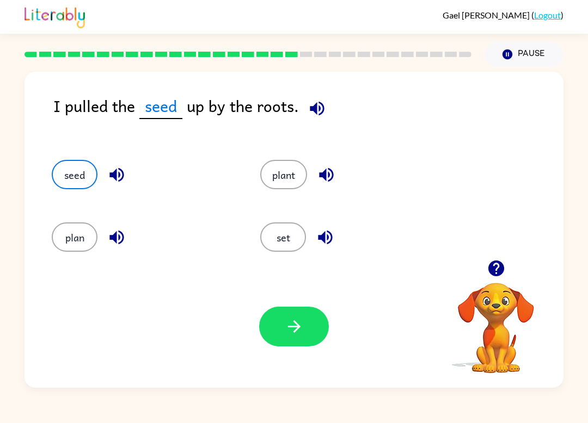
click at [321, 108] on icon "button" at bounding box center [317, 108] width 14 height 14
click at [311, 321] on button "button" at bounding box center [294, 327] width 70 height 40
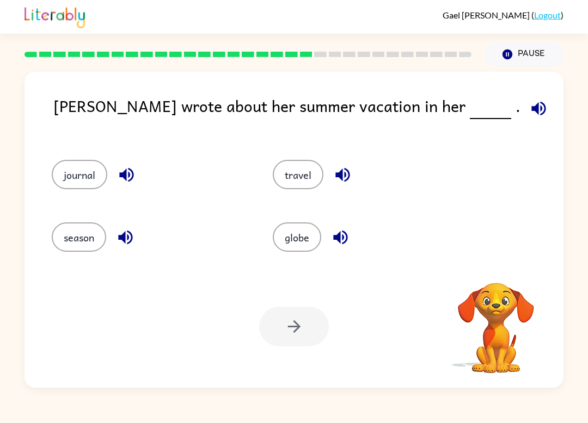
click at [80, 186] on button "journal" at bounding box center [80, 174] width 56 height 29
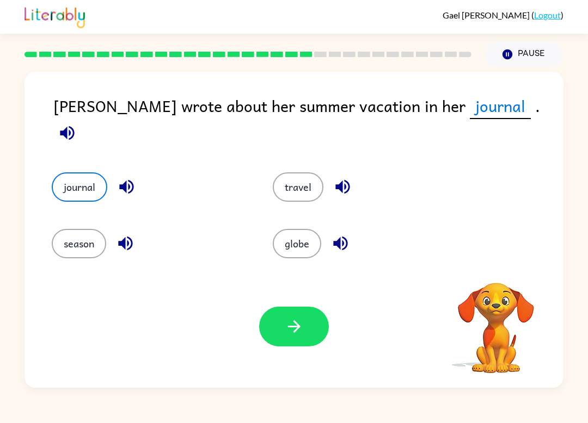
click at [72, 246] on button "season" at bounding box center [79, 243] width 54 height 29
click at [298, 318] on icon "button" at bounding box center [294, 326] width 19 height 19
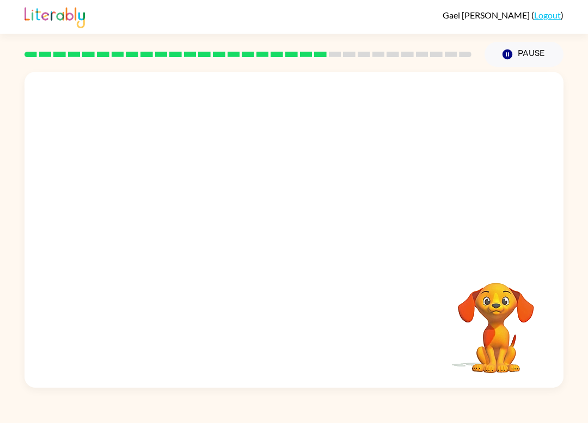
click at [361, 179] on video "Your browser must support playing .mp4 files to use Literably. Please try using…" at bounding box center [293, 166] width 539 height 188
click at [360, 175] on video "Your browser must support playing .mp4 files to use Literably. Please try using…" at bounding box center [293, 166] width 539 height 188
click at [322, 238] on button "button" at bounding box center [294, 236] width 70 height 40
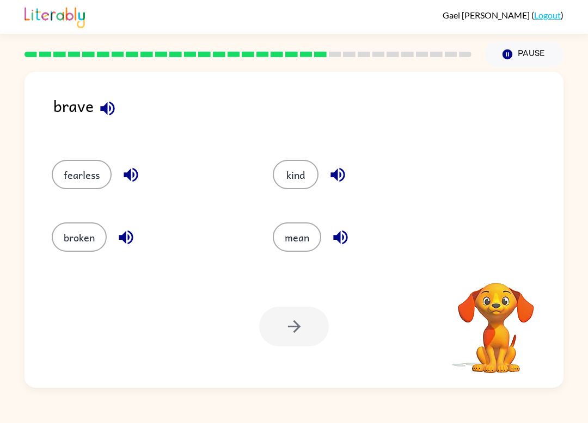
click at [106, 98] on button "button" at bounding box center [108, 109] width 28 height 28
click at [94, 241] on button "broken" at bounding box center [79, 237] width 55 height 29
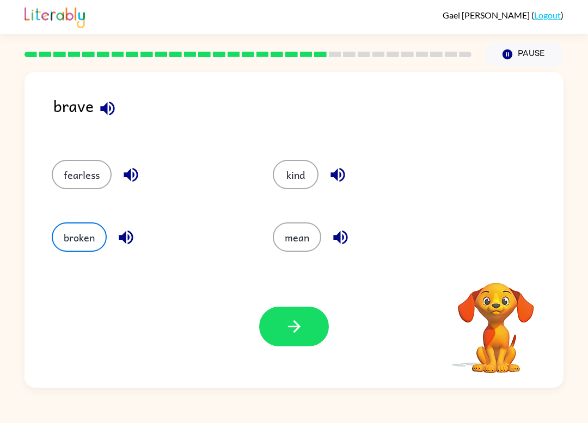
click at [296, 172] on button "kind" at bounding box center [296, 174] width 46 height 29
click at [307, 326] on button "button" at bounding box center [294, 327] width 70 height 40
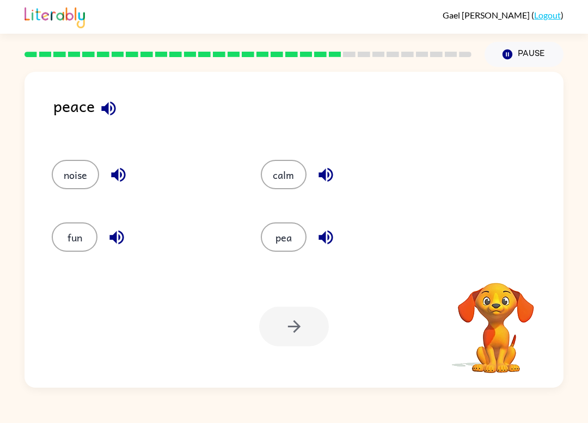
click at [79, 231] on button "fun" at bounding box center [75, 237] width 46 height 29
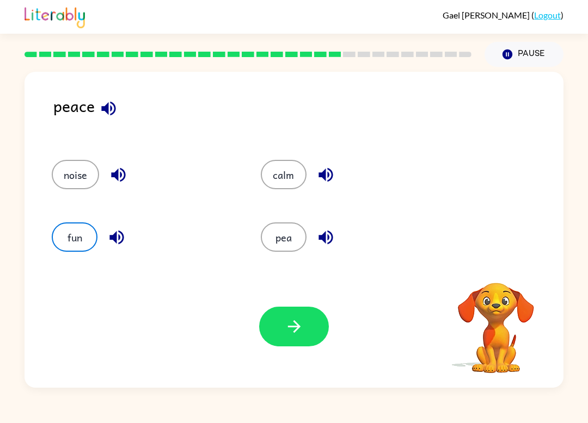
click at [79, 166] on button "noise" at bounding box center [75, 174] width 47 height 29
click at [316, 311] on button "button" at bounding box center [294, 327] width 70 height 40
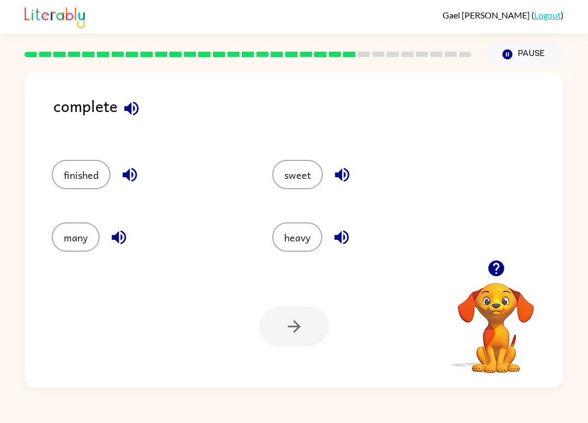
click at [75, 179] on button "finished" at bounding box center [81, 174] width 59 height 29
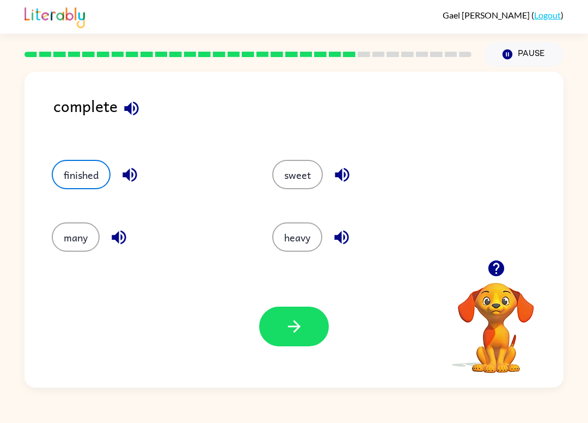
click at [298, 346] on button "button" at bounding box center [294, 327] width 70 height 40
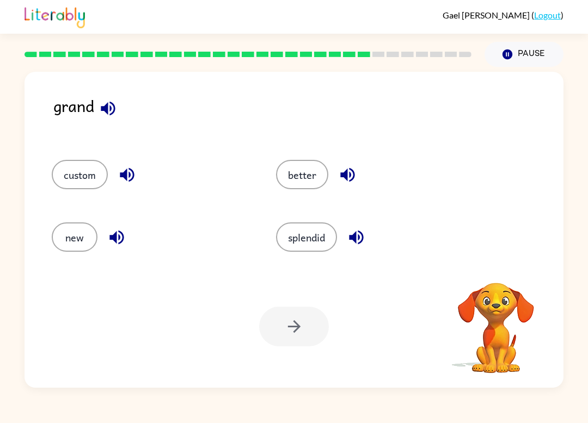
click at [79, 174] on button "custom" at bounding box center [80, 174] width 56 height 29
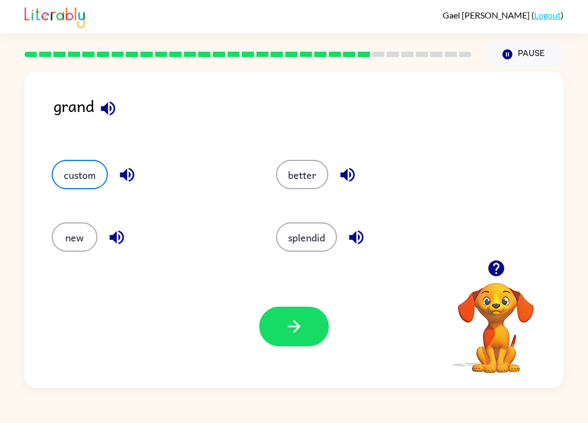
click at [109, 103] on icon "button" at bounding box center [108, 108] width 19 height 19
click at [331, 241] on button "splendid" at bounding box center [306, 237] width 61 height 29
click at [64, 229] on button "new" at bounding box center [75, 237] width 46 height 29
click at [310, 332] on button "button" at bounding box center [294, 327] width 70 height 40
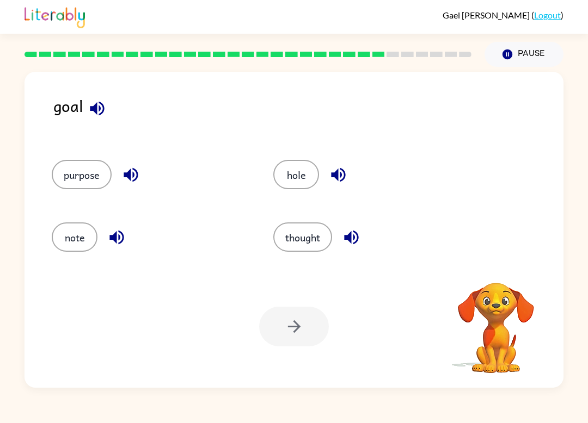
click at [69, 178] on button "purpose" at bounding box center [82, 174] width 60 height 29
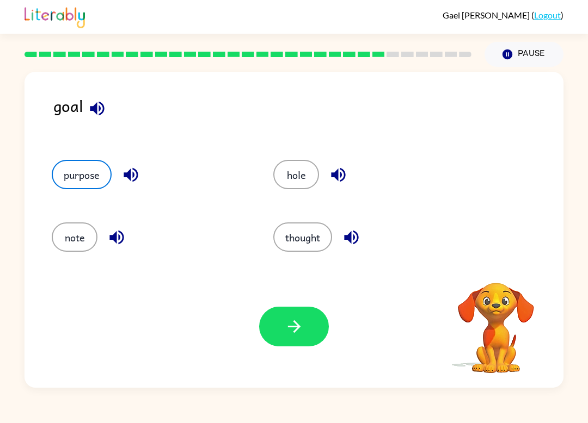
click at [72, 240] on button "note" at bounding box center [75, 237] width 46 height 29
click at [118, 231] on icon "button" at bounding box center [116, 237] width 19 height 19
click at [358, 238] on icon "button" at bounding box center [351, 238] width 14 height 14
click at [343, 187] on button "button" at bounding box center [338, 175] width 28 height 28
click at [345, 174] on icon "button" at bounding box center [338, 175] width 14 height 14
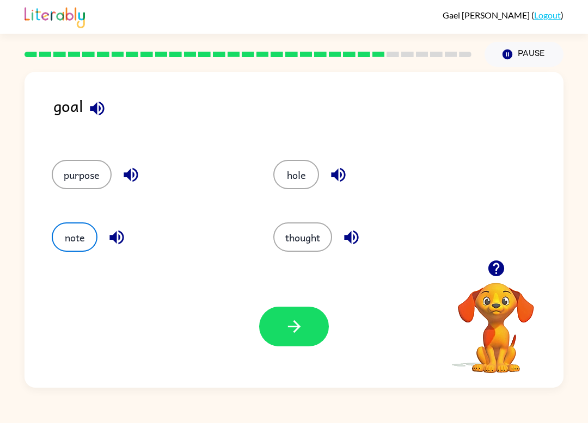
click at [342, 173] on icon "button" at bounding box center [338, 174] width 19 height 19
click at [347, 175] on icon "button" at bounding box center [338, 174] width 19 height 19
click at [346, 175] on icon "button" at bounding box center [338, 174] width 19 height 19
click at [363, 169] on div "hole" at bounding box center [371, 174] width 197 height 29
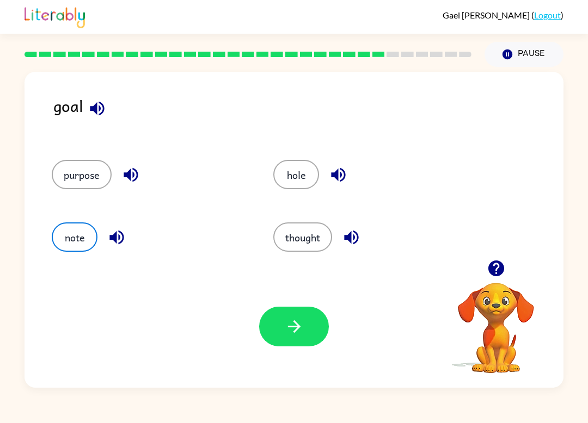
click at [351, 174] on button "button" at bounding box center [338, 175] width 28 height 28
click at [308, 169] on button "hole" at bounding box center [296, 174] width 46 height 29
click at [295, 328] on icon "button" at bounding box center [294, 326] width 19 height 19
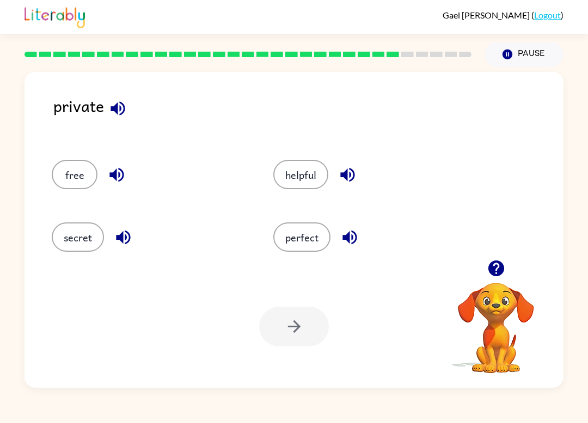
click at [122, 108] on icon "button" at bounding box center [117, 108] width 19 height 19
click at [132, 240] on icon "button" at bounding box center [123, 237] width 19 height 19
click at [78, 238] on button "secret" at bounding box center [78, 237] width 52 height 29
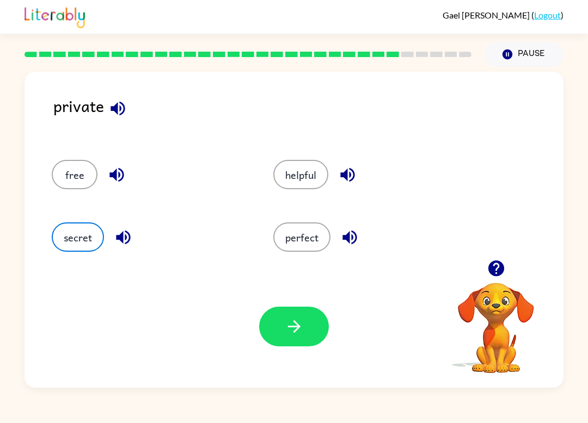
click at [126, 248] on button "button" at bounding box center [123, 238] width 28 height 28
click at [115, 232] on icon "button" at bounding box center [123, 237] width 19 height 19
click at [296, 315] on button "button" at bounding box center [294, 327] width 70 height 40
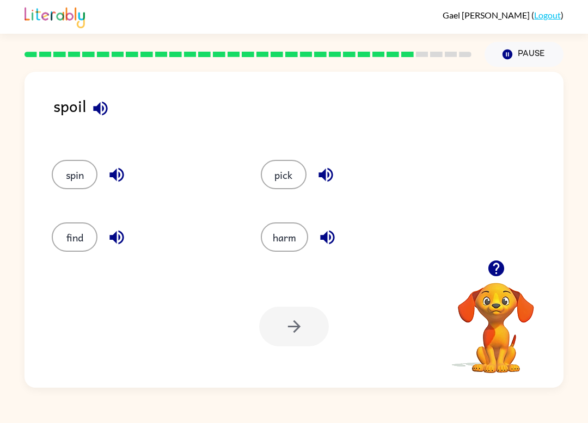
click at [78, 189] on button "spin" at bounding box center [75, 174] width 46 height 29
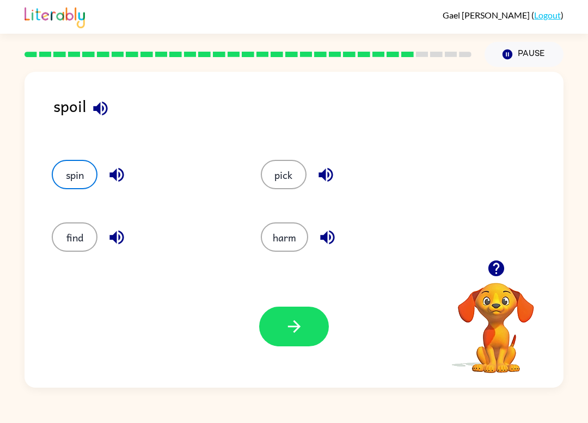
click at [286, 326] on icon "button" at bounding box center [294, 326] width 19 height 19
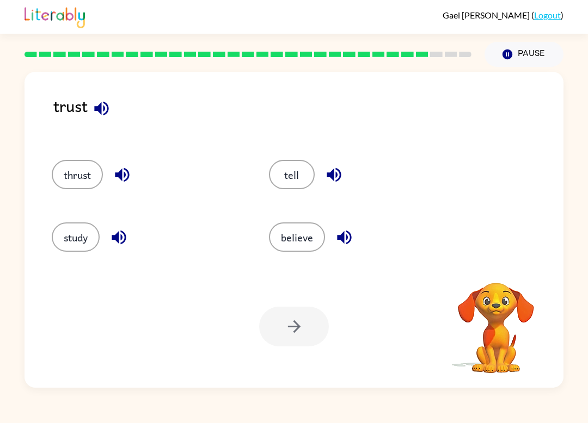
click at [72, 170] on button "thrust" at bounding box center [77, 174] width 51 height 29
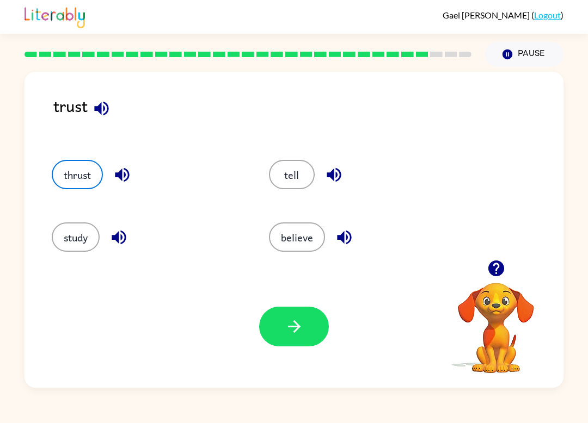
click at [296, 168] on button "tell" at bounding box center [292, 174] width 46 height 29
click at [94, 112] on icon "button" at bounding box center [101, 108] width 19 height 19
click at [75, 176] on button "thrust" at bounding box center [77, 174] width 51 height 29
click at [118, 171] on icon "button" at bounding box center [122, 174] width 19 height 19
click at [300, 326] on icon "button" at bounding box center [294, 326] width 19 height 19
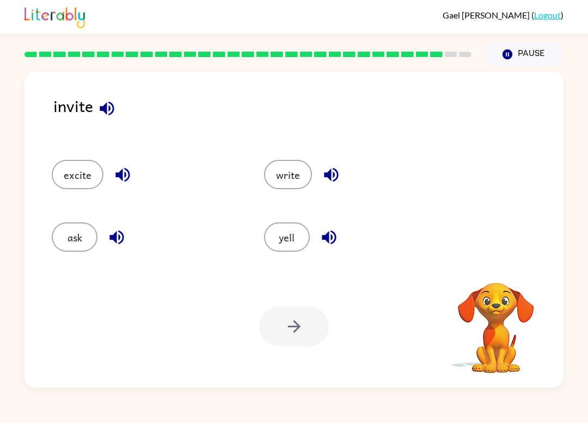
click at [109, 96] on button "button" at bounding box center [107, 109] width 28 height 28
click at [258, 240] on div "yell" at bounding box center [349, 233] width 212 height 63
click at [291, 230] on button "yell" at bounding box center [287, 237] width 46 height 29
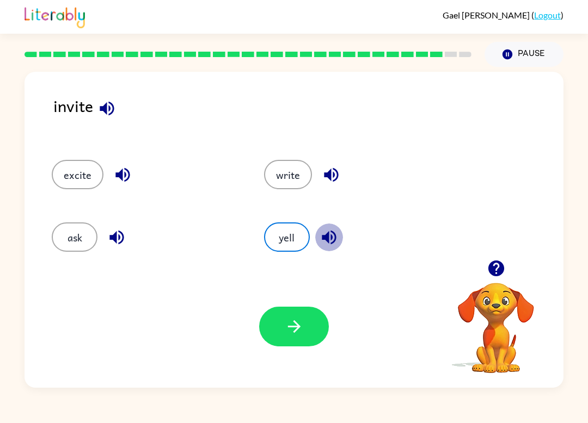
click at [320, 236] on icon "button" at bounding box center [329, 237] width 19 height 19
click at [114, 240] on icon "button" at bounding box center [116, 238] width 14 height 14
click at [71, 247] on button "ask" at bounding box center [75, 237] width 46 height 29
click at [301, 338] on button "button" at bounding box center [294, 327] width 70 height 40
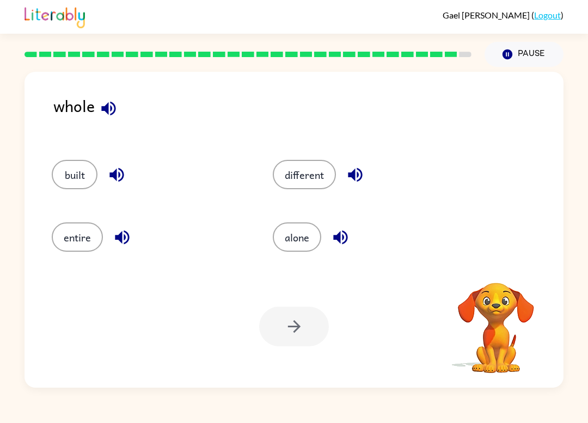
click at [70, 170] on button "built" at bounding box center [75, 174] width 46 height 29
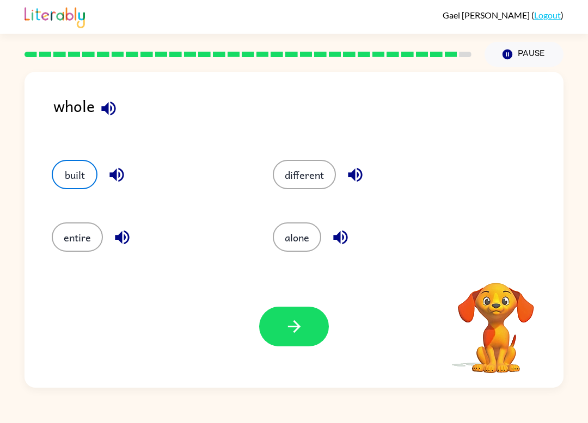
click at [107, 174] on icon "button" at bounding box center [116, 174] width 19 height 19
click at [111, 168] on icon "button" at bounding box center [116, 174] width 19 height 19
click at [124, 232] on icon "button" at bounding box center [122, 237] width 19 height 19
click at [67, 234] on button "entire" at bounding box center [77, 237] width 51 height 29
click at [111, 232] on button "button" at bounding box center [122, 238] width 28 height 28
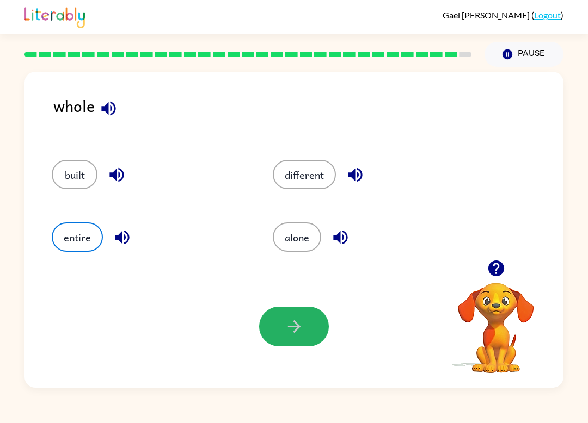
click at [273, 319] on button "button" at bounding box center [294, 327] width 70 height 40
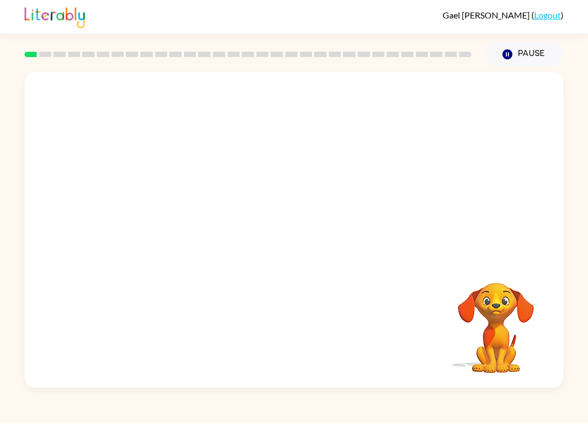
click at [262, 174] on video "Your browser must support playing .mp4 files to use Literably. Please try using…" at bounding box center [293, 166] width 539 height 188
click at [435, 143] on video "Your browser must support playing .mp4 files to use Literably. Please try using…" at bounding box center [293, 166] width 539 height 188
click at [434, 134] on video "Your browser must support playing .mp4 files to use Literably. Please try using…" at bounding box center [293, 166] width 539 height 188
click at [423, 125] on video "Your browser must support playing .mp4 files to use Literably. Please try using…" at bounding box center [293, 166] width 539 height 188
click at [424, 131] on video "Your browser must support playing .mp4 files to use Literably. Please try using…" at bounding box center [293, 166] width 539 height 188
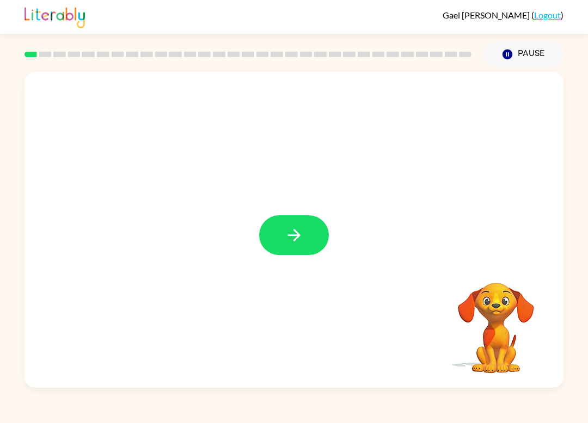
click at [288, 231] on icon "button" at bounding box center [294, 235] width 19 height 19
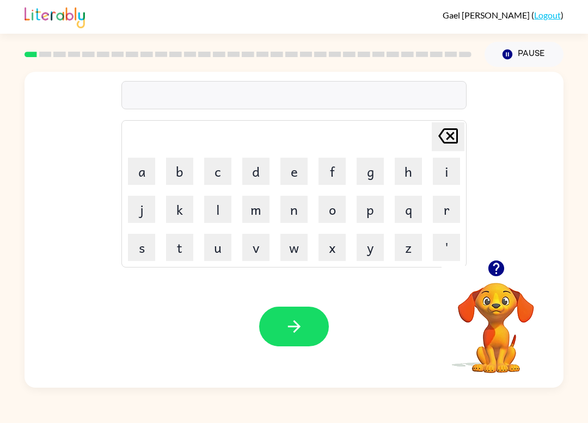
click at [368, 251] on button "y" at bounding box center [370, 247] width 27 height 27
click at [306, 319] on button "button" at bounding box center [294, 327] width 70 height 40
click at [175, 248] on button "t" at bounding box center [179, 247] width 27 height 27
click at [331, 204] on button "o" at bounding box center [331, 209] width 27 height 27
click at [371, 162] on button "g" at bounding box center [370, 171] width 27 height 27
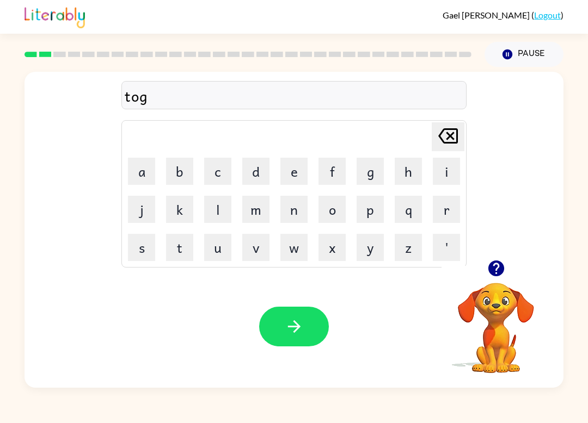
click at [444, 124] on icon "[PERSON_NAME] last character input" at bounding box center [448, 136] width 26 height 26
click at [290, 317] on button "button" at bounding box center [294, 327] width 70 height 40
click at [143, 208] on button "j" at bounding box center [141, 209] width 27 height 27
click at [142, 173] on button "a" at bounding box center [141, 171] width 27 height 27
click at [254, 212] on button "m" at bounding box center [255, 209] width 27 height 27
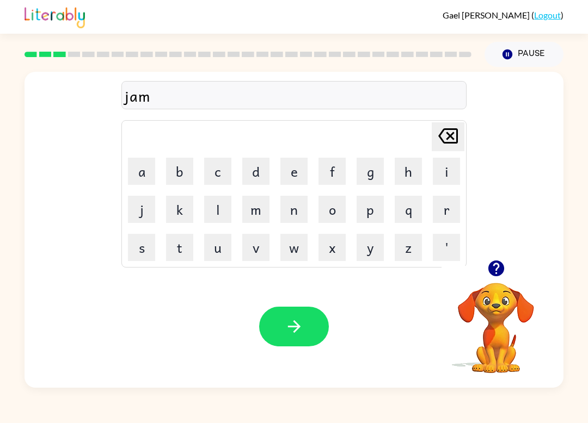
click at [309, 335] on button "button" at bounding box center [294, 327] width 70 height 40
click at [374, 205] on button "p" at bounding box center [370, 209] width 27 height 27
click at [285, 321] on icon "button" at bounding box center [294, 326] width 19 height 19
click at [145, 244] on button "s" at bounding box center [141, 247] width 27 height 27
click at [281, 322] on button "button" at bounding box center [294, 327] width 70 height 40
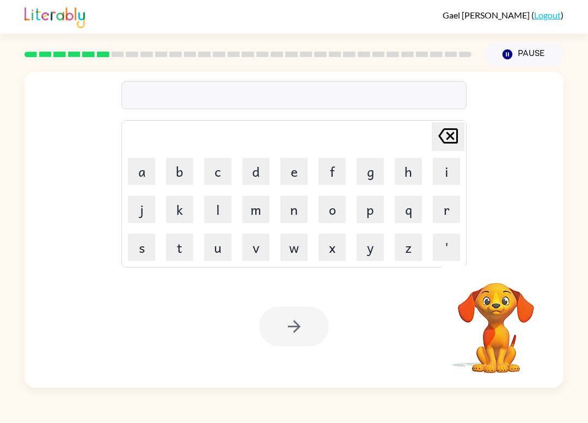
click at [369, 208] on button "p" at bounding box center [370, 209] width 27 height 27
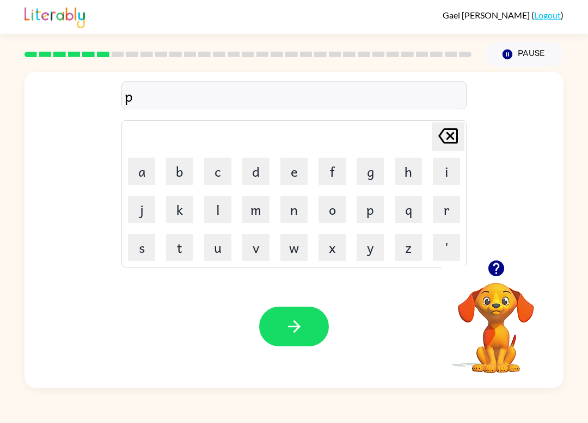
click at [154, 165] on button "a" at bounding box center [141, 171] width 27 height 27
click at [221, 221] on button "l" at bounding box center [217, 209] width 27 height 27
click at [363, 245] on button "y" at bounding box center [370, 247] width 27 height 27
click at [443, 133] on icon at bounding box center [448, 135] width 20 height 15
click at [443, 132] on icon at bounding box center [448, 135] width 20 height 15
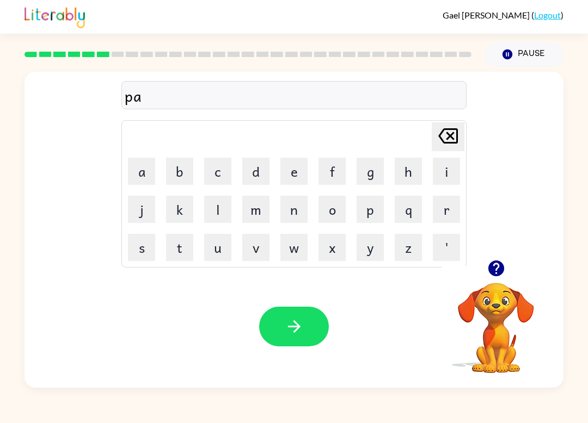
click at [370, 247] on button "y" at bounding box center [370, 247] width 27 height 27
click at [214, 206] on button "l" at bounding box center [217, 209] width 27 height 27
click at [446, 148] on icon "[PERSON_NAME] last character input" at bounding box center [448, 136] width 26 height 26
click at [445, 148] on icon "[PERSON_NAME] last character input" at bounding box center [448, 136] width 26 height 26
click at [452, 139] on icon at bounding box center [448, 135] width 20 height 15
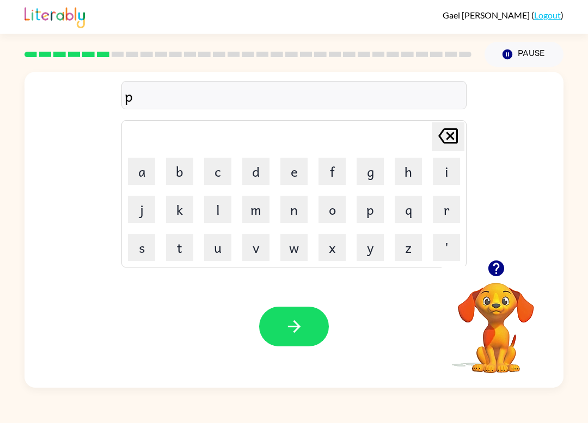
click at [224, 200] on button "l" at bounding box center [217, 209] width 27 height 27
click at [142, 176] on button "a" at bounding box center [141, 171] width 27 height 27
click at [365, 244] on button "y" at bounding box center [370, 247] width 27 height 27
click at [273, 335] on button "button" at bounding box center [294, 327] width 70 height 40
click at [223, 183] on button "c" at bounding box center [217, 171] width 27 height 27
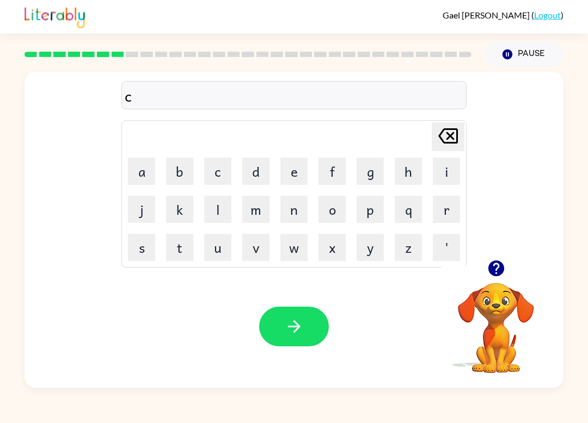
click at [283, 326] on button "button" at bounding box center [294, 327] width 70 height 40
click at [456, 204] on button "r" at bounding box center [446, 209] width 27 height 27
click at [143, 168] on button "a" at bounding box center [141, 171] width 27 height 27
click at [181, 249] on button "t" at bounding box center [179, 247] width 27 height 27
click at [310, 334] on button "button" at bounding box center [294, 327] width 70 height 40
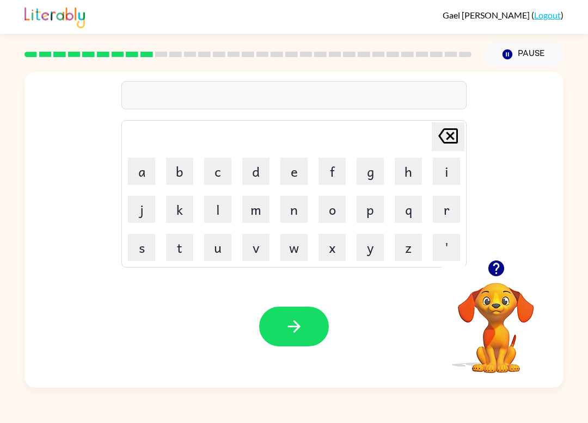
click at [293, 210] on button "n" at bounding box center [293, 209] width 27 height 27
click at [330, 206] on button "o" at bounding box center [331, 209] width 27 height 27
click at [294, 248] on button "w" at bounding box center [293, 247] width 27 height 27
click at [291, 328] on icon "button" at bounding box center [293, 327] width 13 height 13
click at [544, 20] on link "Logout" at bounding box center [547, 15] width 27 height 10
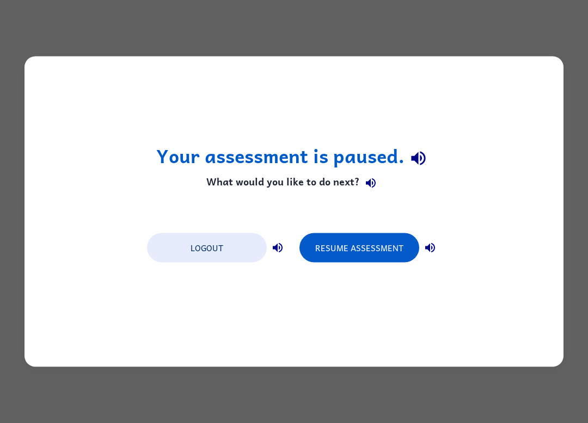
click at [200, 244] on button "Logout" at bounding box center [207, 248] width 120 height 29
